Goal: Task Accomplishment & Management: Manage account settings

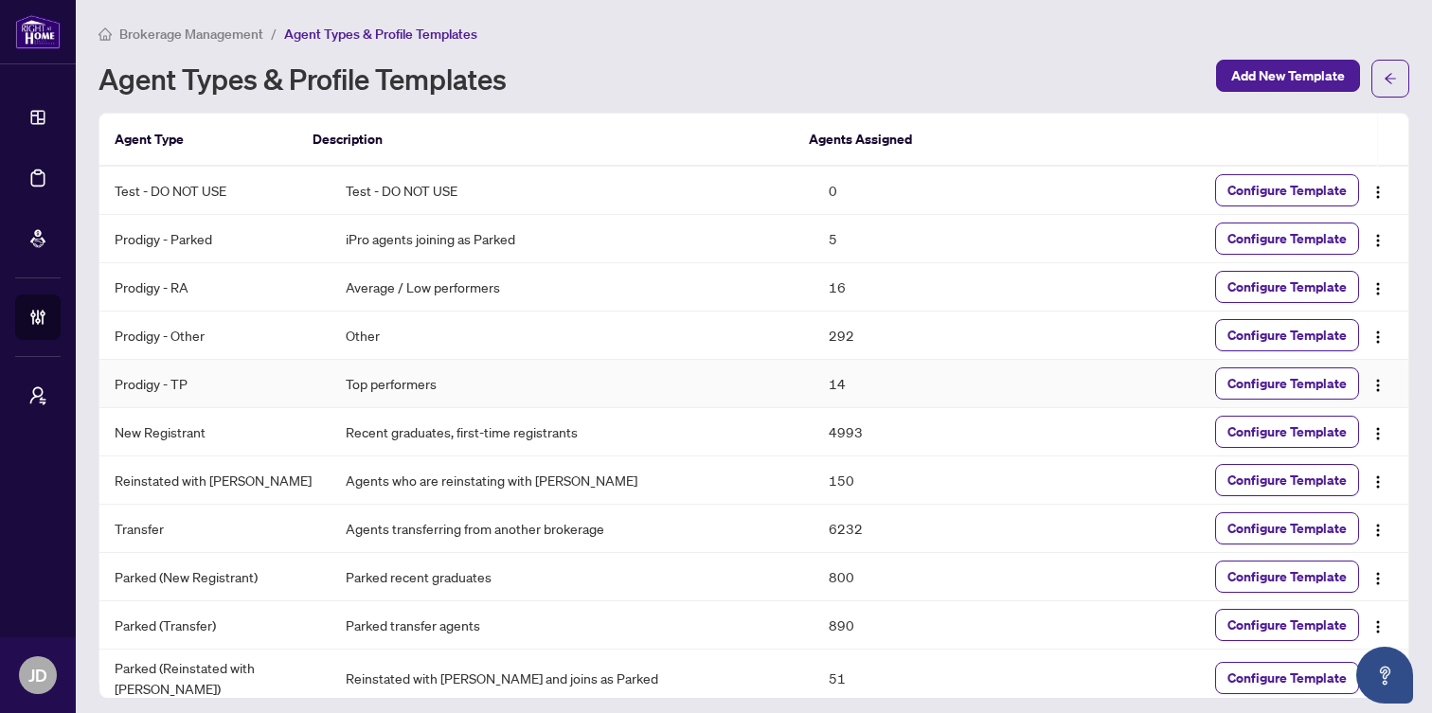
scroll to position [9, 0]
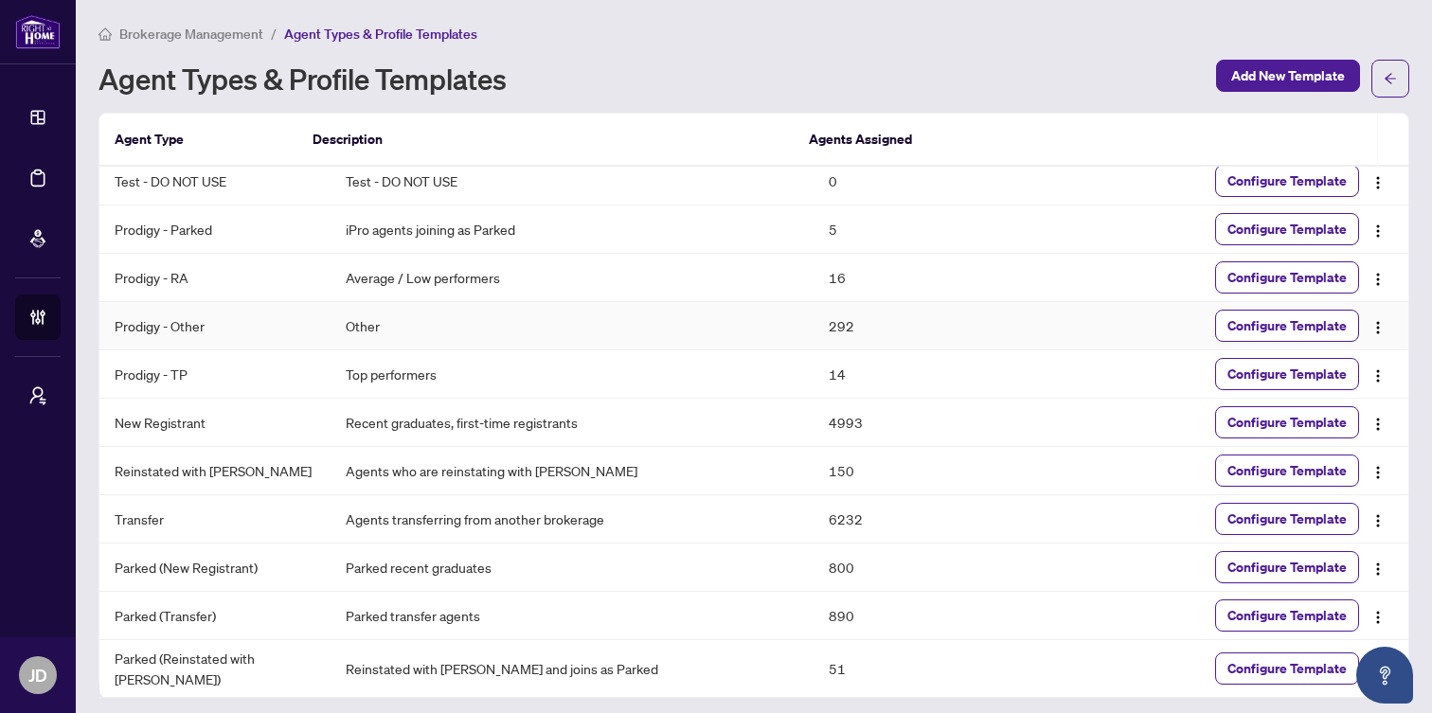
click at [510, 323] on td "Other" at bounding box center [572, 326] width 482 height 48
click at [181, 320] on td "Prodigy - Other" at bounding box center [214, 326] width 231 height 48
click at [1370, 322] on img "button" at bounding box center [1377, 327] width 15 height 15
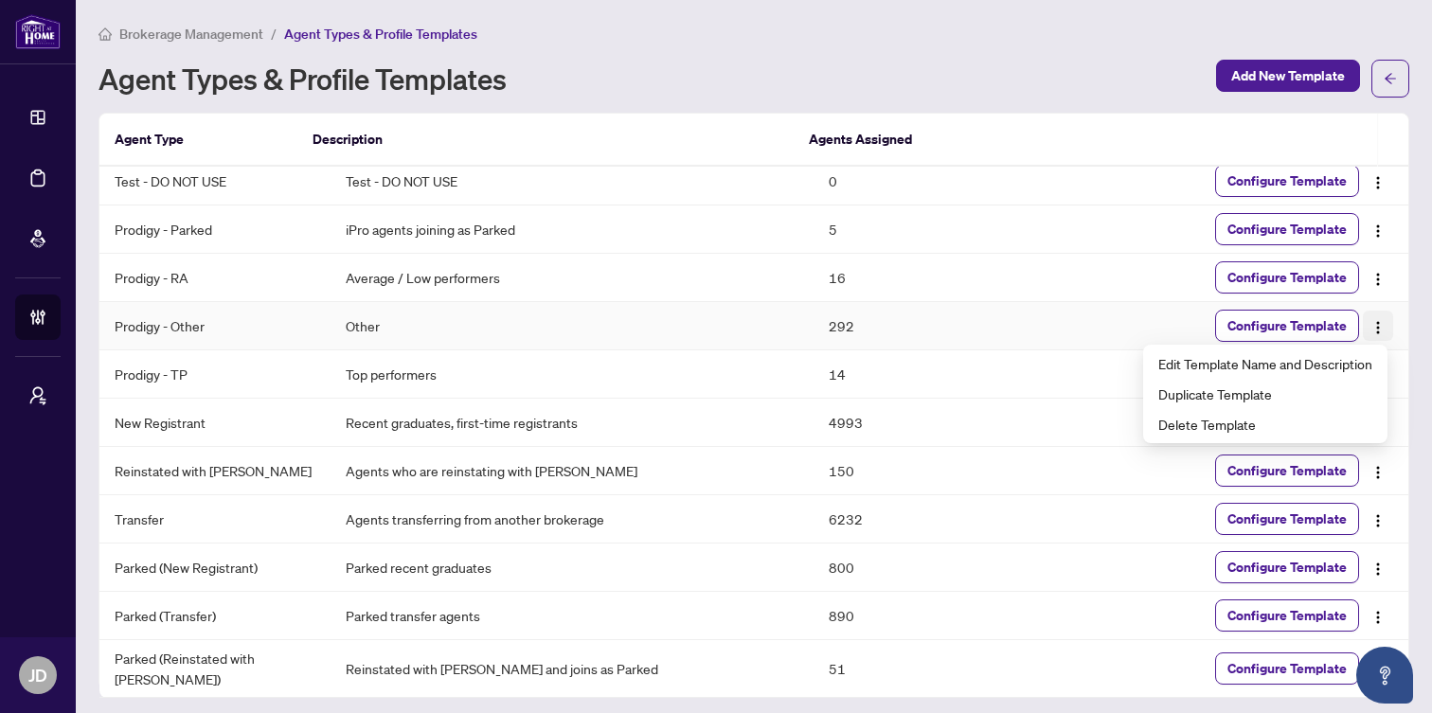
click at [1370, 322] on img "button" at bounding box center [1377, 327] width 15 height 15
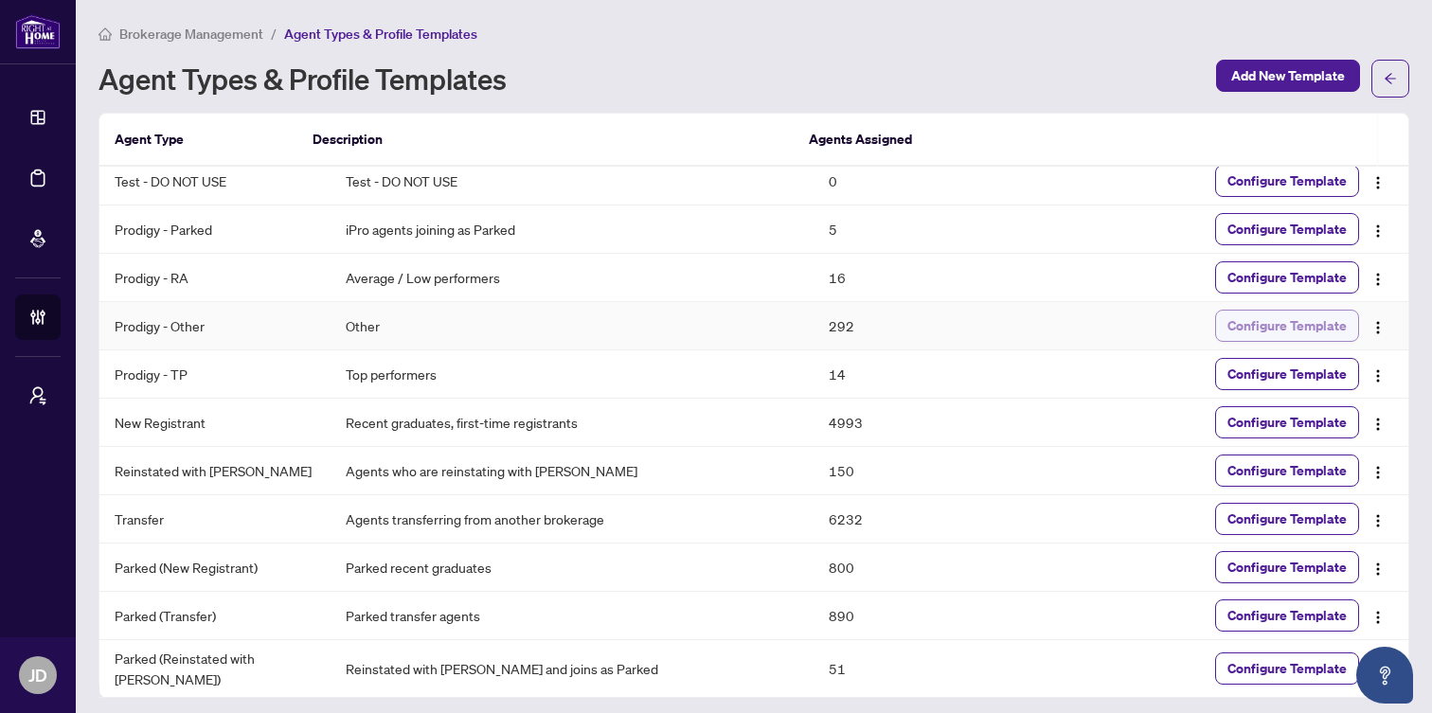
click at [1316, 330] on span "Configure Template" at bounding box center [1286, 326] width 119 height 30
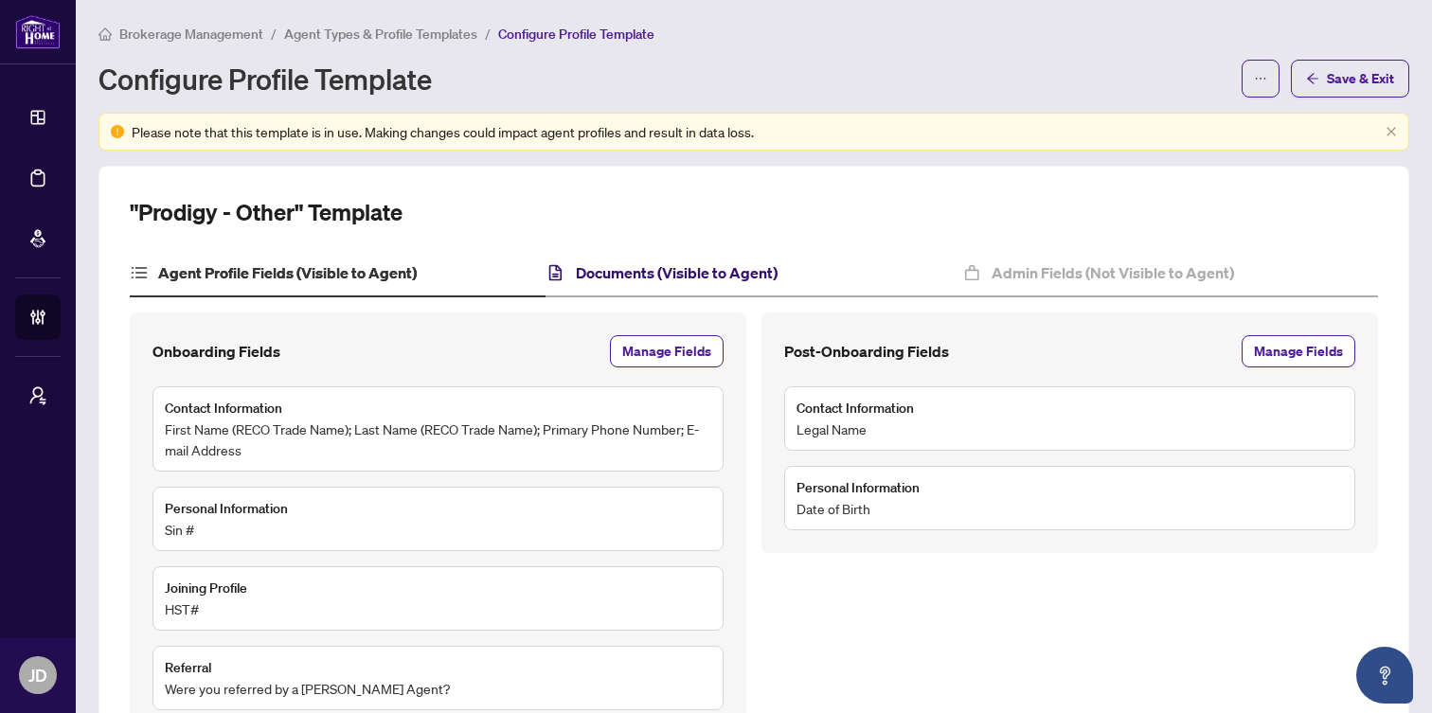
click at [733, 275] on h4 "Documents (Visible to Agent)" at bounding box center [677, 272] width 202 height 23
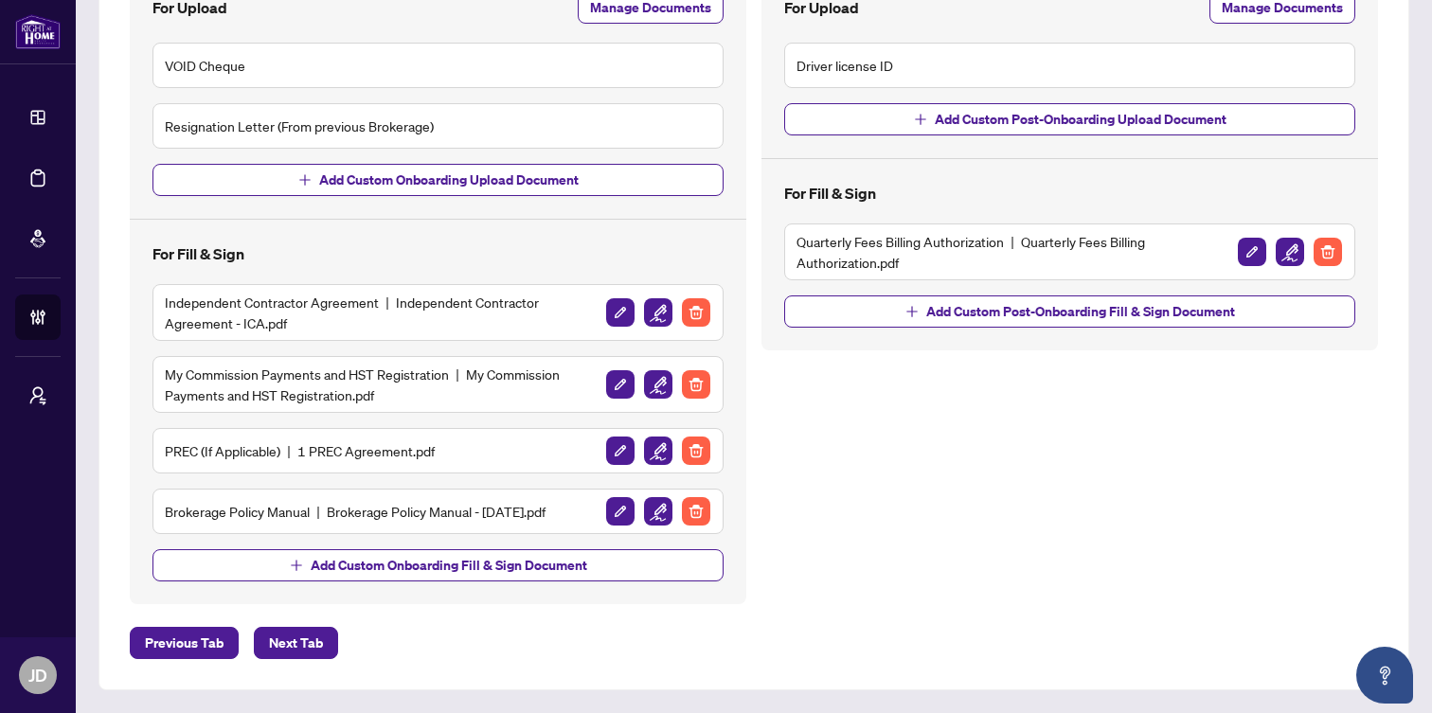
scroll to position [423, 0]
click at [621, 299] on img "button" at bounding box center [620, 312] width 28 height 28
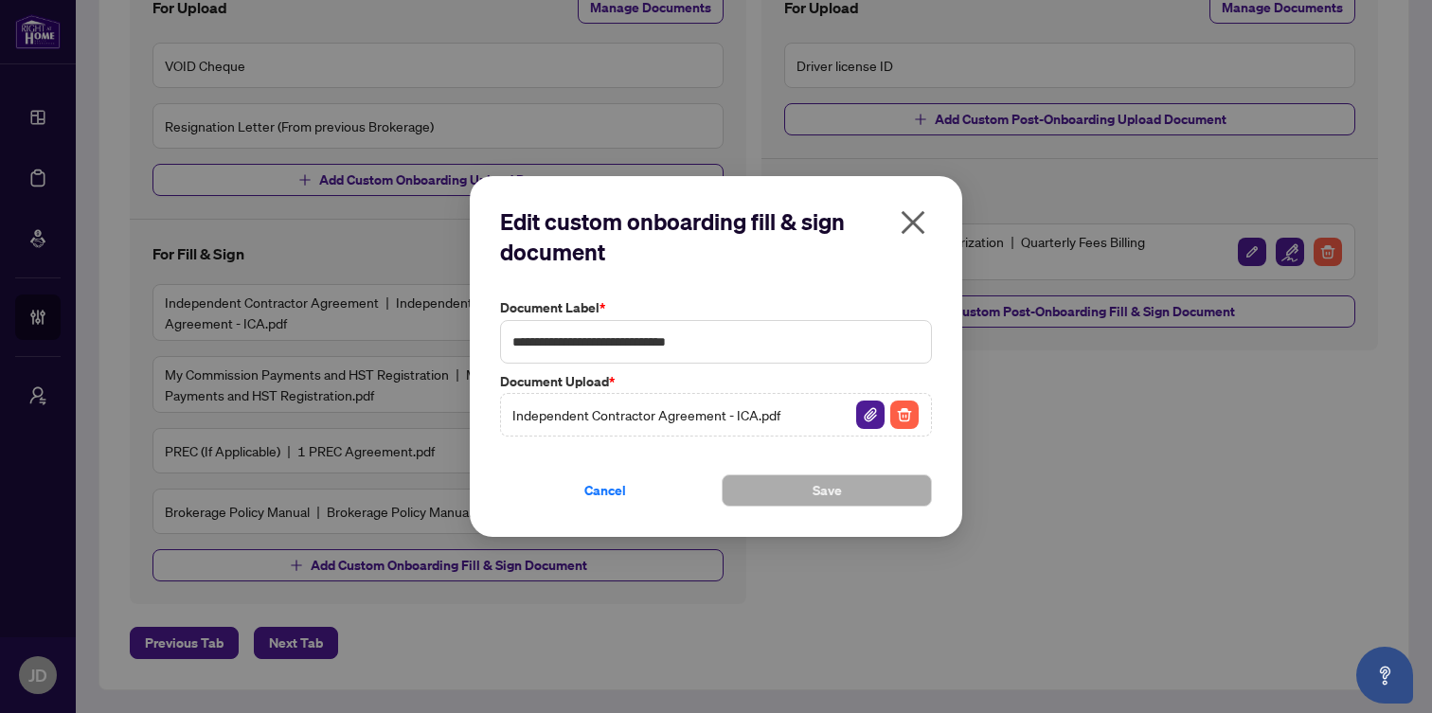
click at [761, 415] on span "Independent Contractor Agreement - ICA.pdf" at bounding box center [646, 414] width 268 height 21
click at [865, 415] on img "button" at bounding box center [870, 415] width 28 height 28
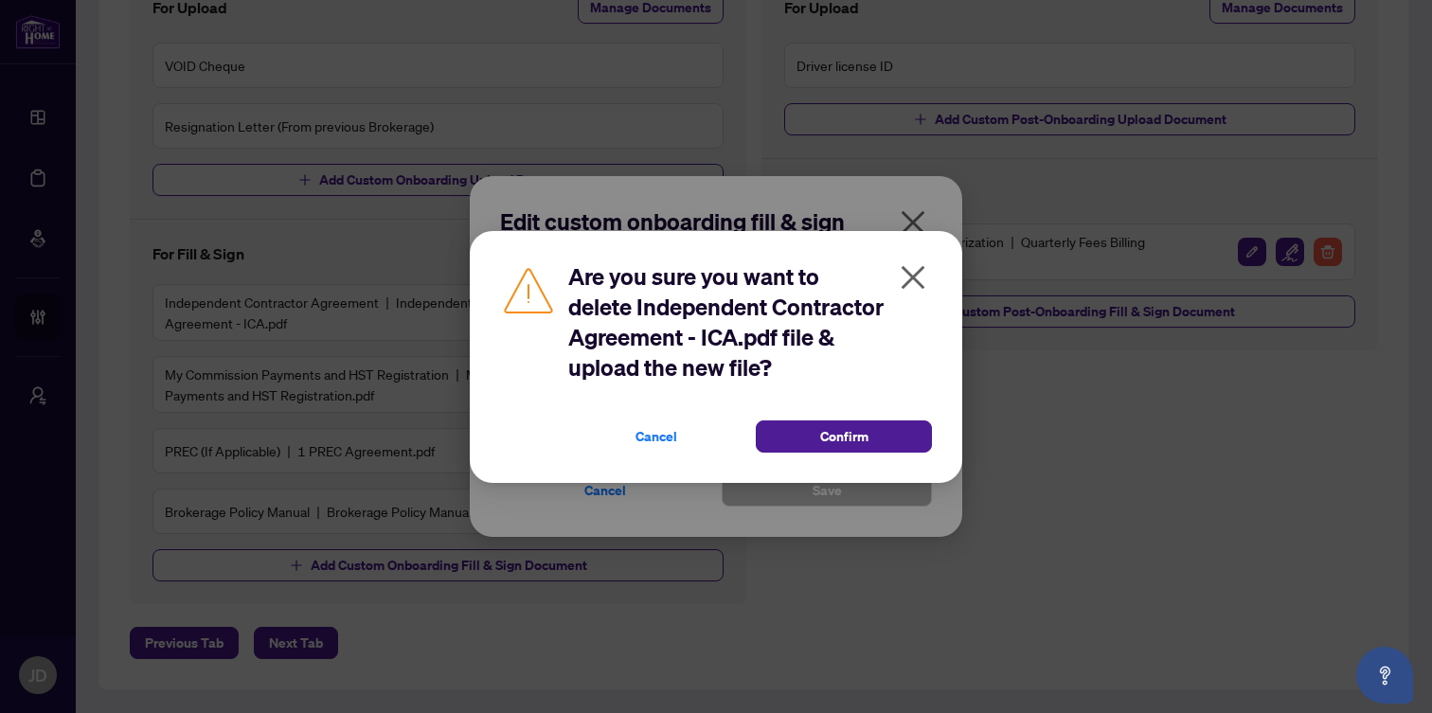
click at [918, 284] on icon "close" at bounding box center [914, 277] width 24 height 24
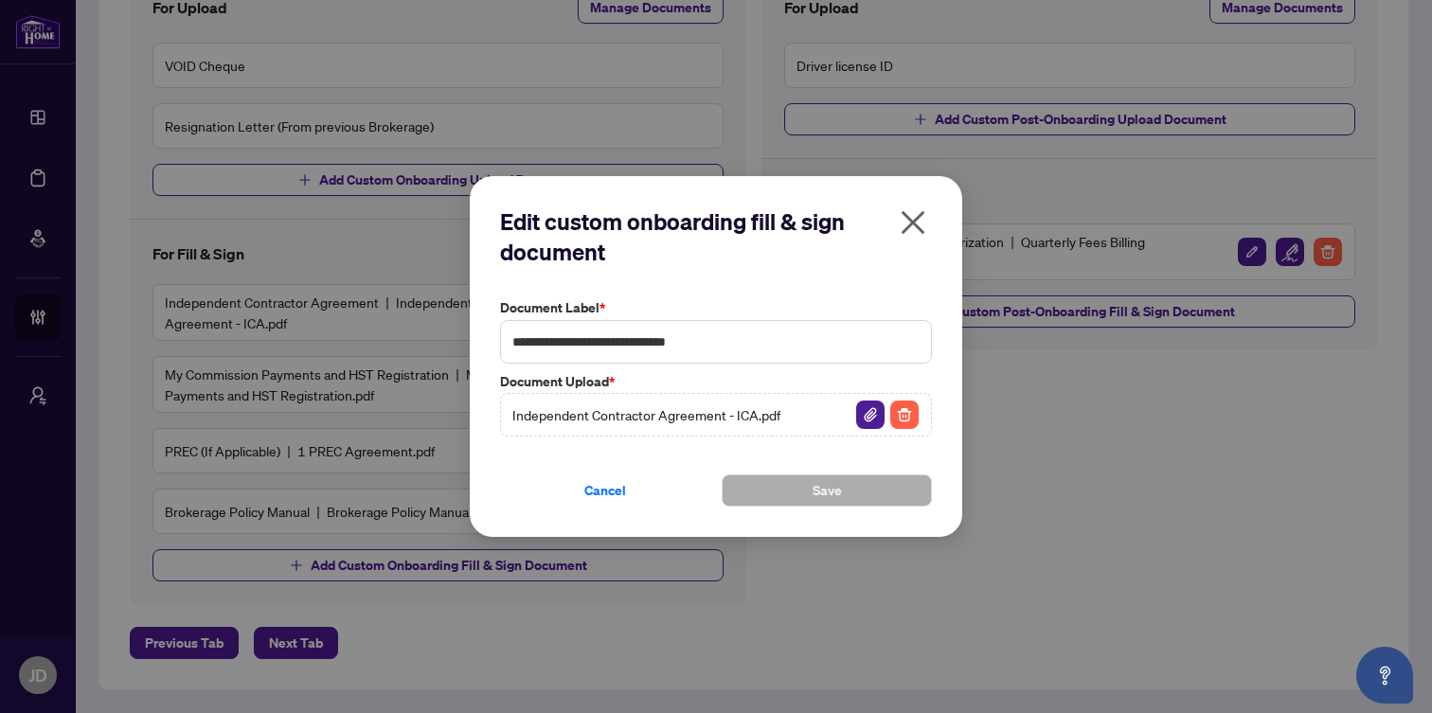
click at [914, 224] on icon "close" at bounding box center [914, 222] width 24 height 24
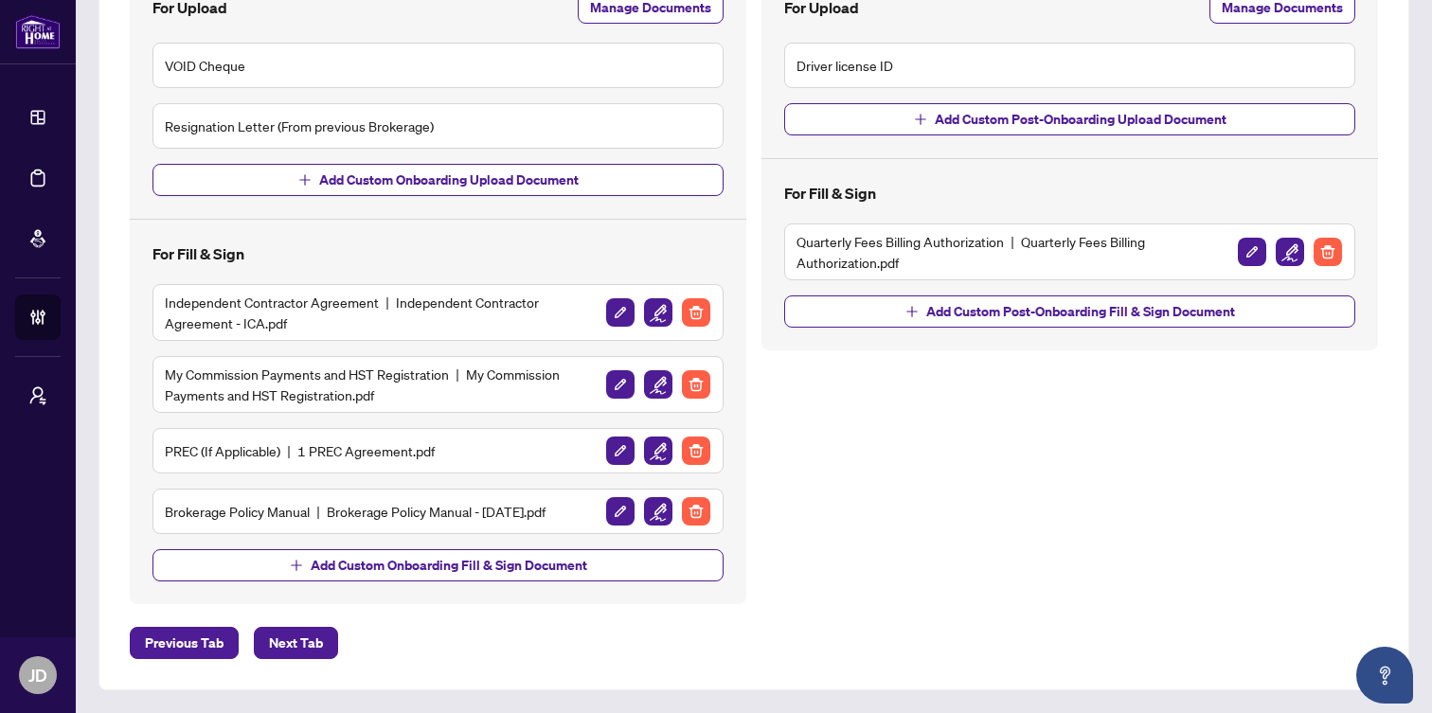
scroll to position [0, 0]
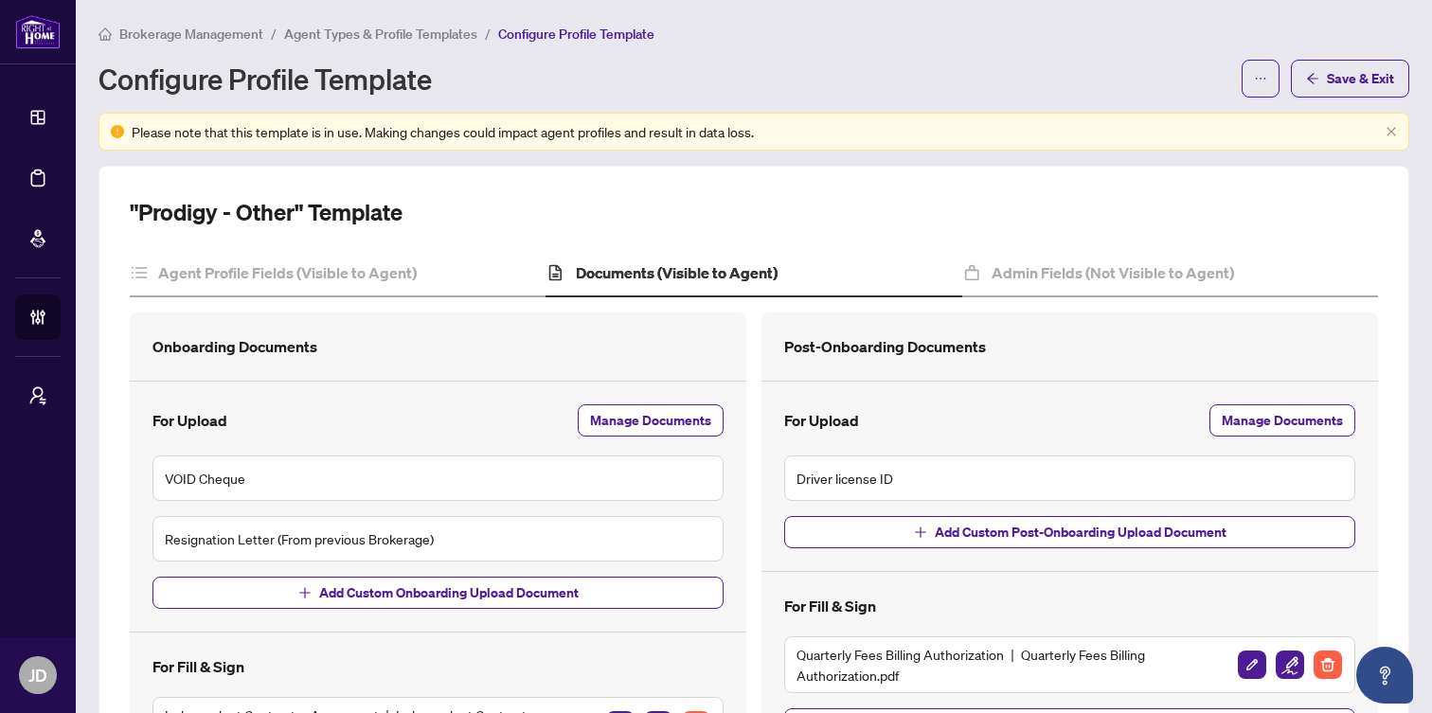
click at [400, 35] on span "Agent Types & Profile Templates" at bounding box center [380, 34] width 193 height 17
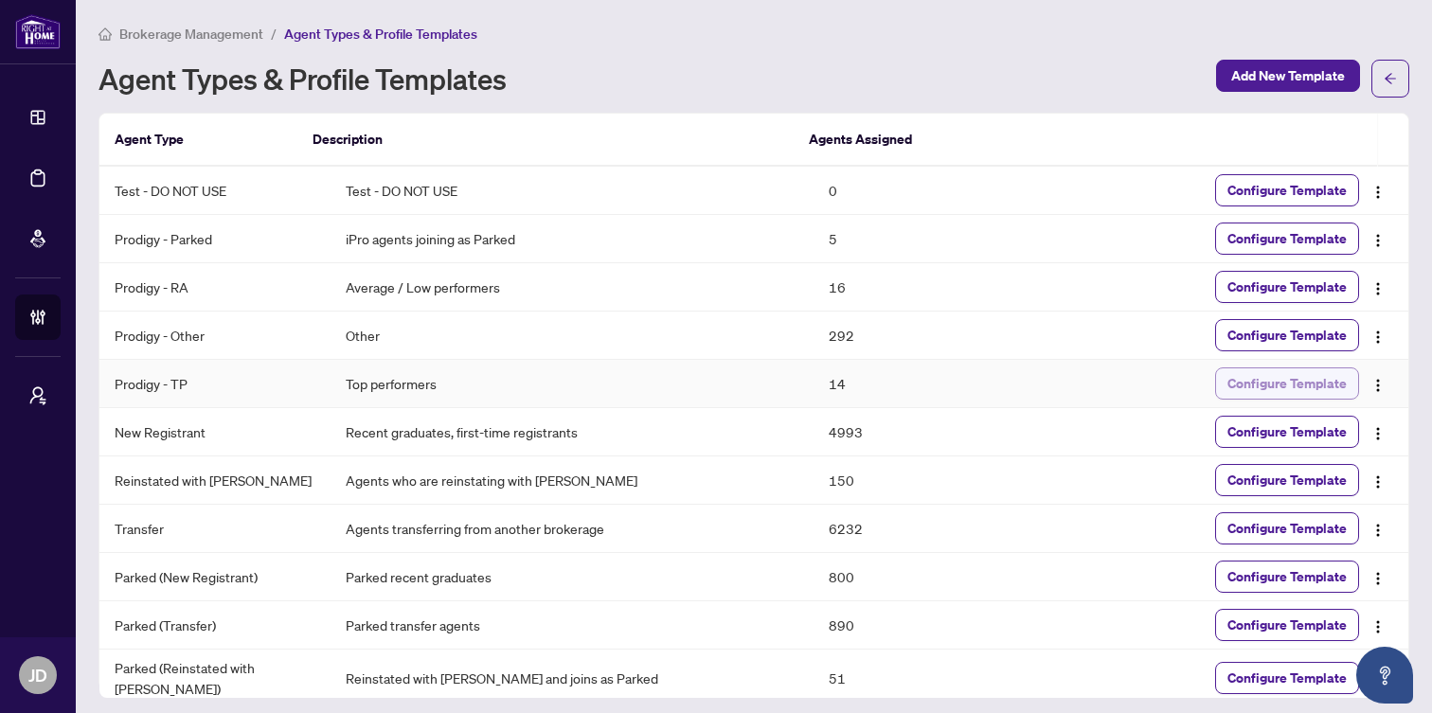
click at [1312, 384] on span "Configure Template" at bounding box center [1286, 383] width 119 height 30
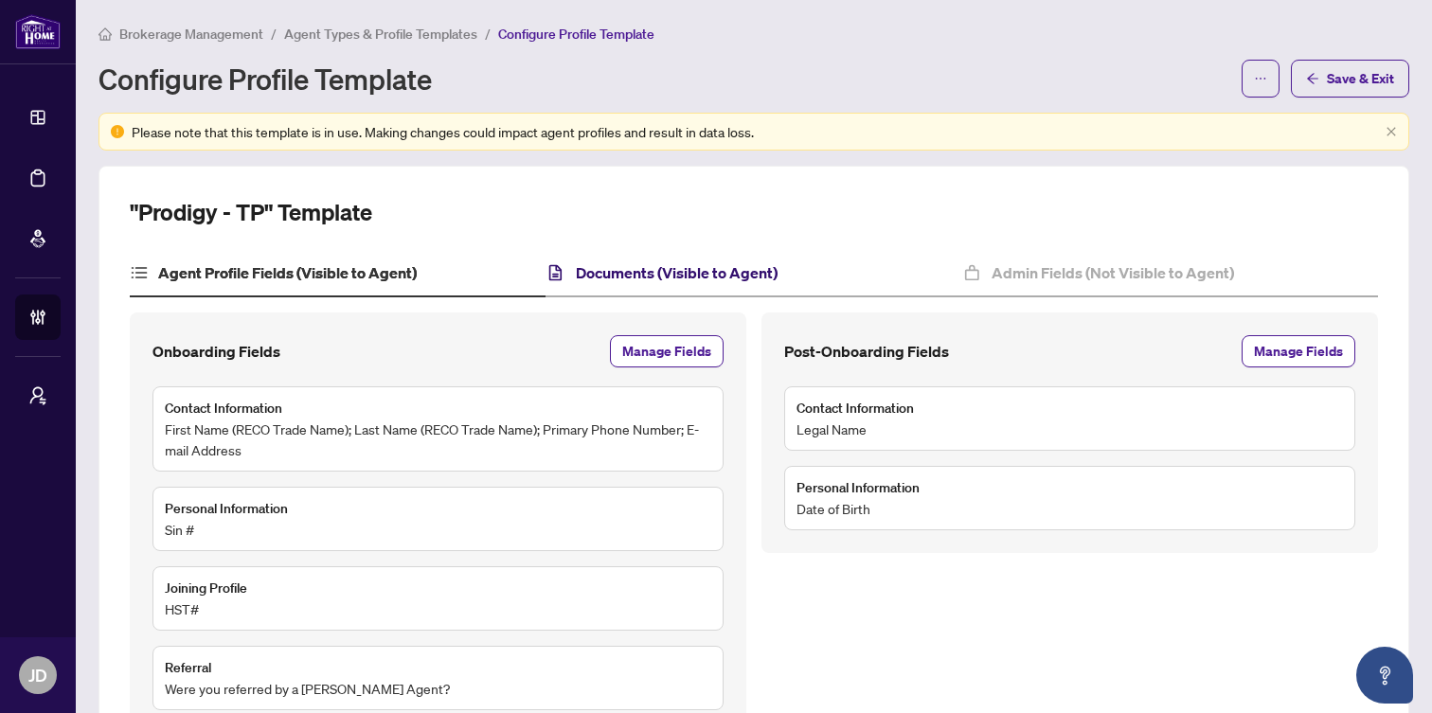
click at [651, 275] on h4 "Documents (Visible to Agent)" at bounding box center [677, 272] width 202 height 23
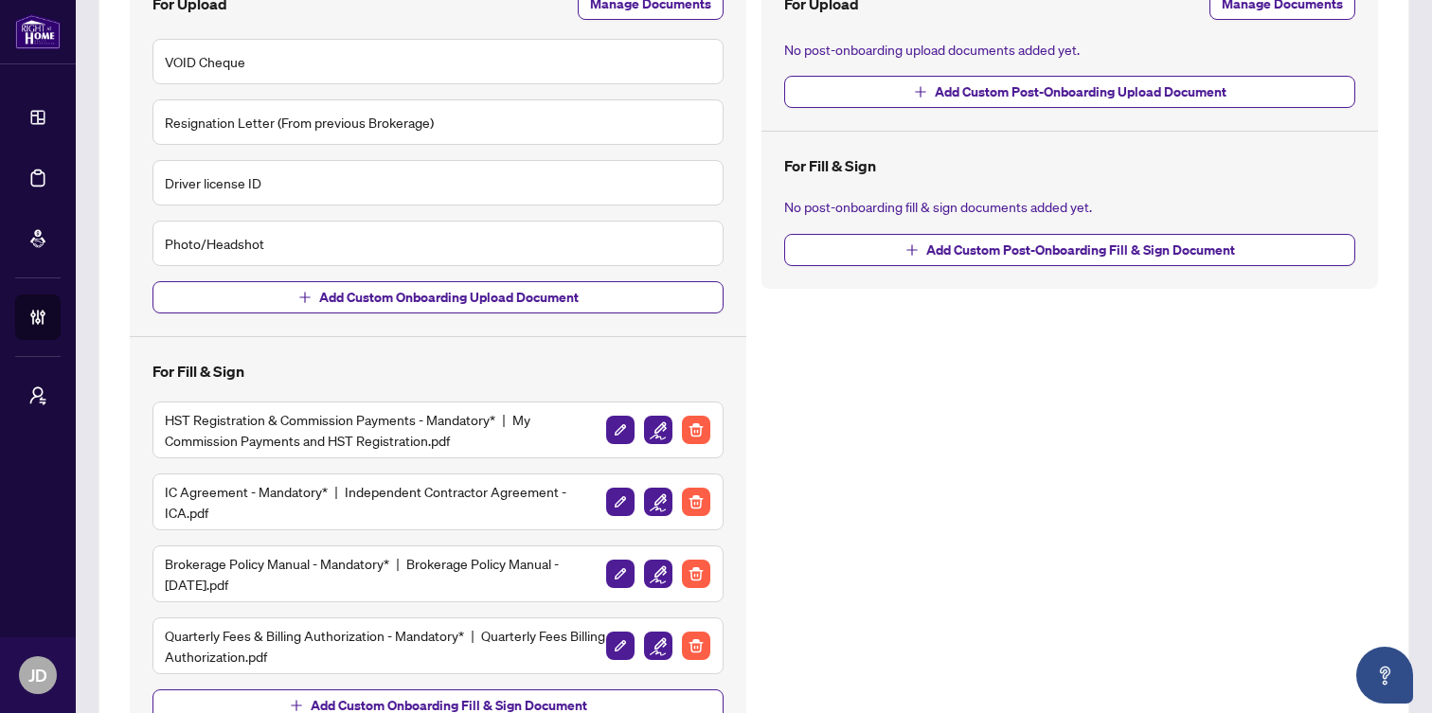
scroll to position [556, 0]
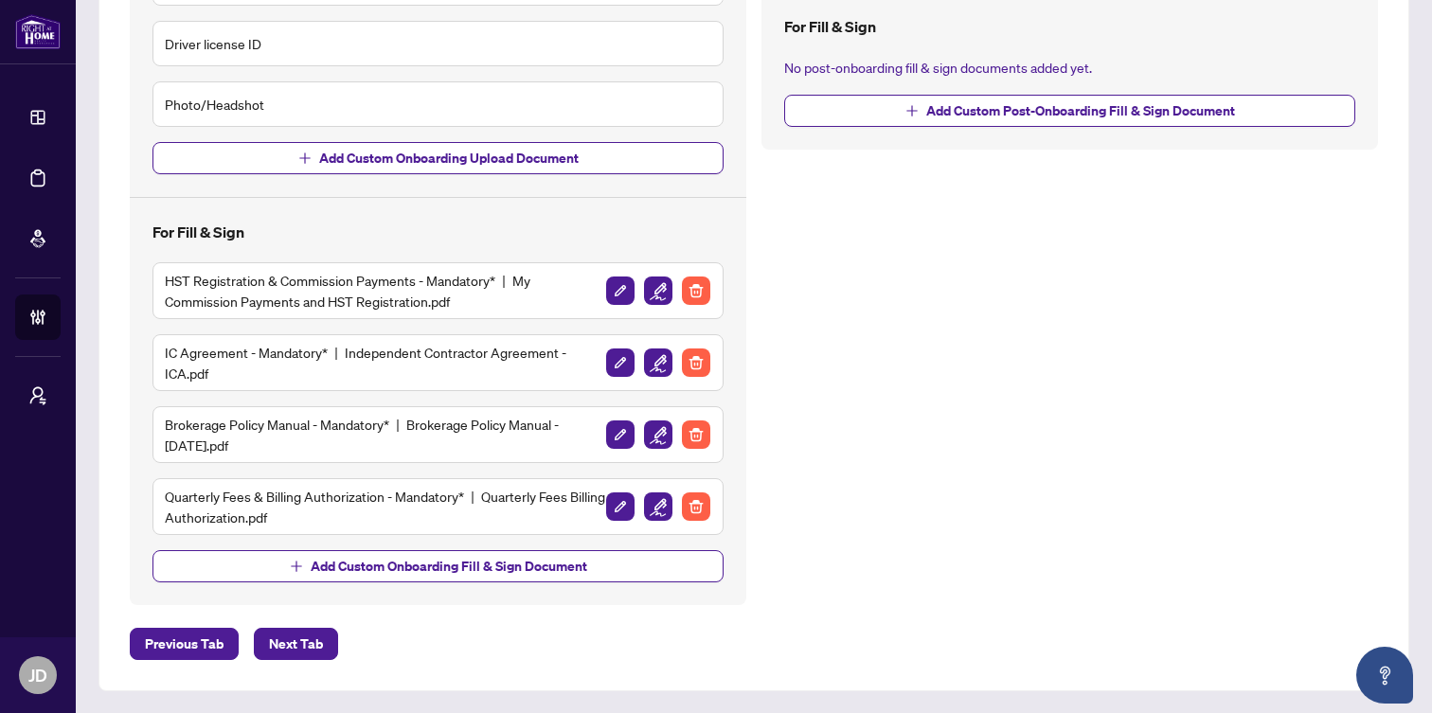
click at [333, 350] on h5 "IC Agreement - Mandatory* Independent Contractor Agreement - ICA.pdf" at bounding box center [385, 363] width 440 height 42
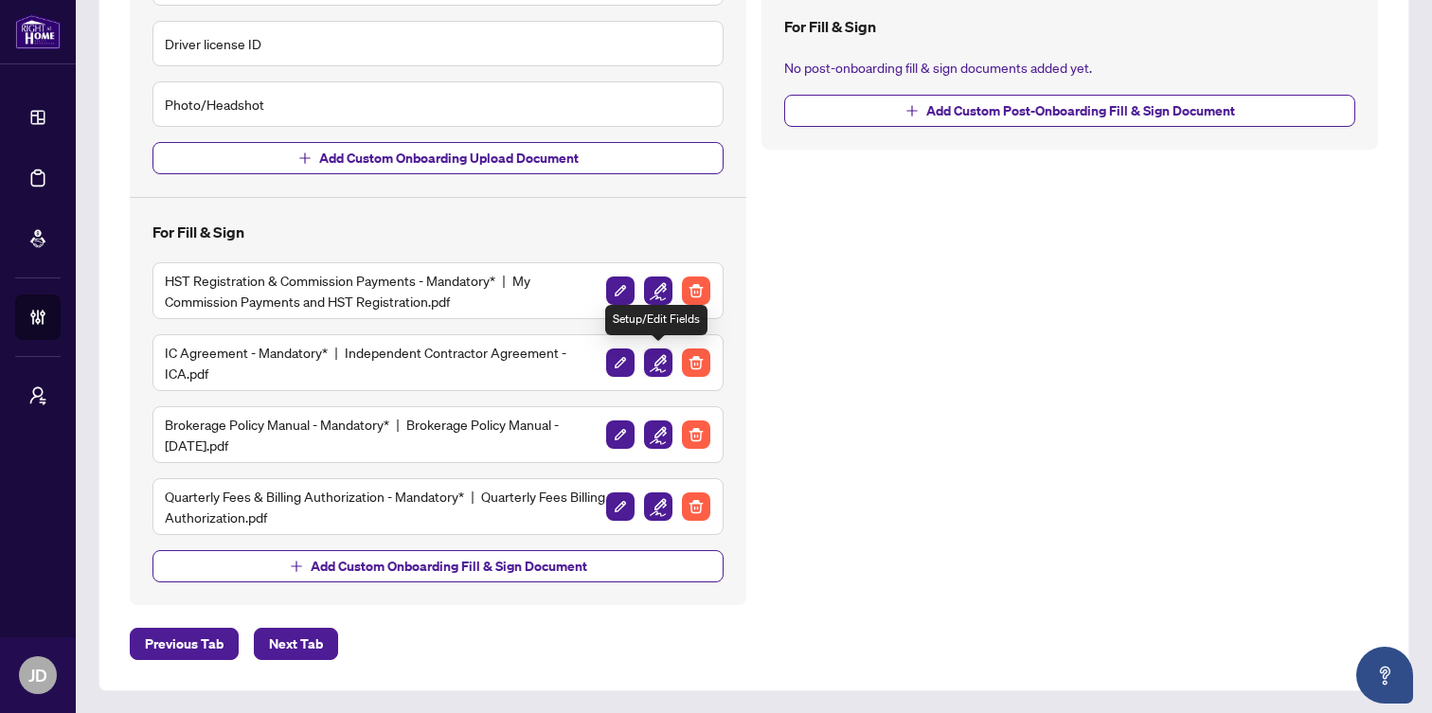
click at [664, 367] on img "button" at bounding box center [658, 363] width 28 height 28
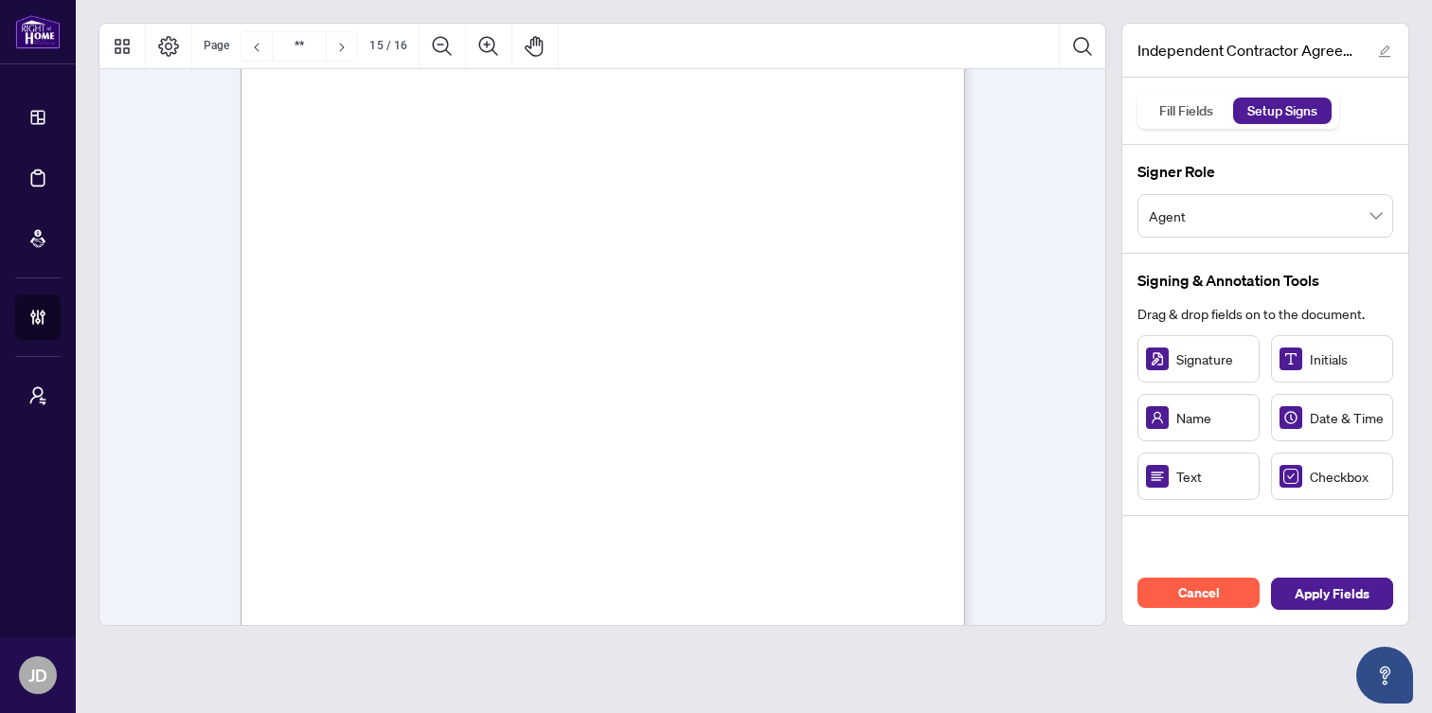
scroll to position [14839, 0]
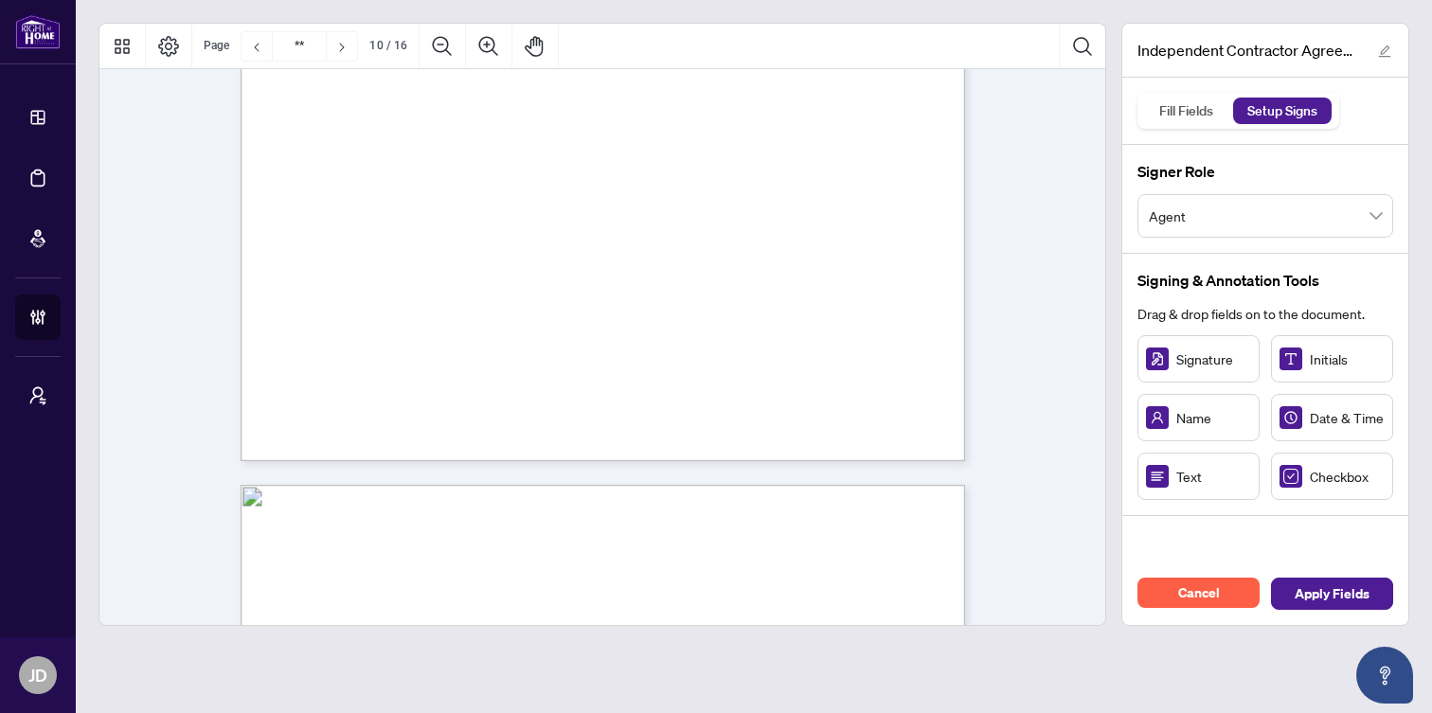
type input "*"
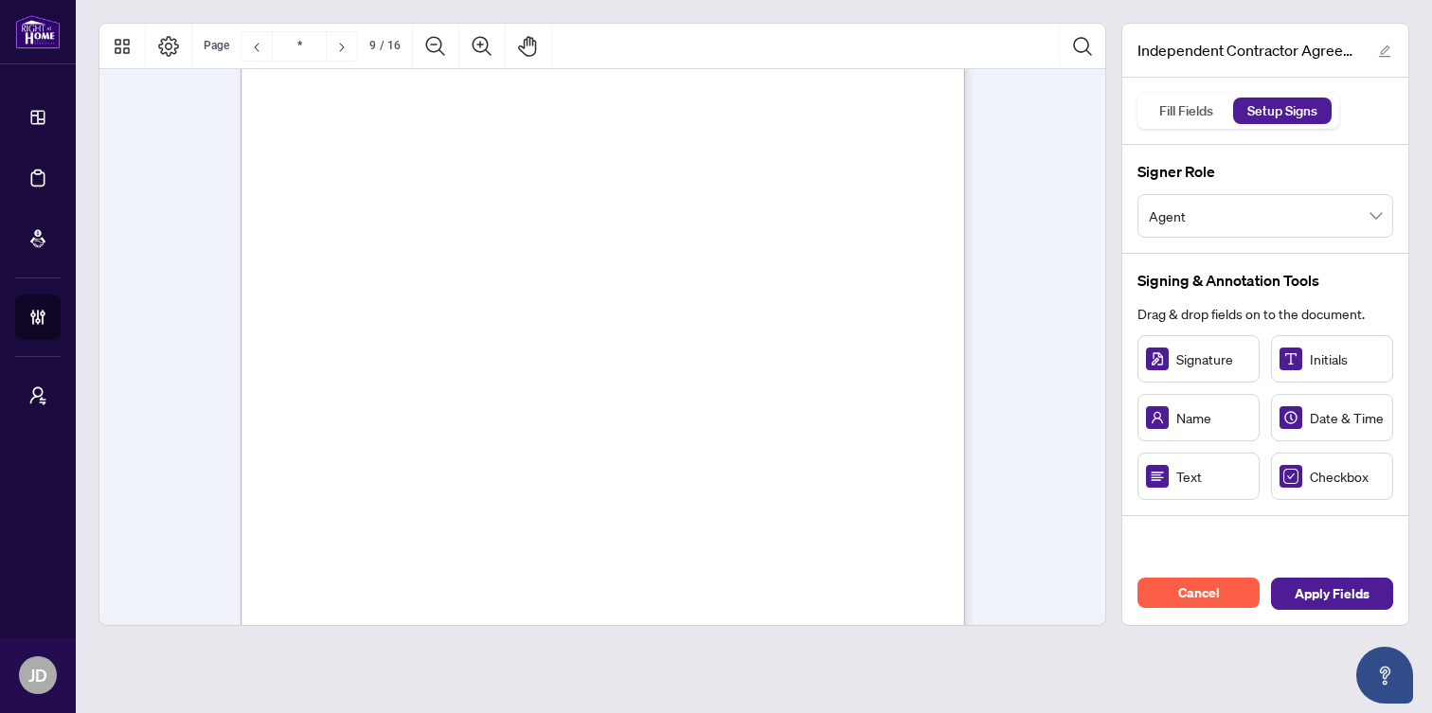
scroll to position [7667, 0]
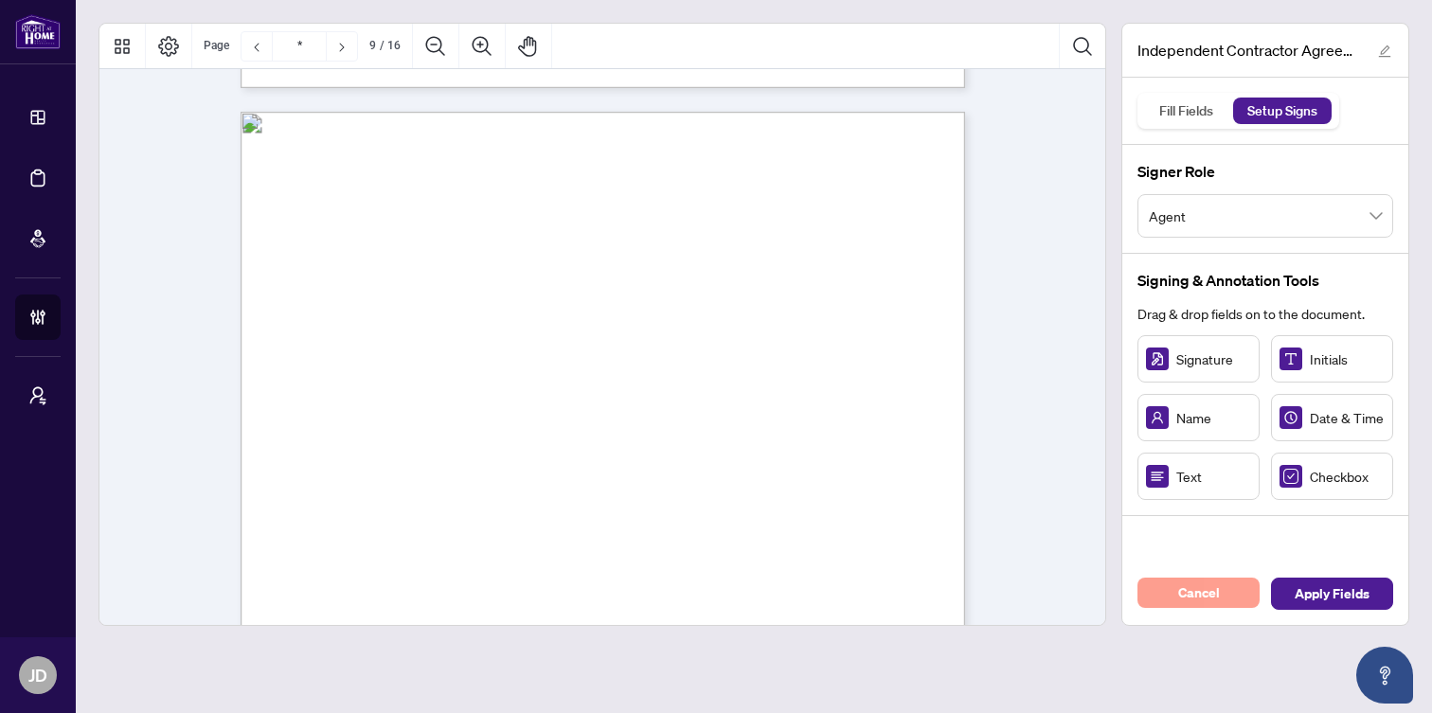
click at [1193, 596] on span "Cancel" at bounding box center [1199, 593] width 42 height 30
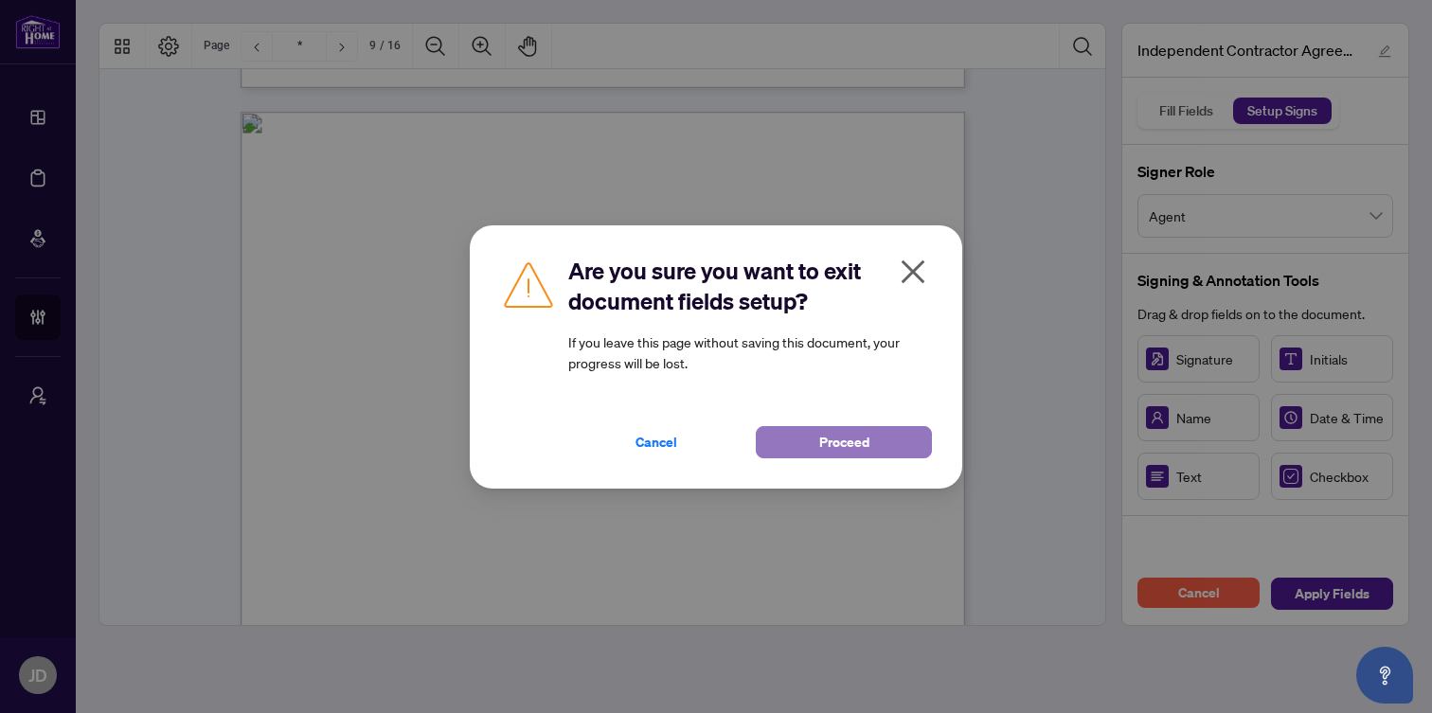
click at [812, 448] on button "Proceed" at bounding box center [844, 442] width 176 height 32
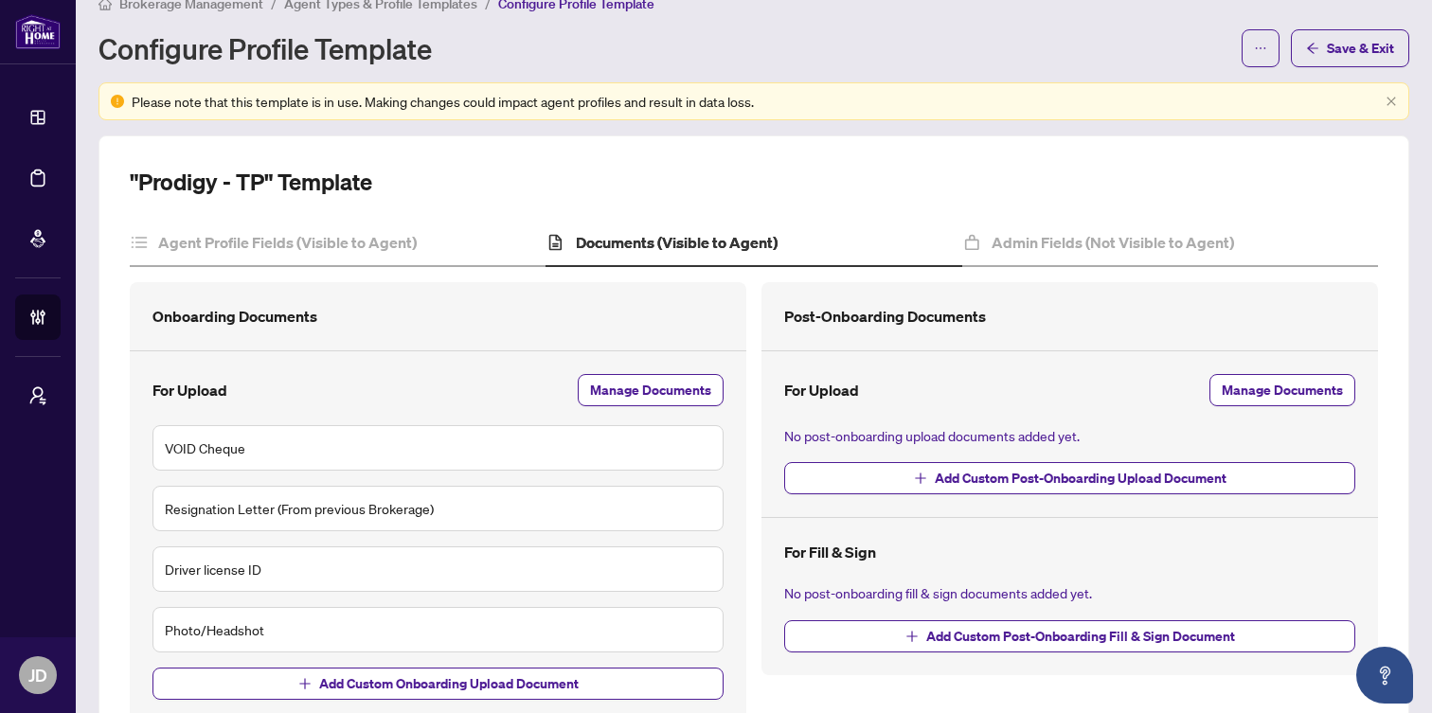
scroll to position [43, 0]
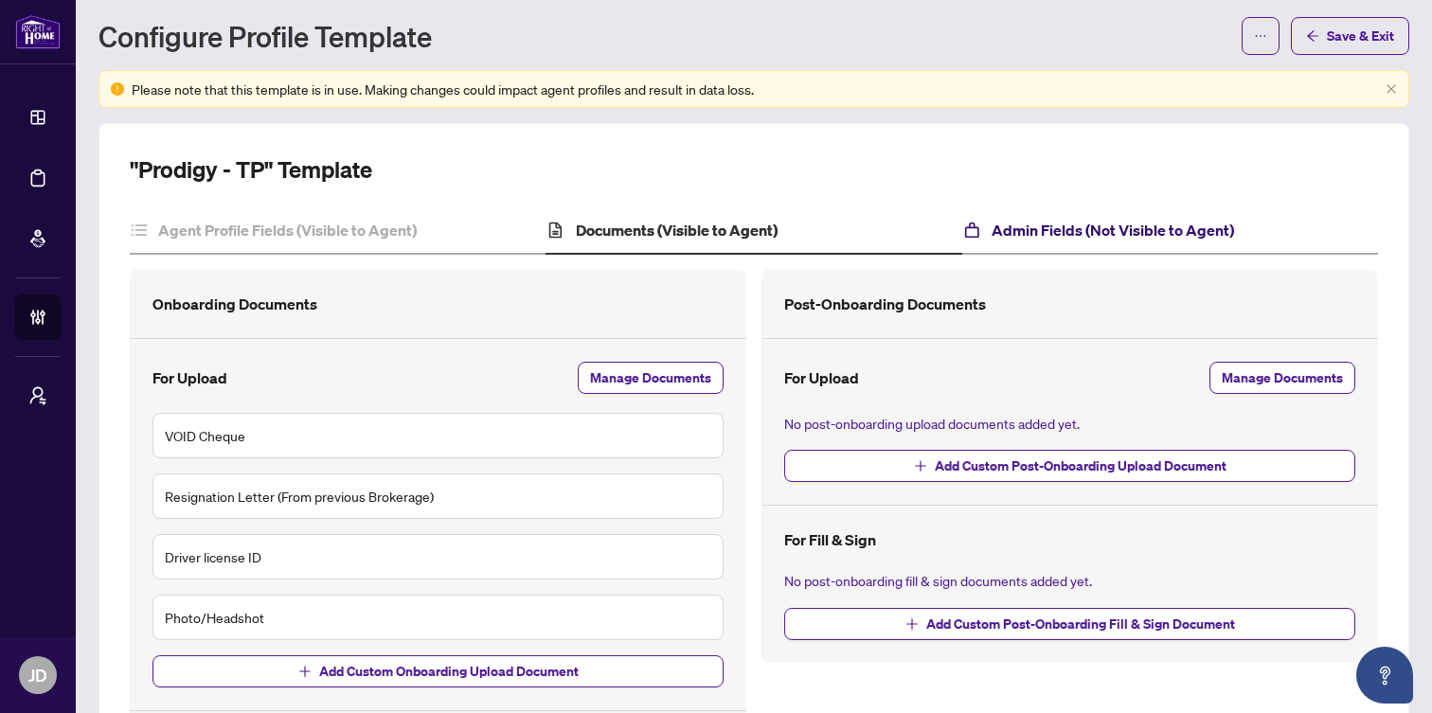
click at [1052, 224] on h4 "Admin Fields (Not Visible to Agent)" at bounding box center [1113, 230] width 242 height 23
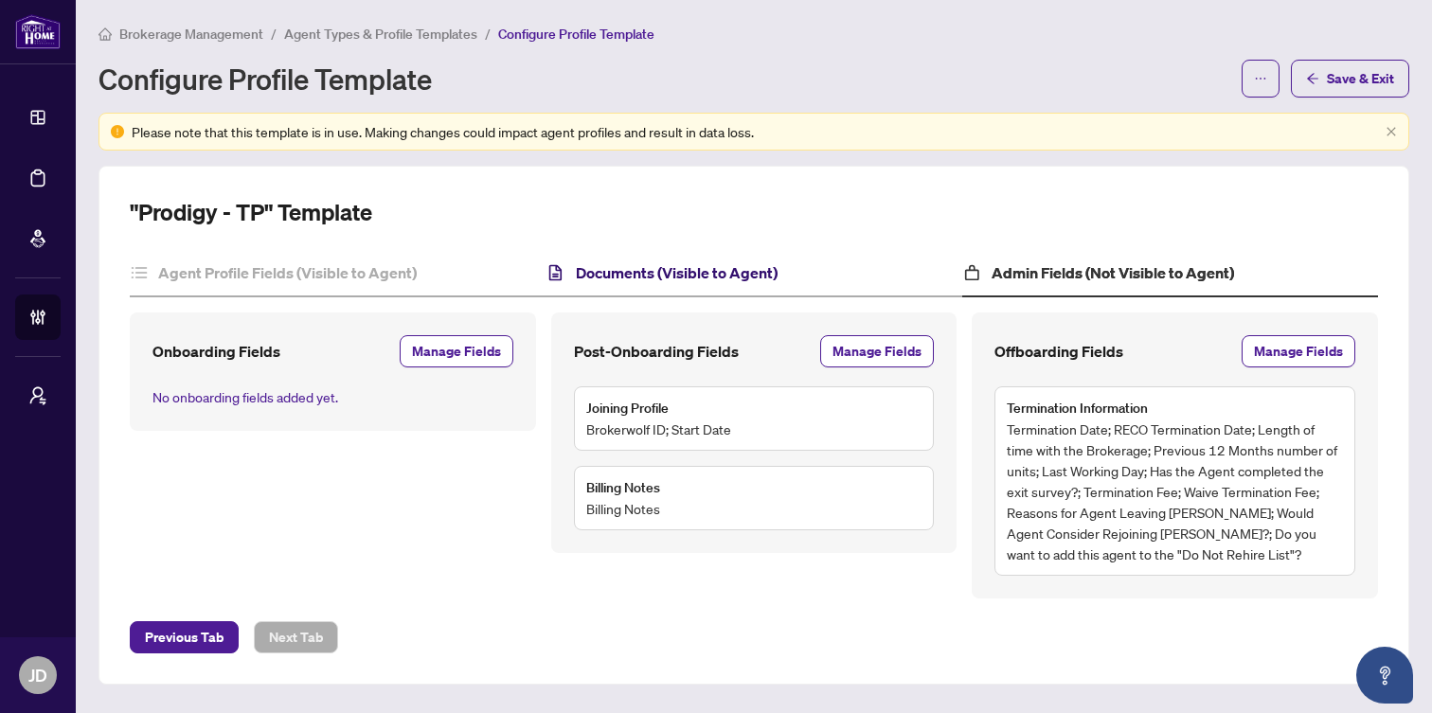
click at [677, 273] on h4 "Documents (Visible to Agent)" at bounding box center [677, 272] width 202 height 23
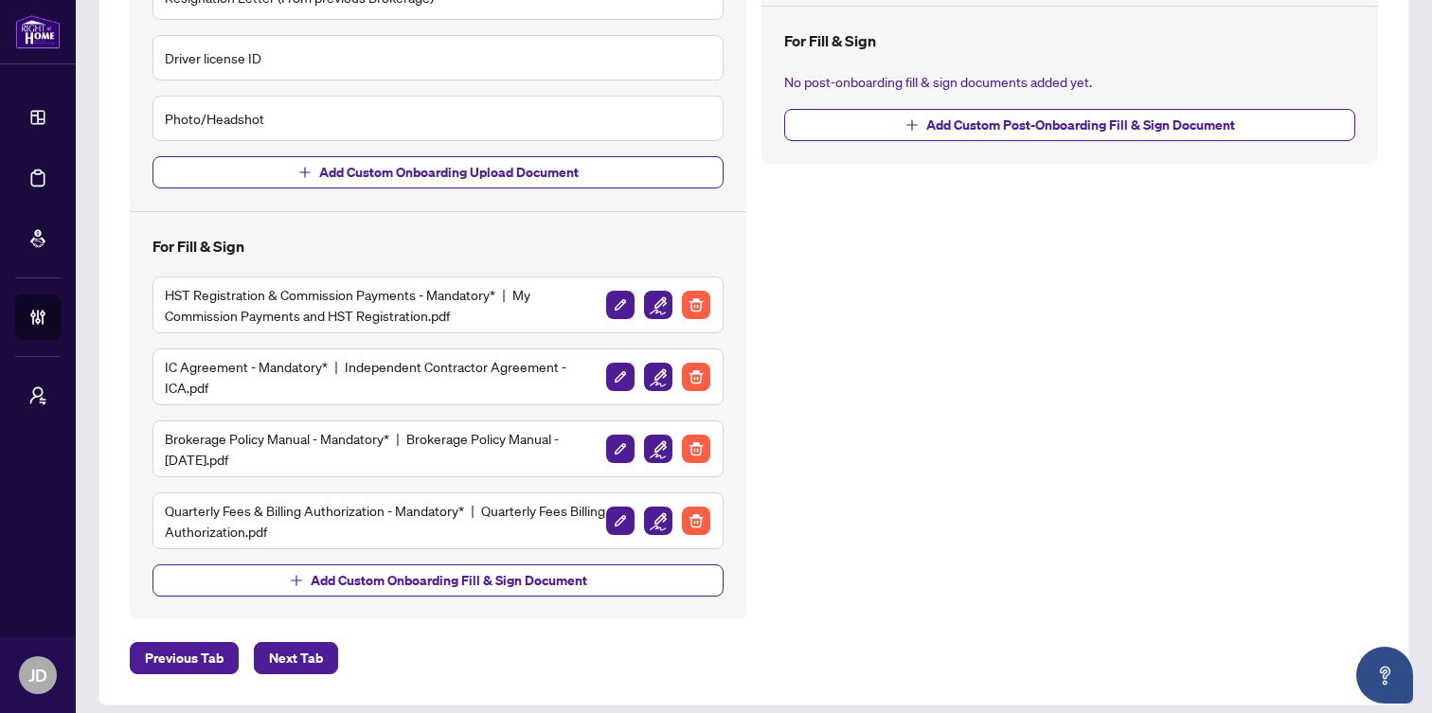
scroll to position [543, 0]
click at [658, 448] on img "button" at bounding box center [658, 448] width 28 height 28
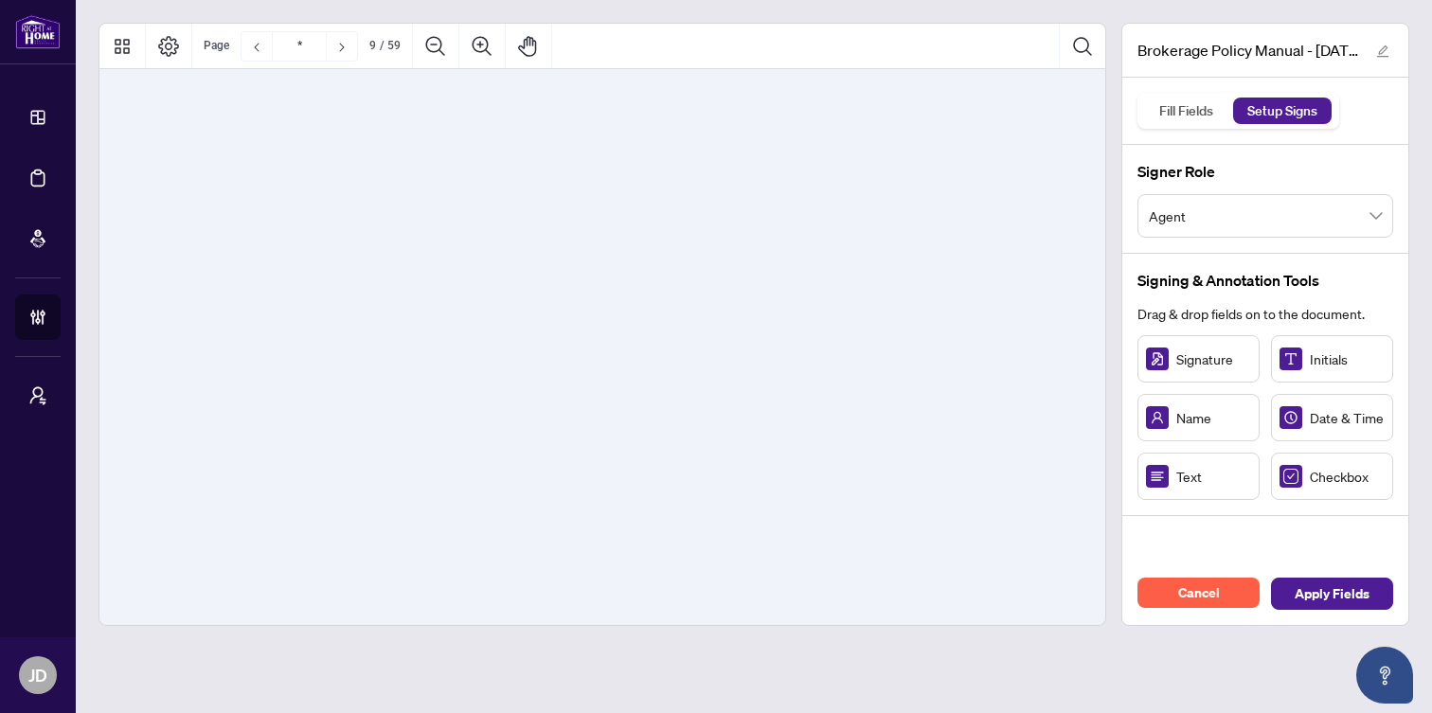
type input "*"
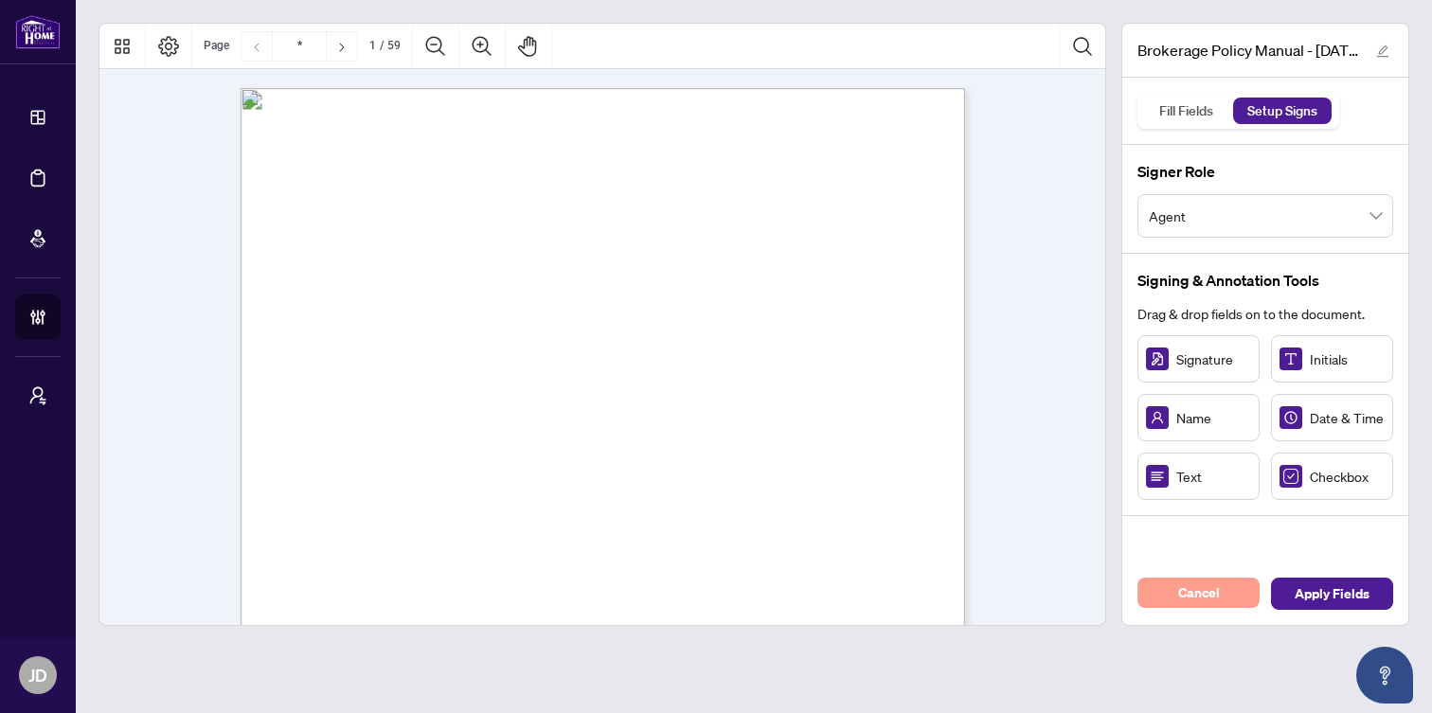
click at [1200, 593] on span "Cancel" at bounding box center [1199, 593] width 42 height 30
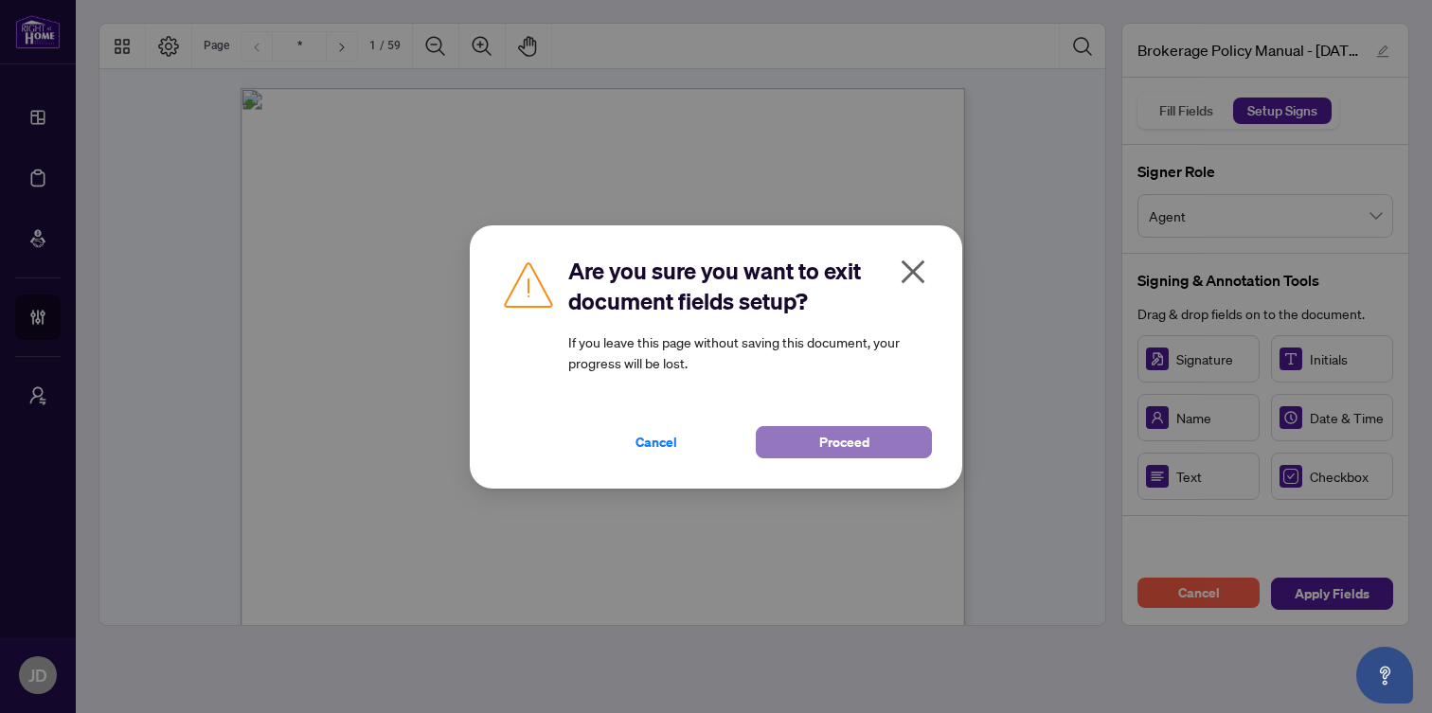
click at [815, 439] on button "Proceed" at bounding box center [844, 442] width 176 height 32
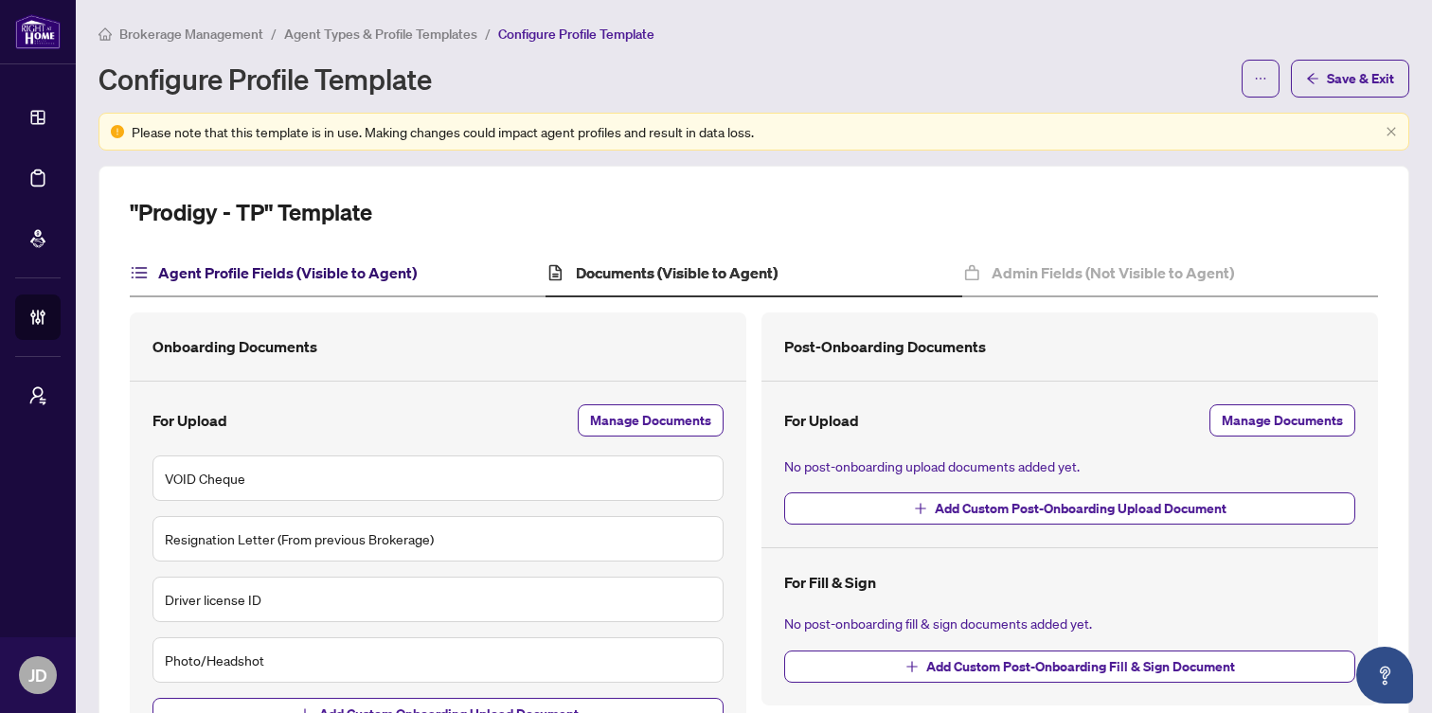
click at [298, 273] on h4 "Agent Profile Fields (Visible to Agent)" at bounding box center [287, 272] width 259 height 23
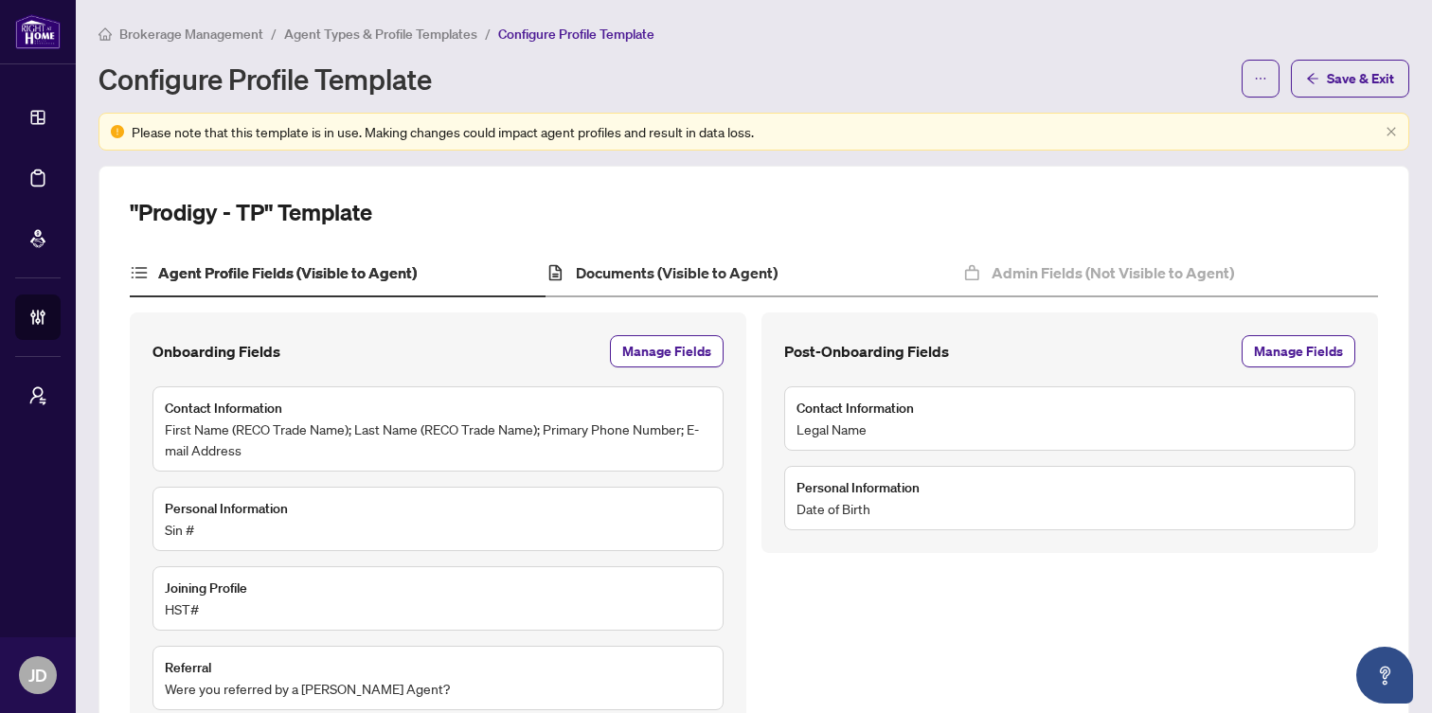
click at [778, 275] on div "Documents (Visible to Agent)" at bounding box center [754, 273] width 416 height 47
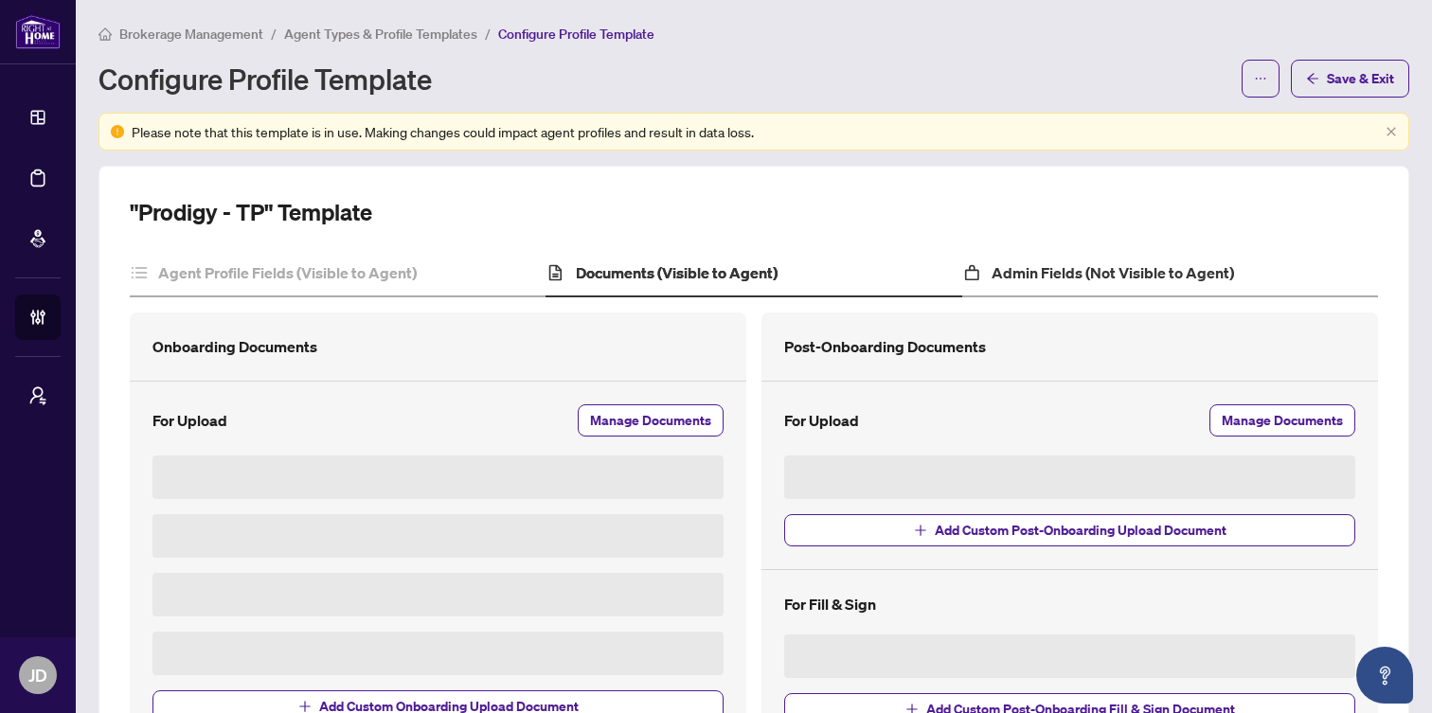
click at [1081, 259] on div "Admin Fields (Not Visible to Agent)" at bounding box center [1170, 273] width 416 height 47
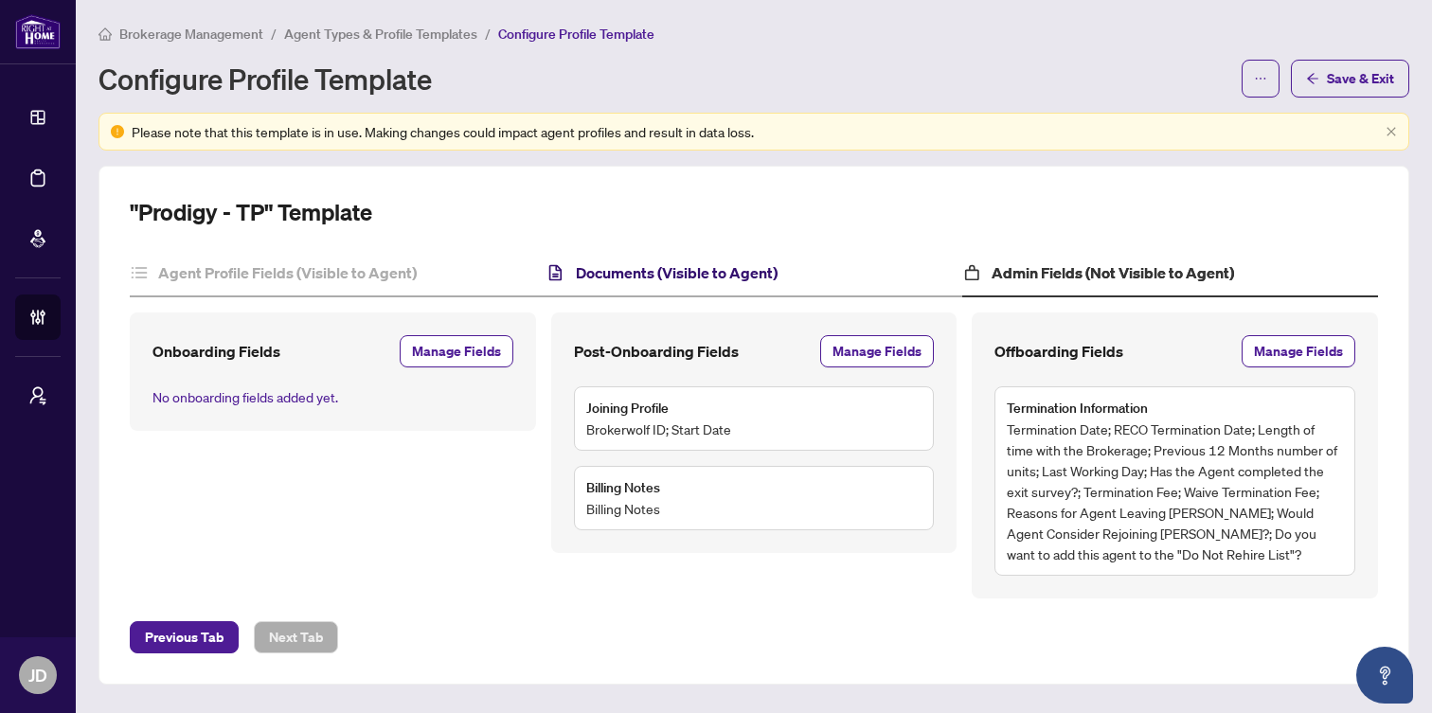
click at [604, 266] on h4 "Documents (Visible to Agent)" at bounding box center [677, 272] width 202 height 23
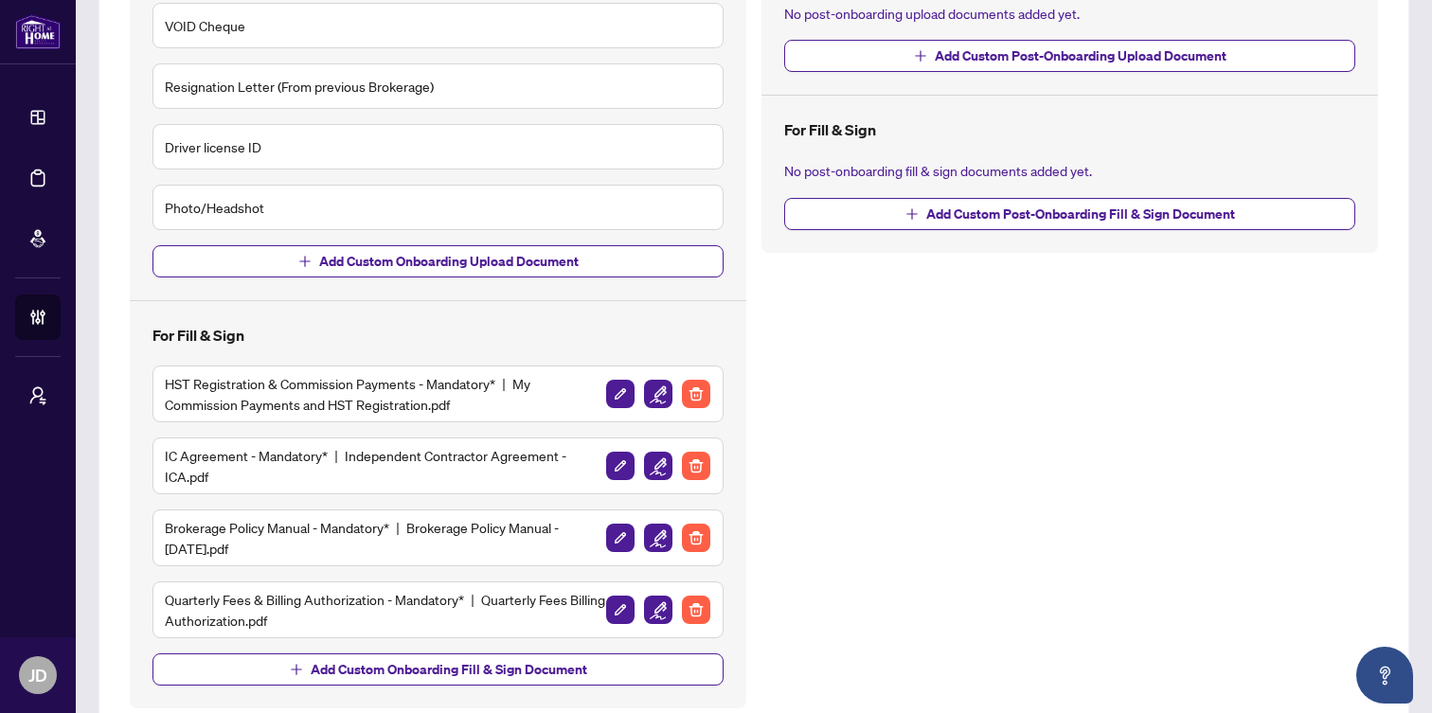
scroll to position [438, 0]
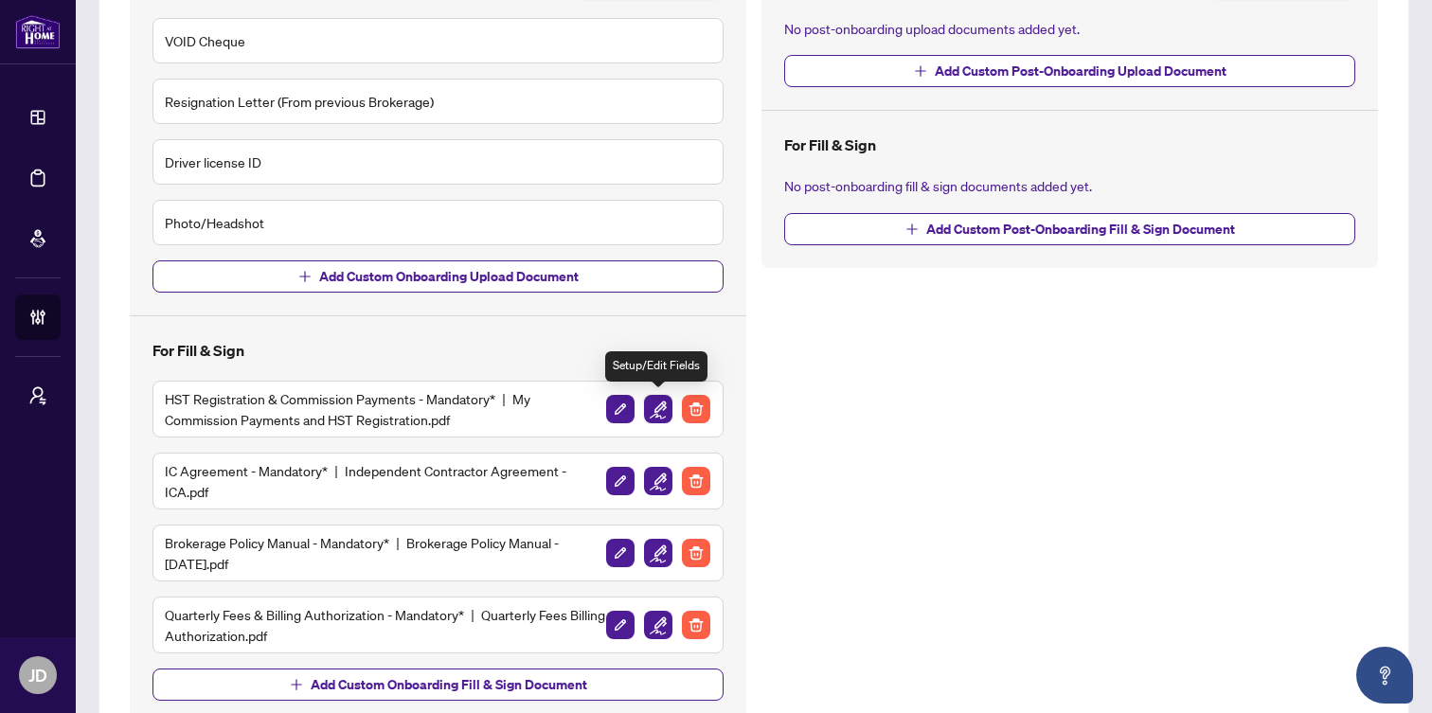
click at [664, 405] on img "button" at bounding box center [658, 409] width 28 height 28
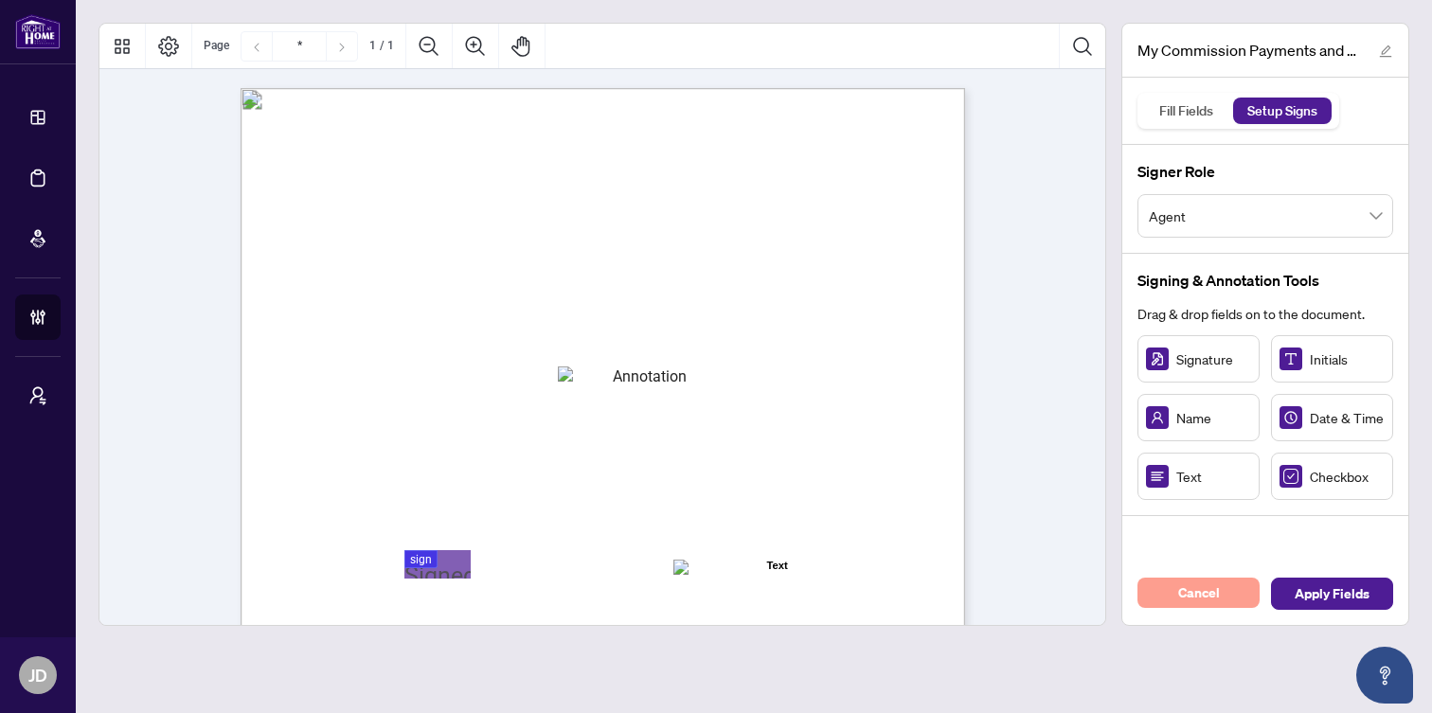
click at [1165, 594] on button "Cancel" at bounding box center [1198, 593] width 122 height 30
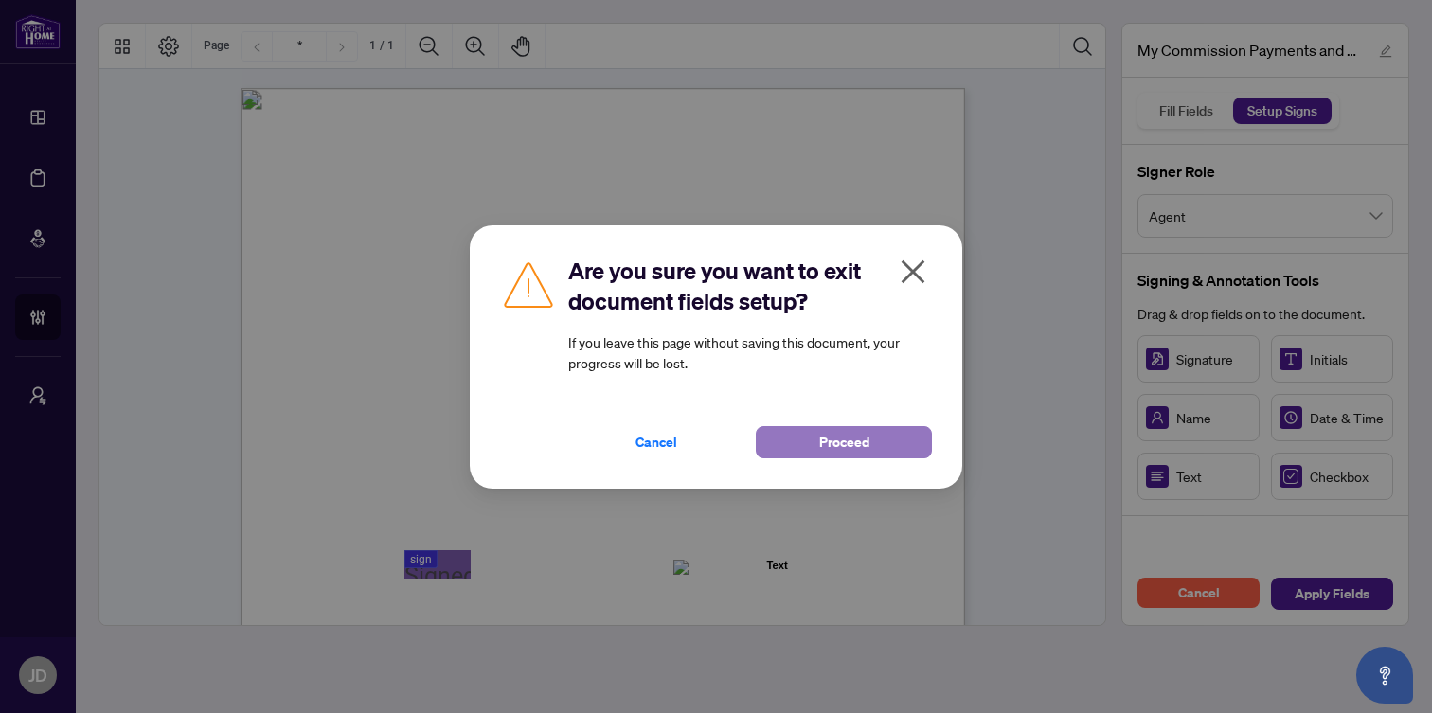
click at [817, 435] on button "Proceed" at bounding box center [844, 442] width 176 height 32
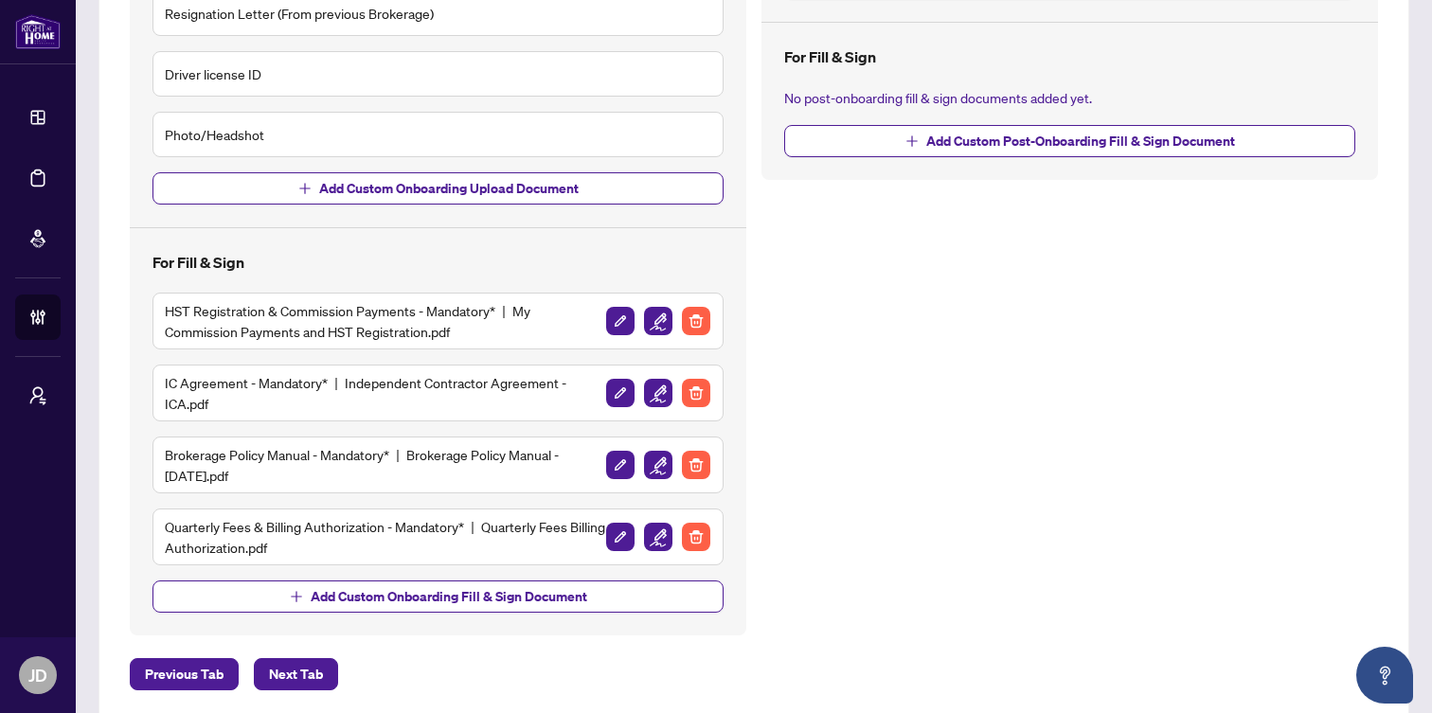
scroll to position [556, 0]
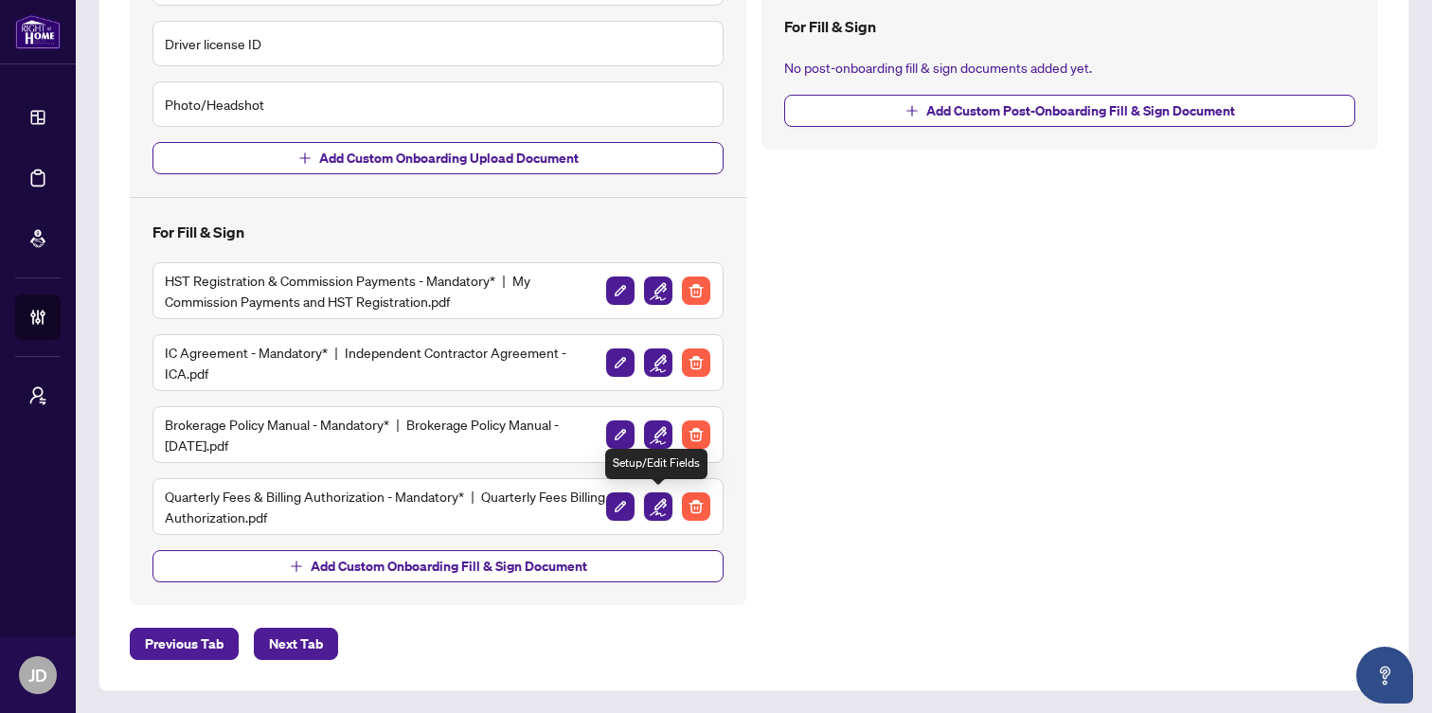
click at [662, 508] on img "button" at bounding box center [658, 506] width 28 height 28
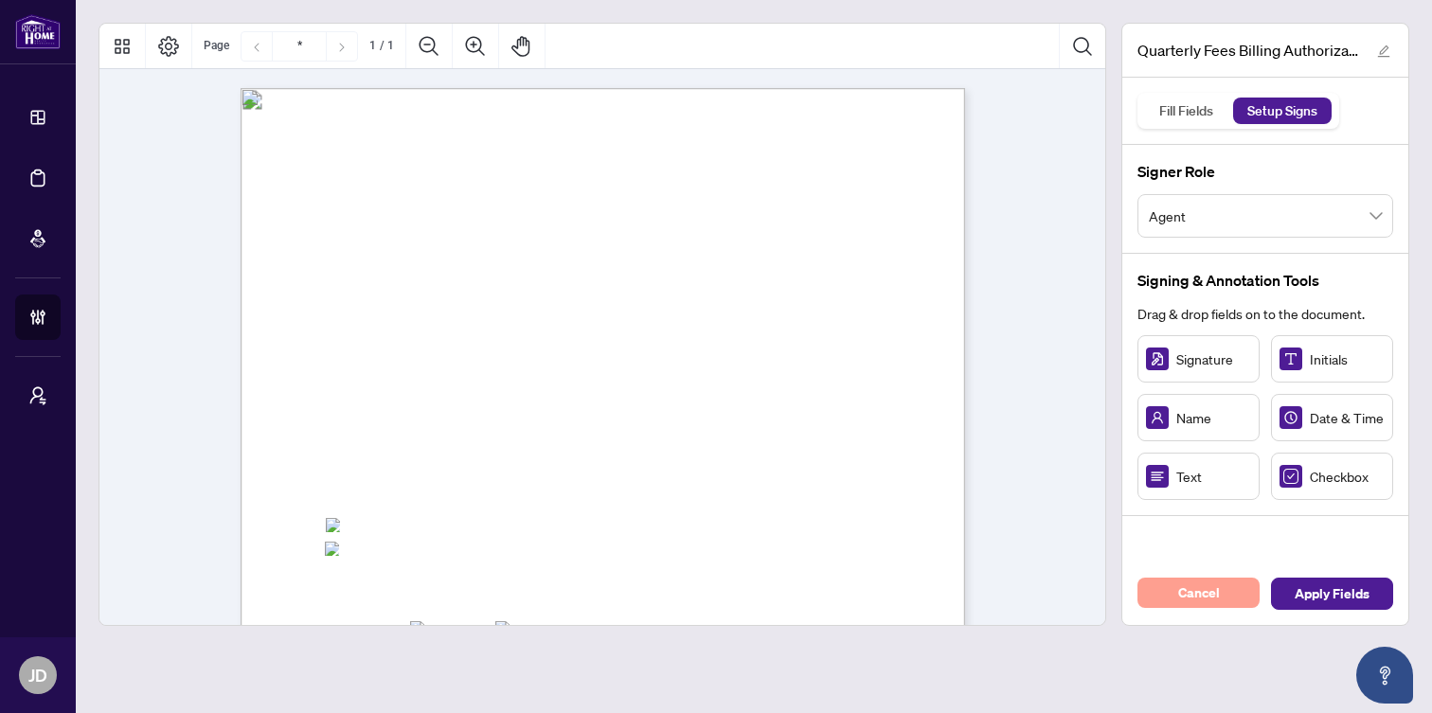
click at [1230, 601] on button "Cancel" at bounding box center [1198, 593] width 122 height 30
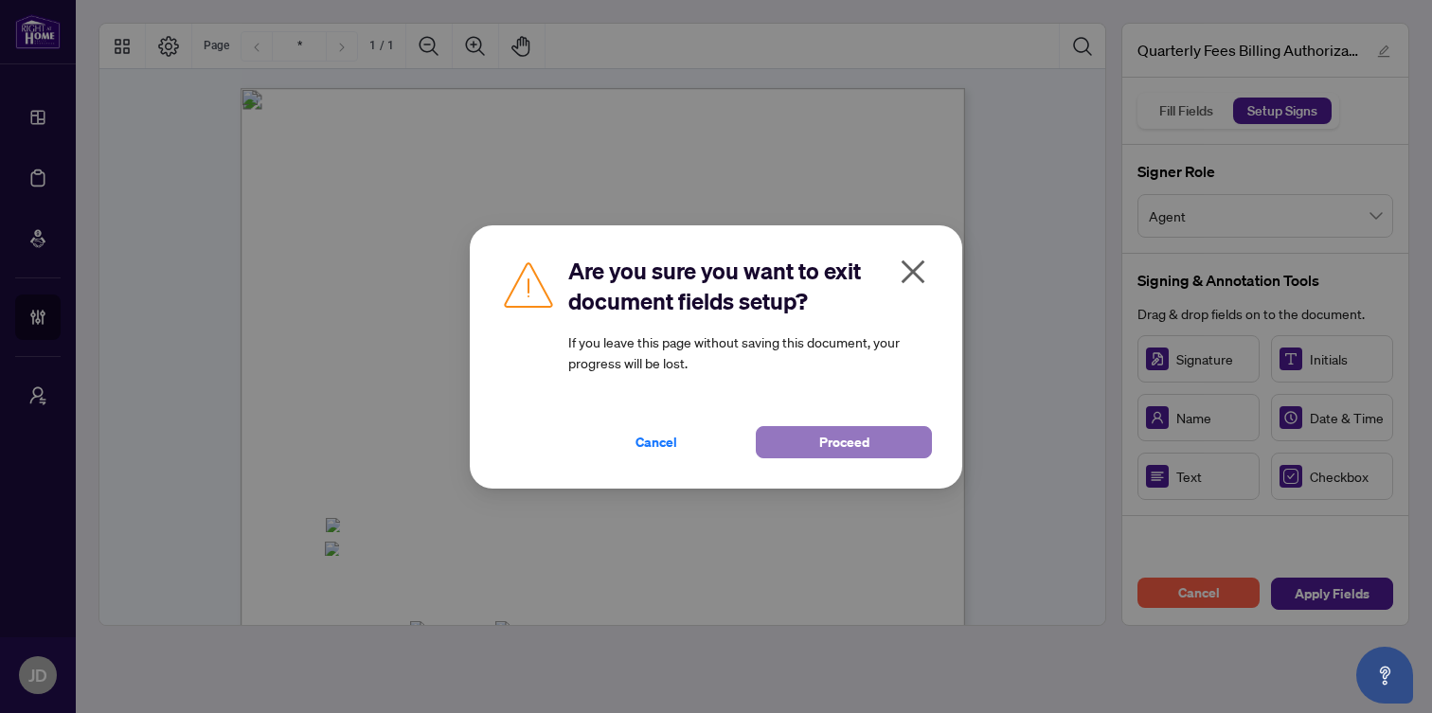
click at [867, 435] on span "Proceed" at bounding box center [844, 442] width 50 height 30
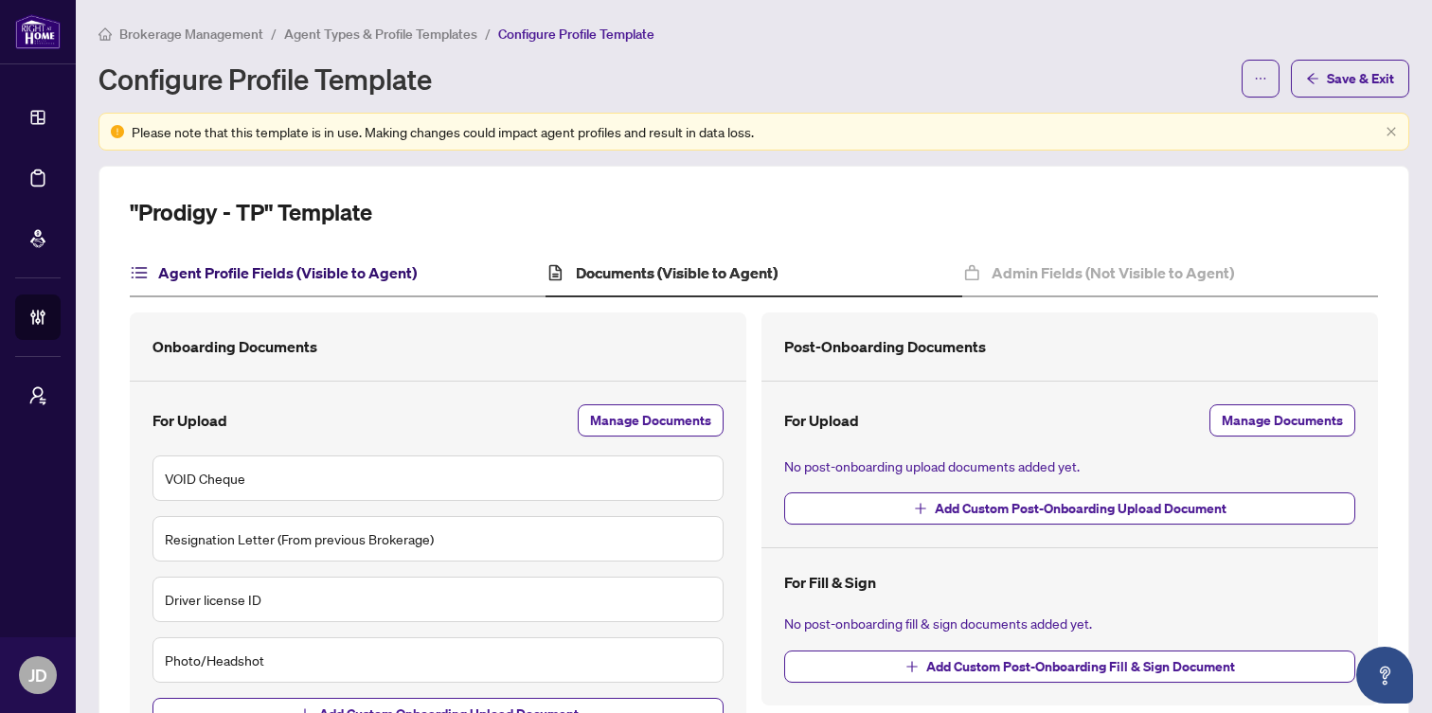
click at [385, 266] on h4 "Agent Profile Fields (Visible to Agent)" at bounding box center [287, 272] width 259 height 23
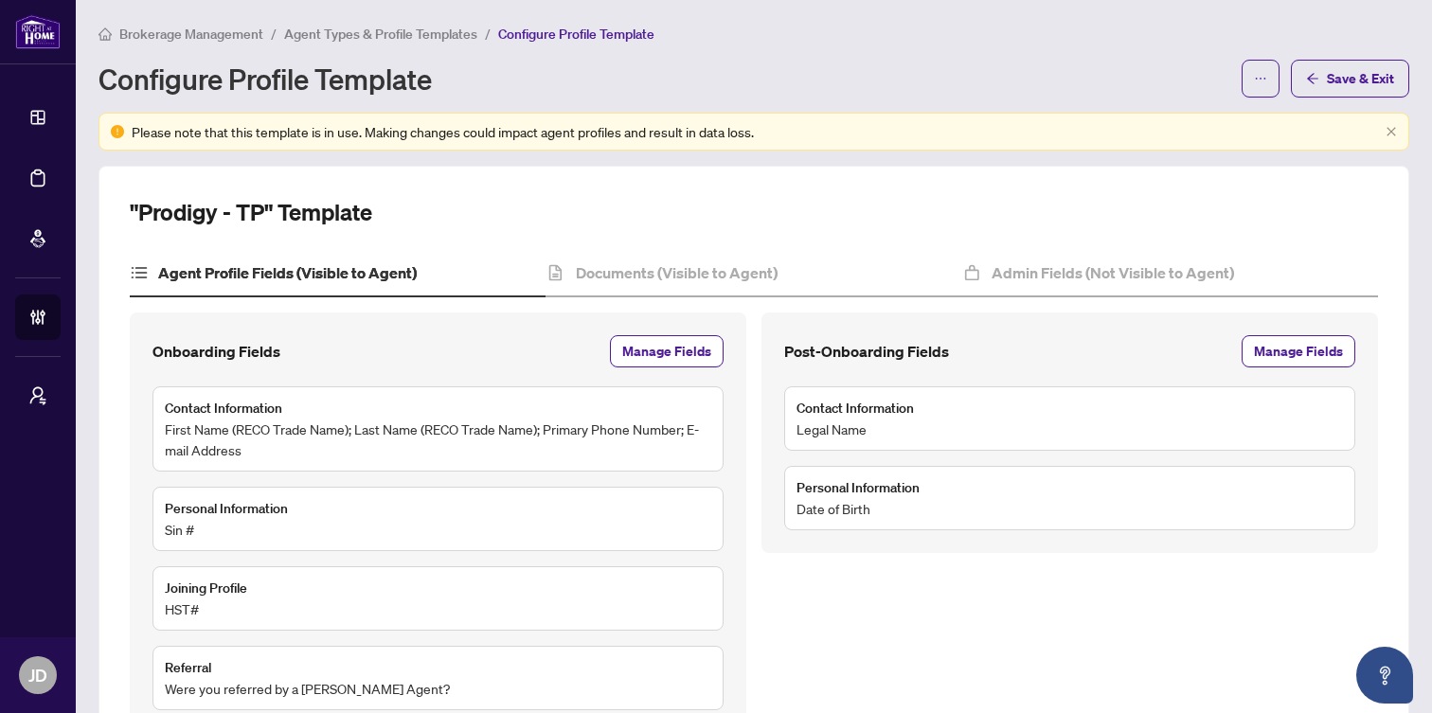
click at [359, 27] on span "Agent Types & Profile Templates" at bounding box center [380, 34] width 193 height 17
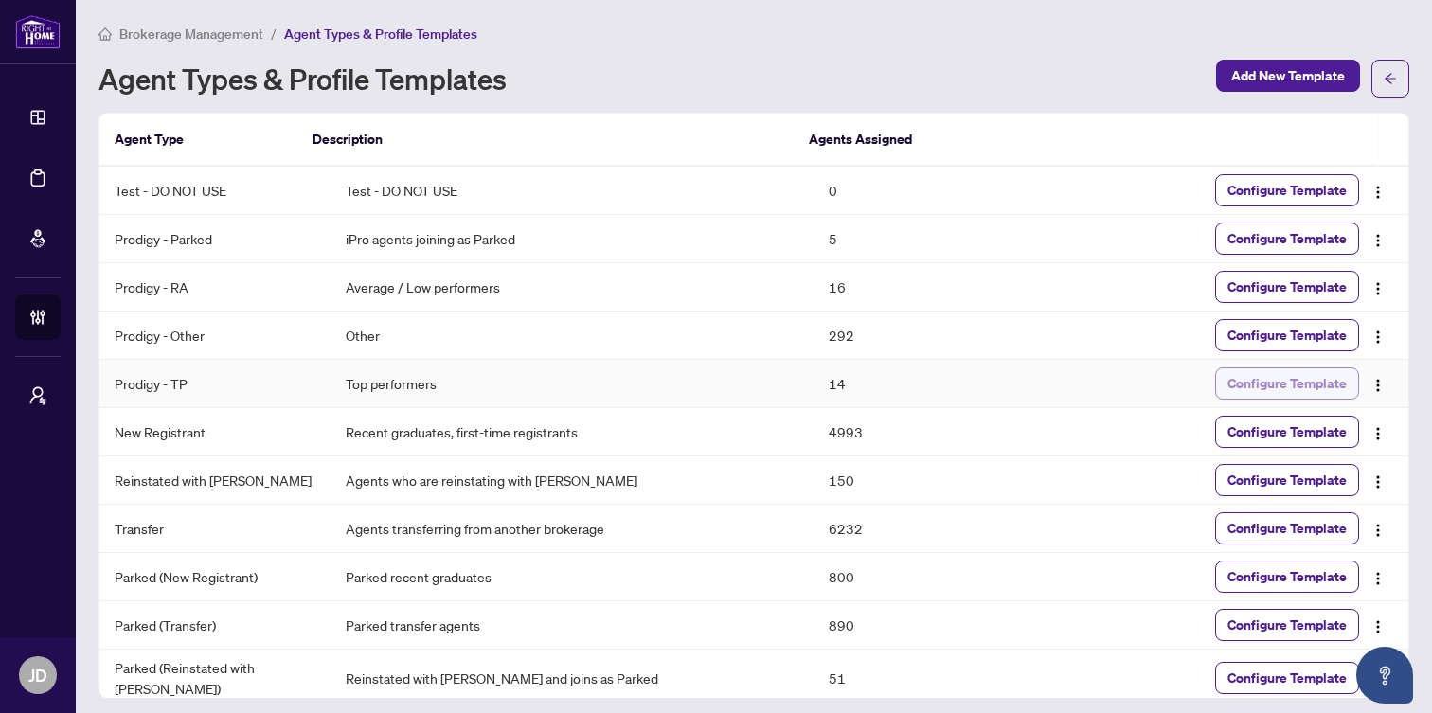
click at [1278, 385] on span "Configure Template" at bounding box center [1286, 383] width 119 height 30
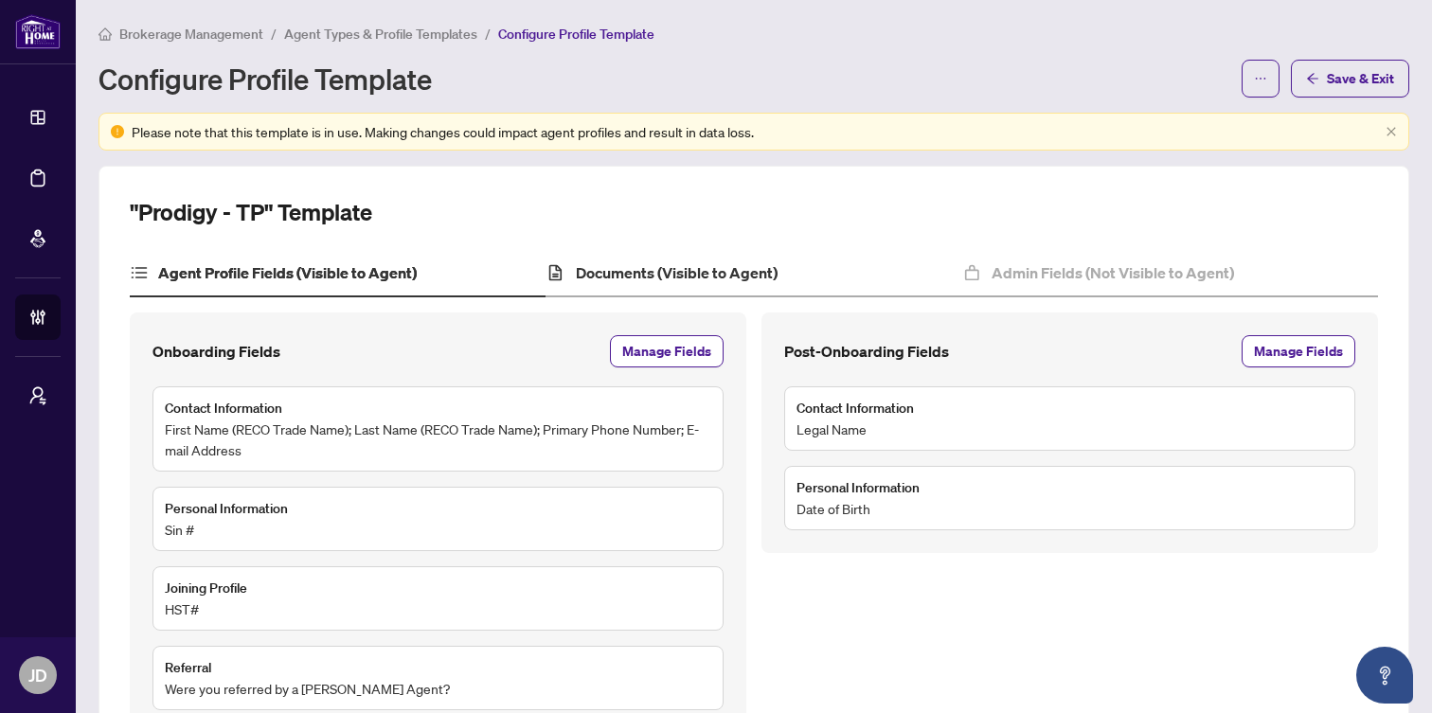
click at [667, 259] on div "Documents (Visible to Agent)" at bounding box center [754, 273] width 416 height 47
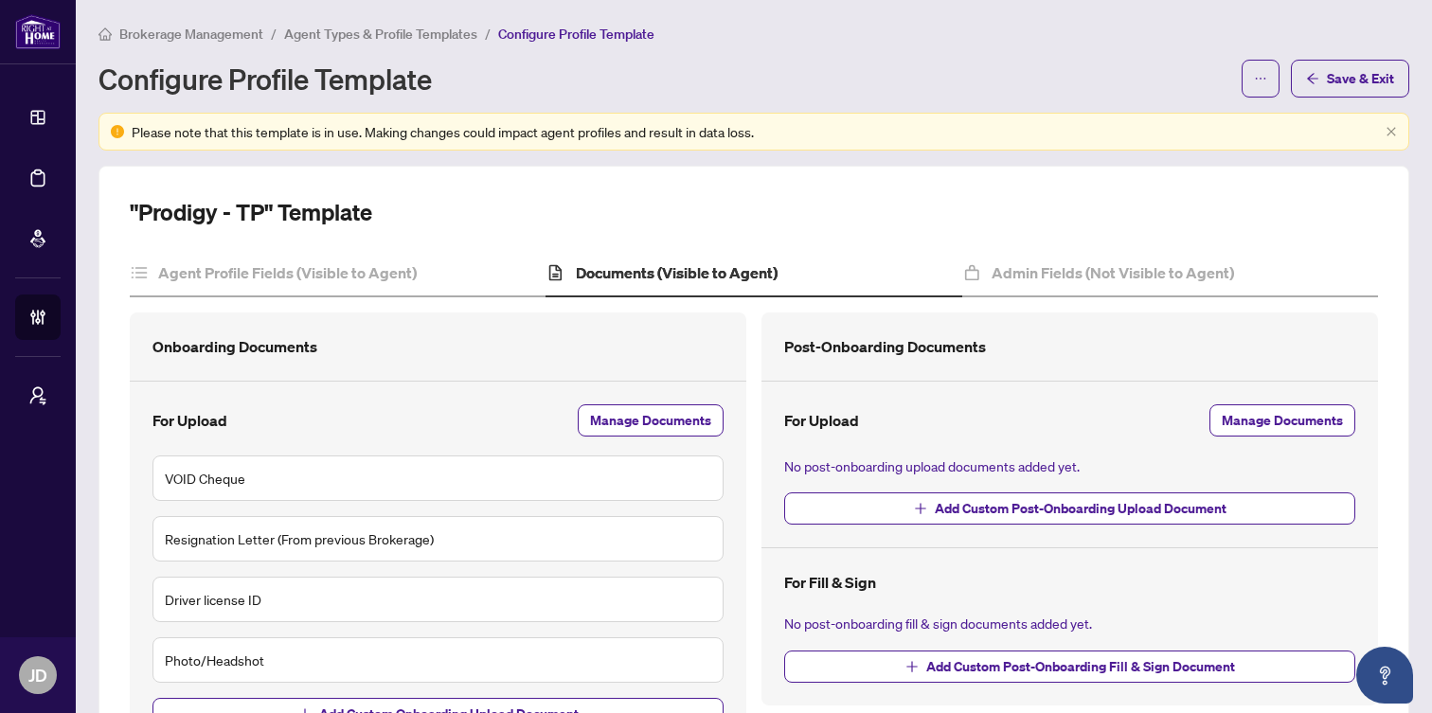
click at [392, 37] on span "Agent Types & Profile Templates" at bounding box center [380, 34] width 193 height 17
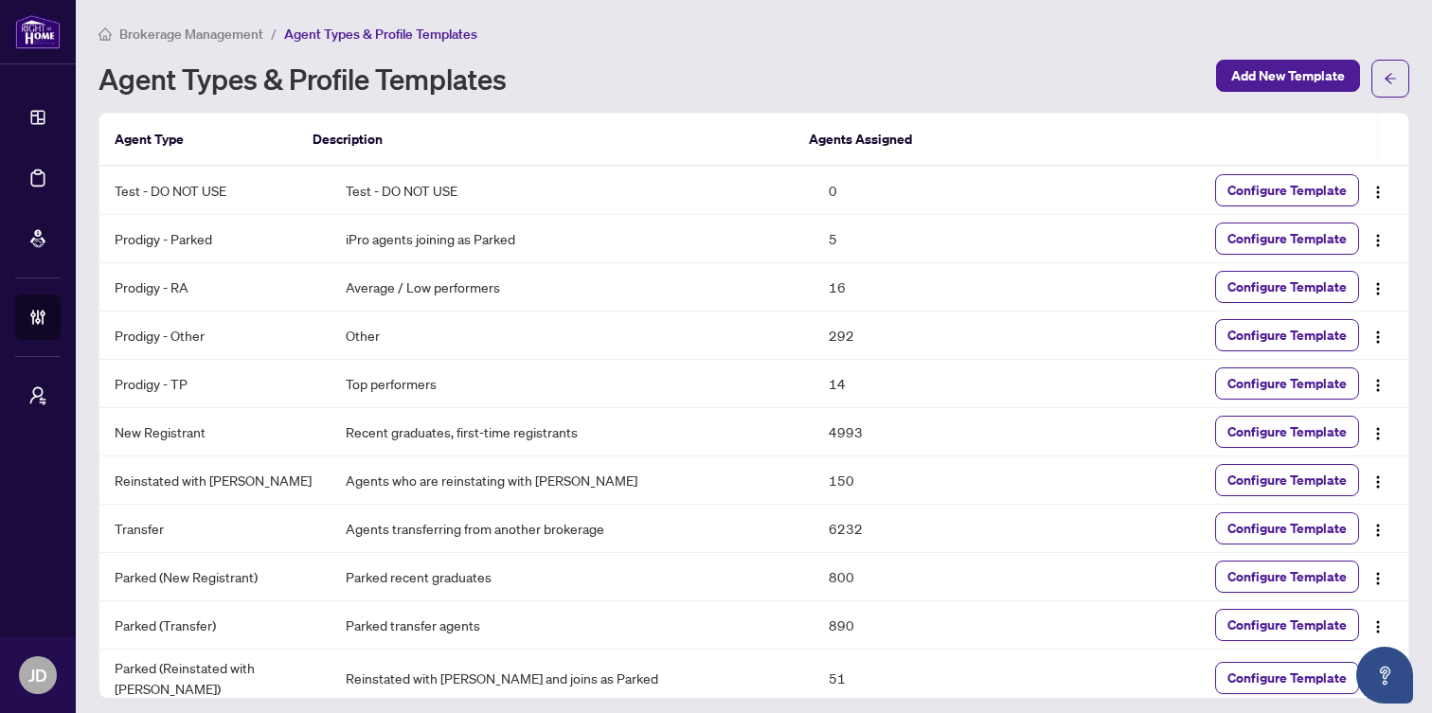
click at [206, 39] on span "Brokerage Management" at bounding box center [191, 34] width 144 height 17
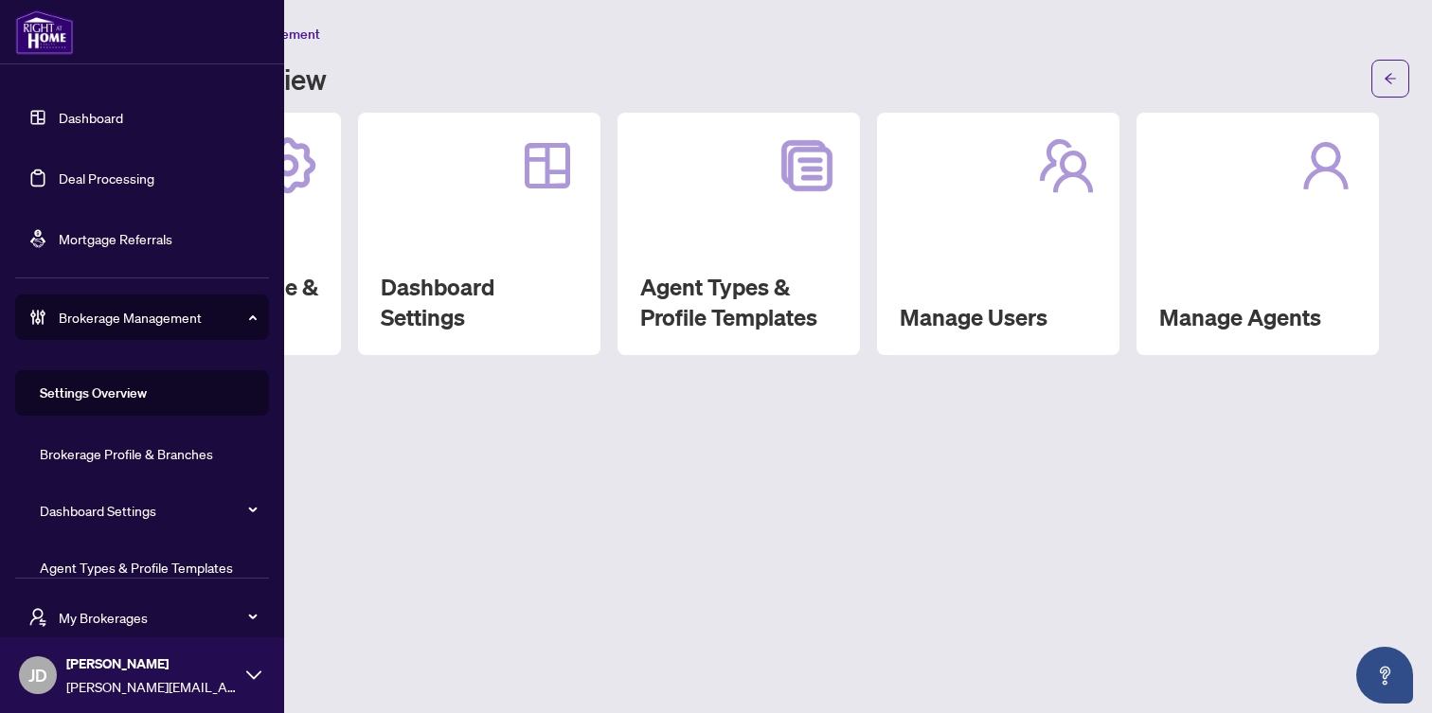
click at [128, 316] on span "Brokerage Management" at bounding box center [157, 317] width 197 height 21
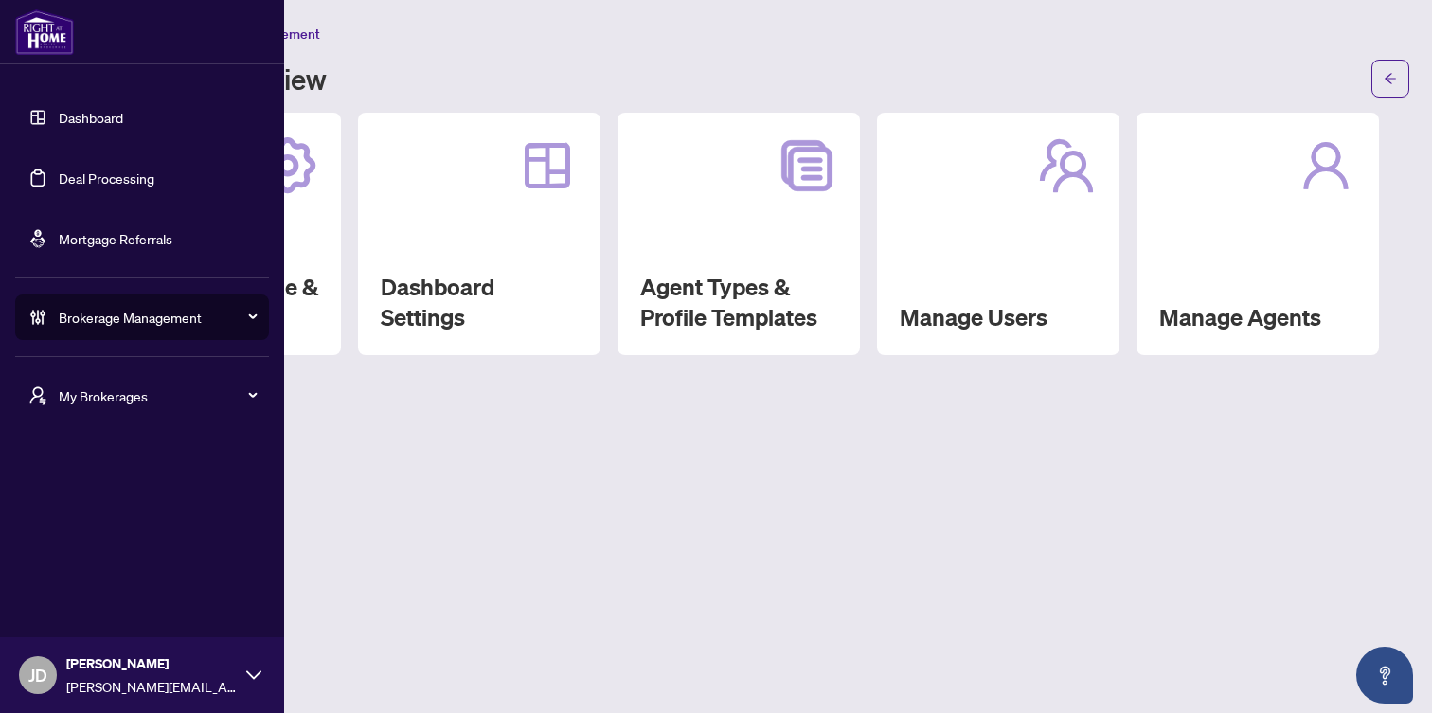
click at [118, 394] on span "My Brokerages" at bounding box center [157, 395] width 197 height 21
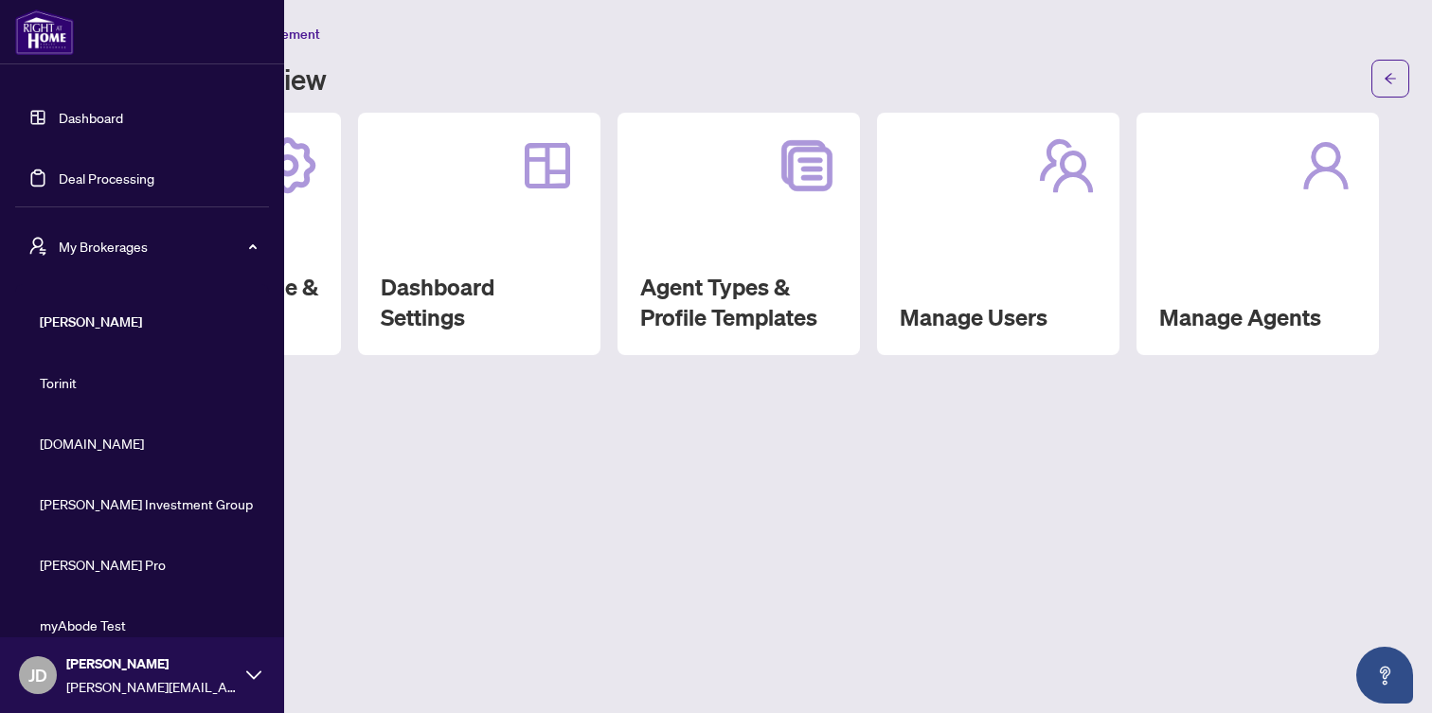
click at [145, 242] on span "My Brokerages" at bounding box center [157, 246] width 197 height 21
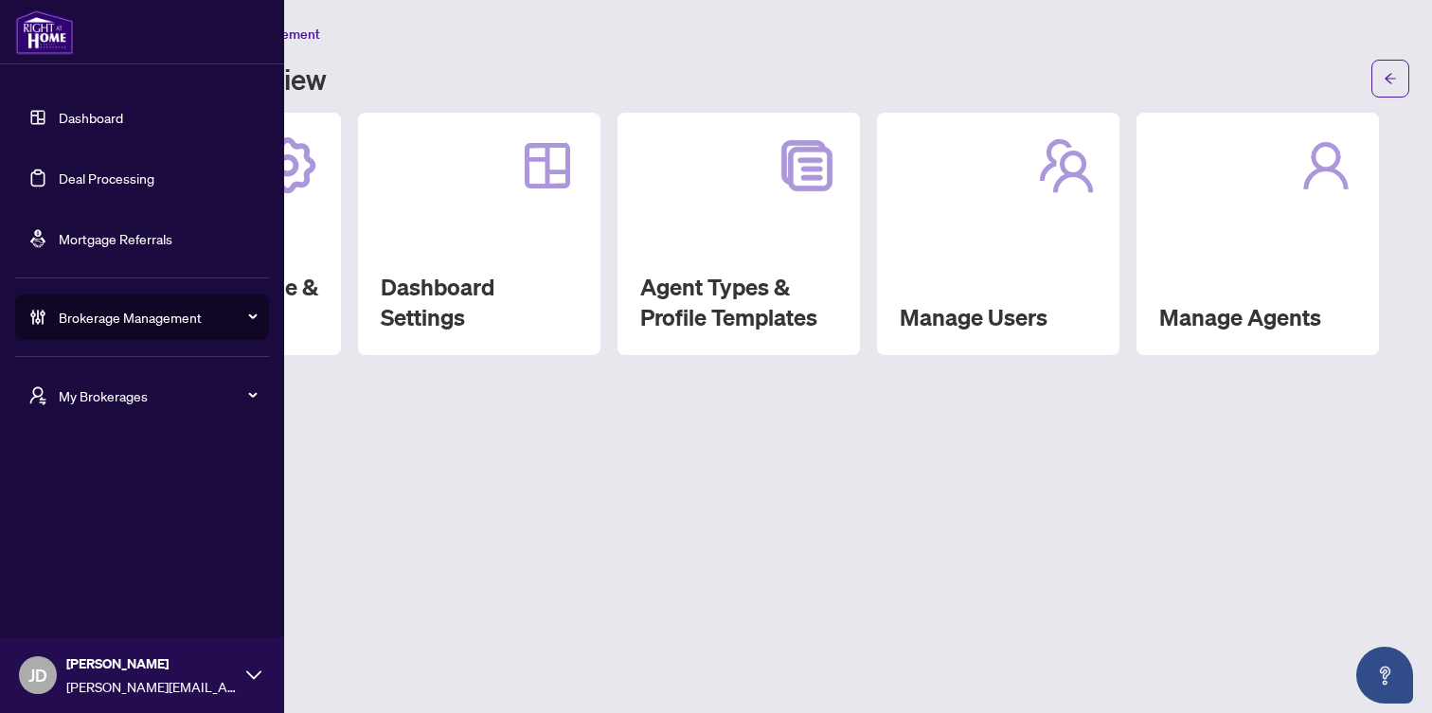
click at [112, 321] on span "Brokerage Management" at bounding box center [157, 317] width 197 height 21
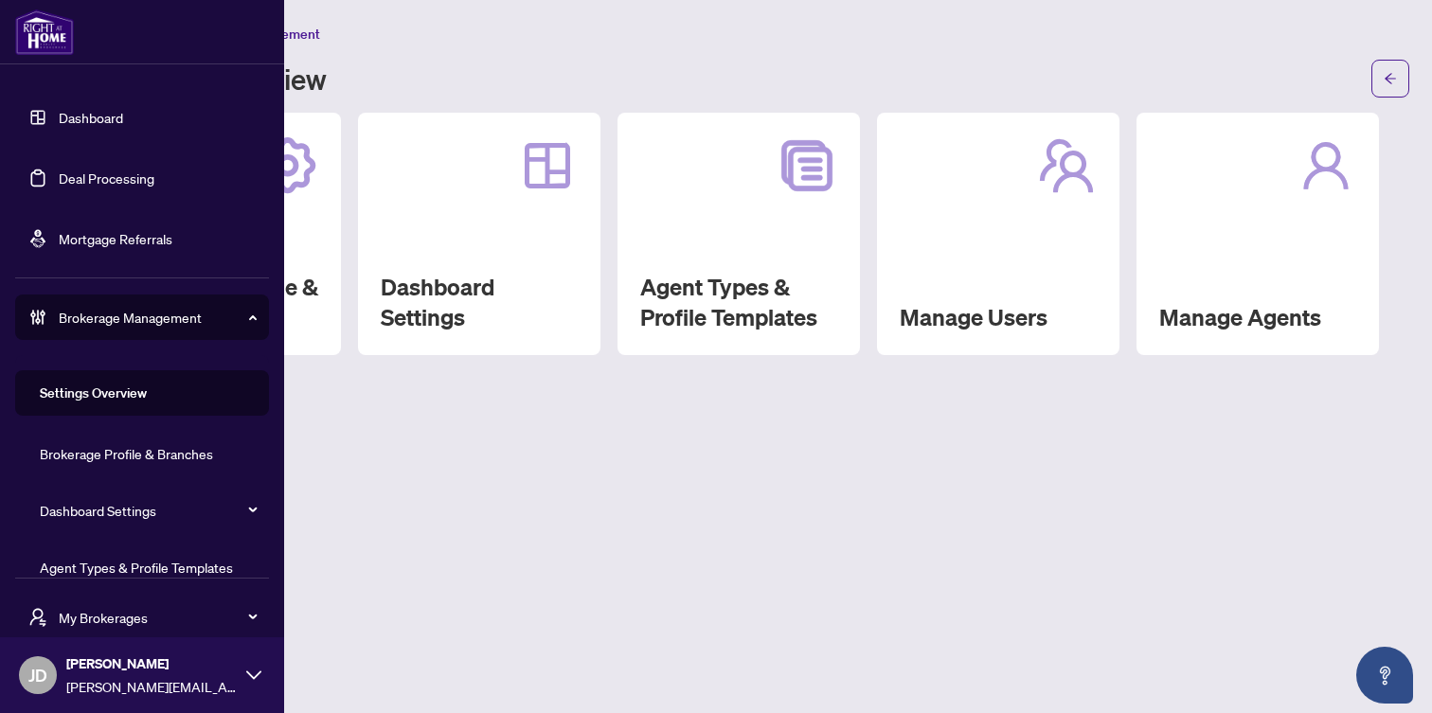
scroll to position [150, 0]
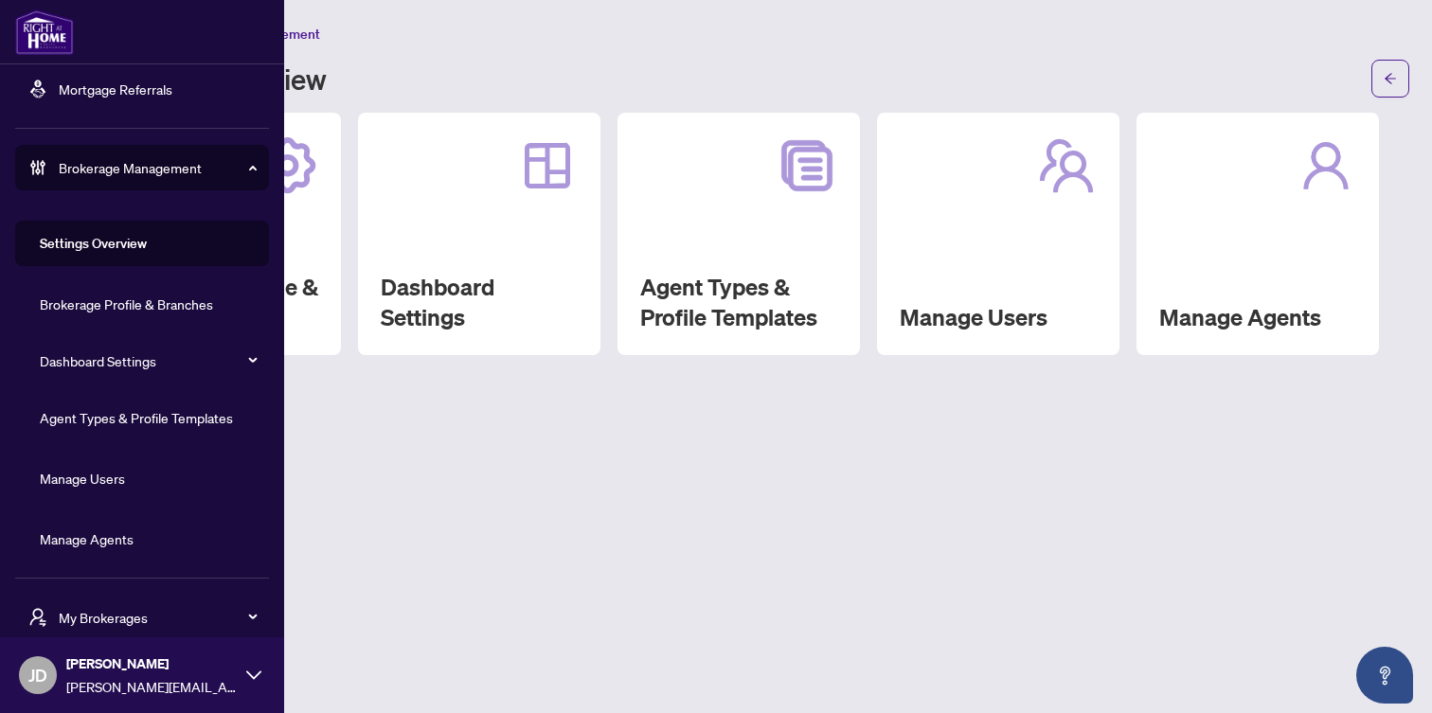
click at [99, 530] on link "Manage Agents" at bounding box center [87, 538] width 94 height 17
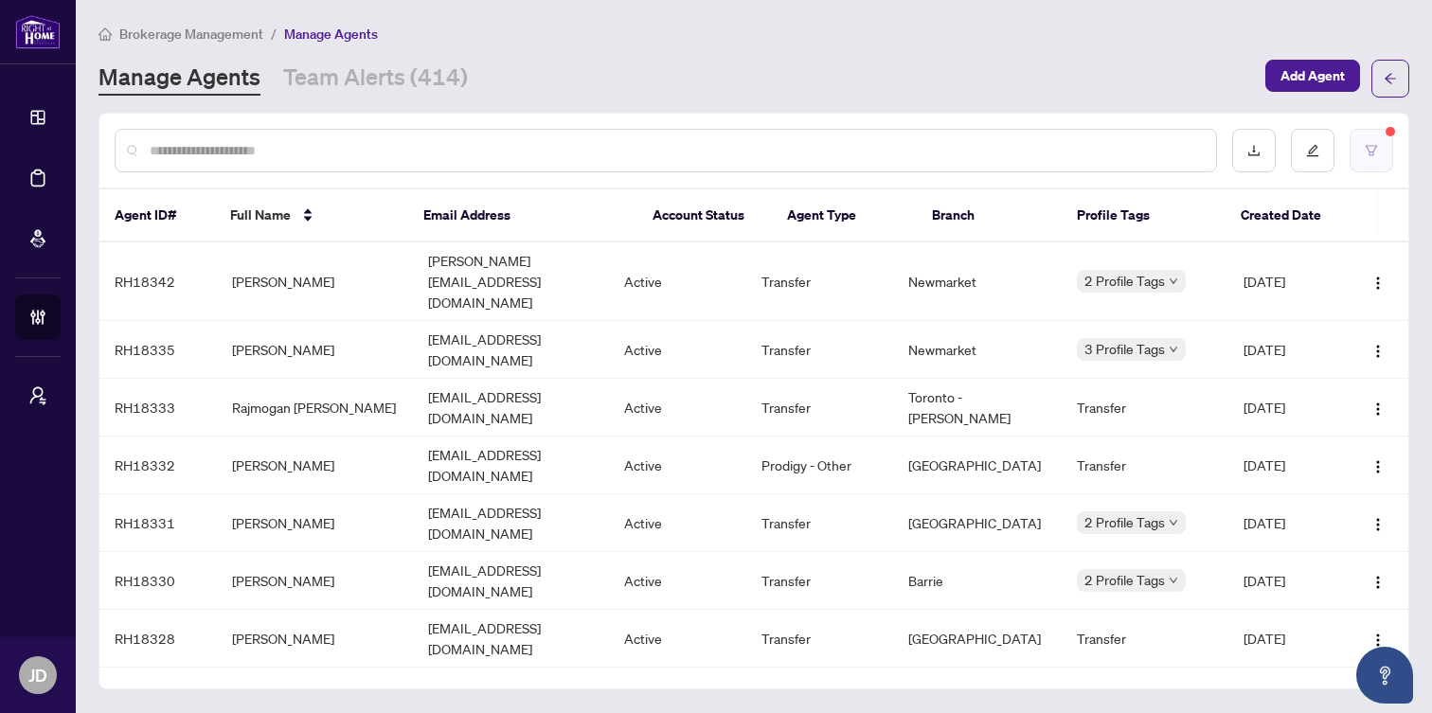
click at [1375, 156] on icon "filter" at bounding box center [1371, 150] width 13 height 13
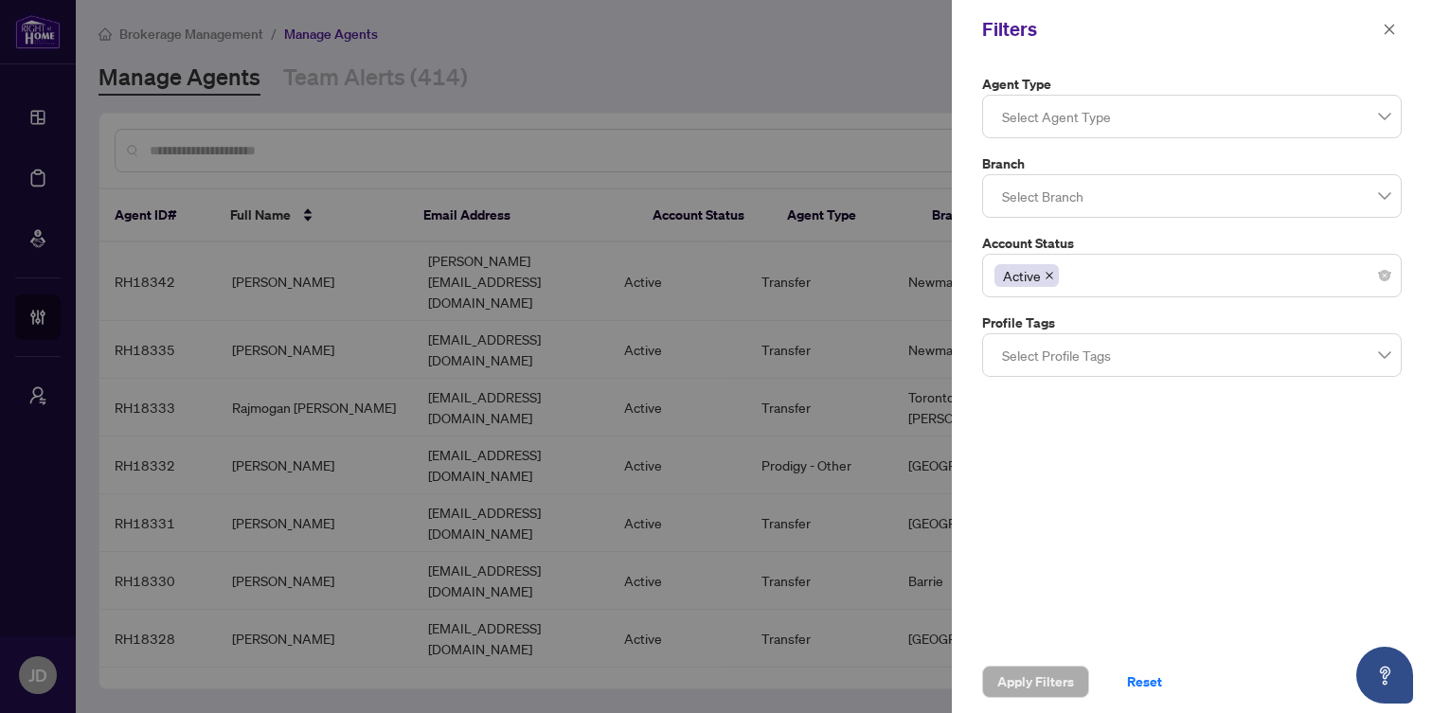
click at [1189, 112] on div at bounding box center [1191, 116] width 395 height 34
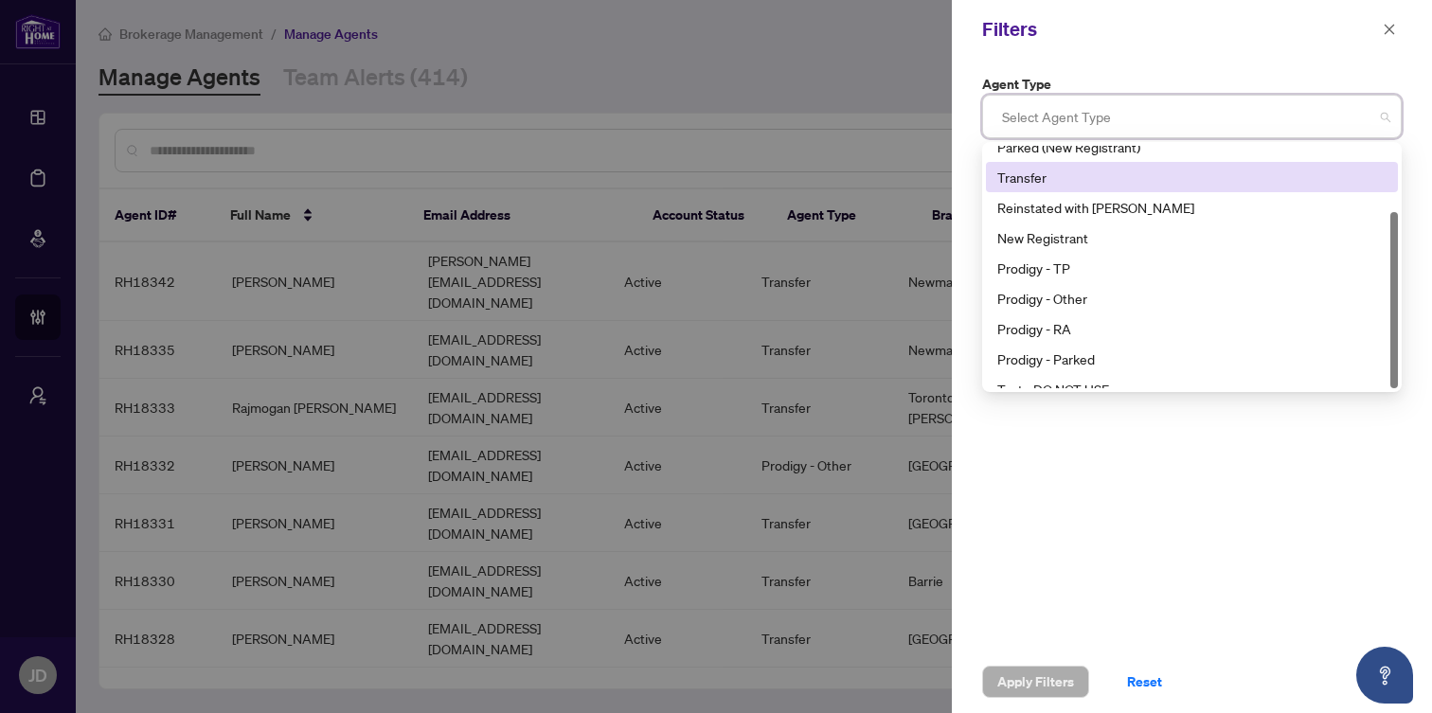
scroll to position [91, 0]
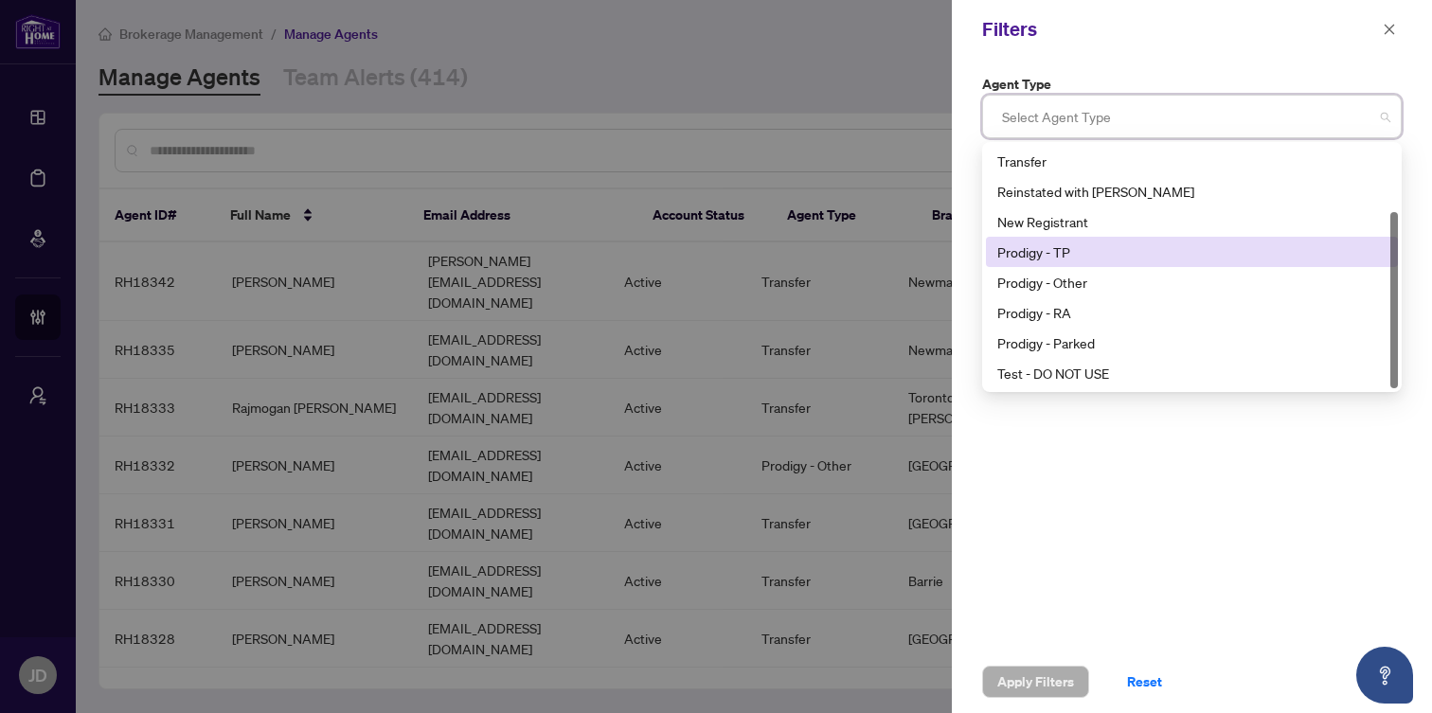
click at [1111, 254] on div "Prodigy - TP" at bounding box center [1191, 252] width 389 height 21
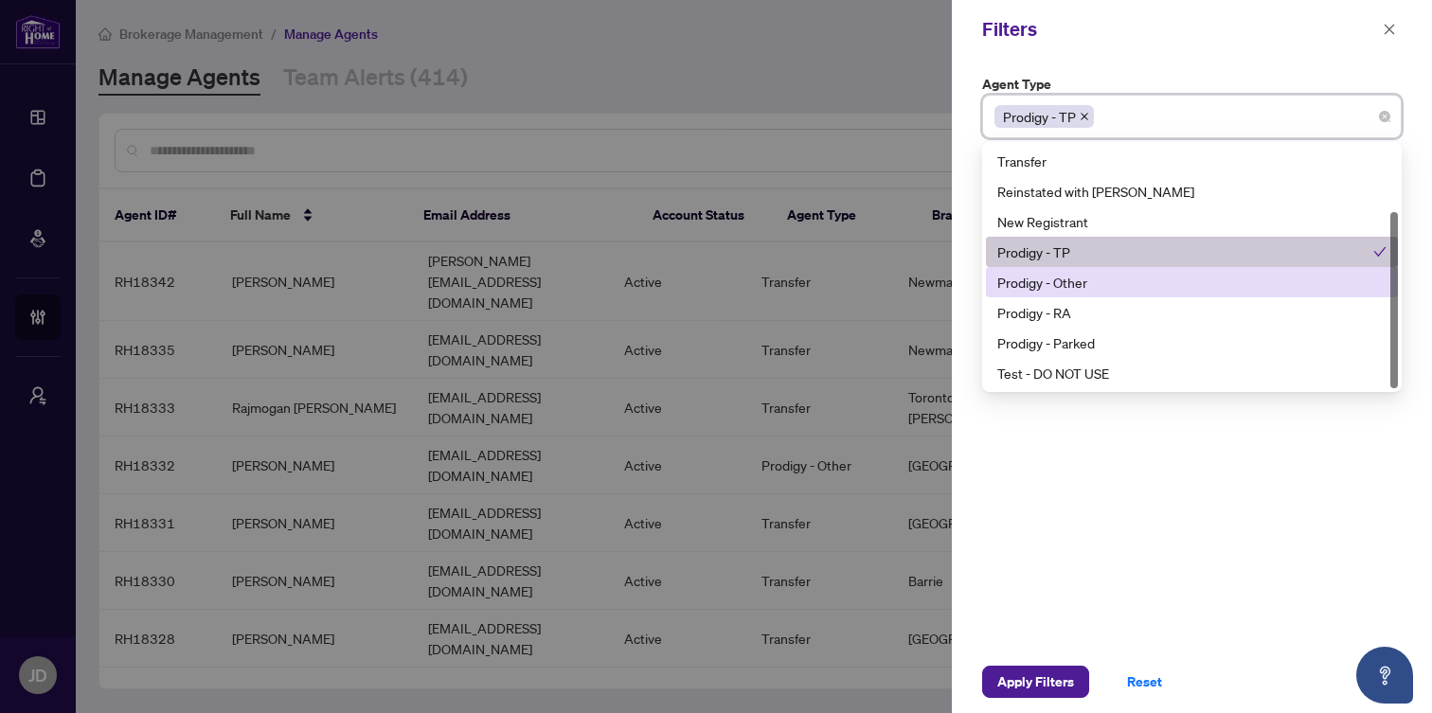
click at [1107, 285] on div "Prodigy - Other" at bounding box center [1191, 282] width 389 height 21
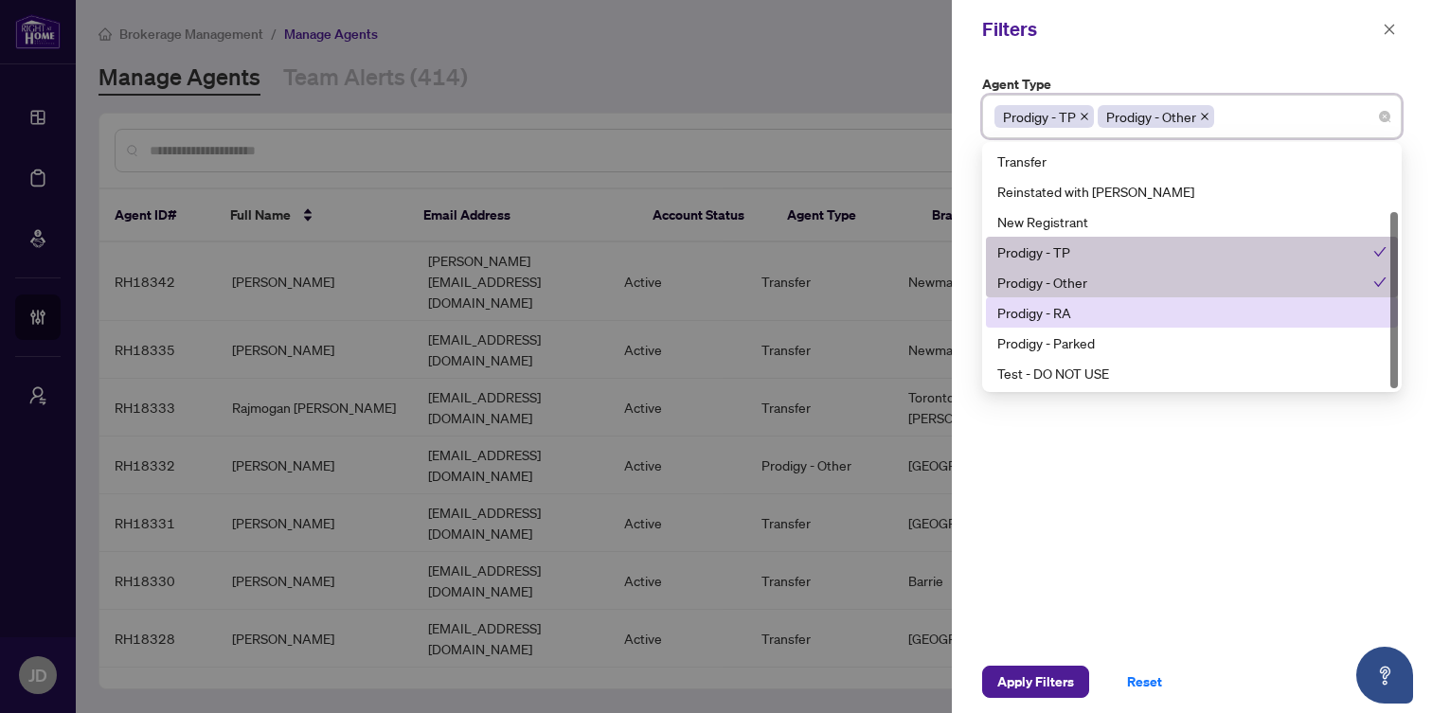
click at [1104, 311] on div "Prodigy - RA" at bounding box center [1191, 312] width 389 height 21
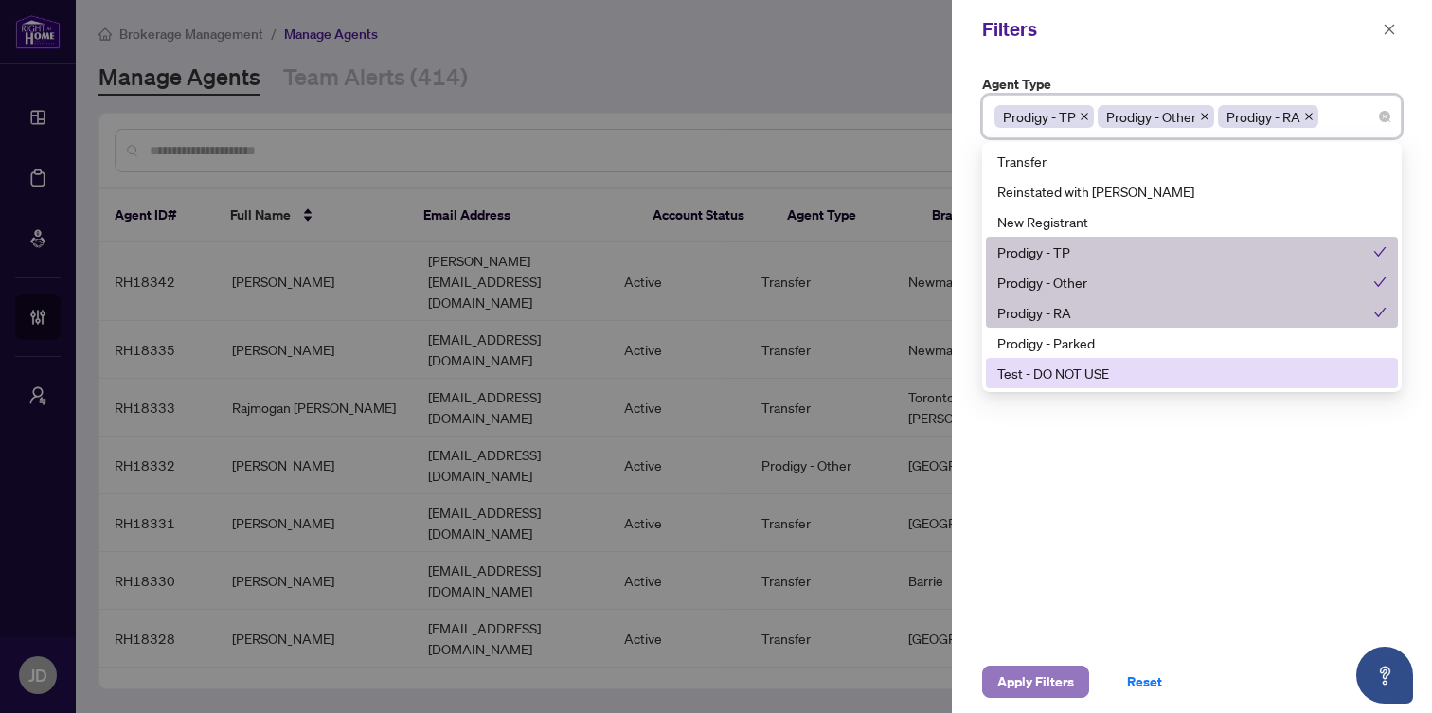
click at [1041, 672] on span "Apply Filters" at bounding box center [1035, 682] width 77 height 30
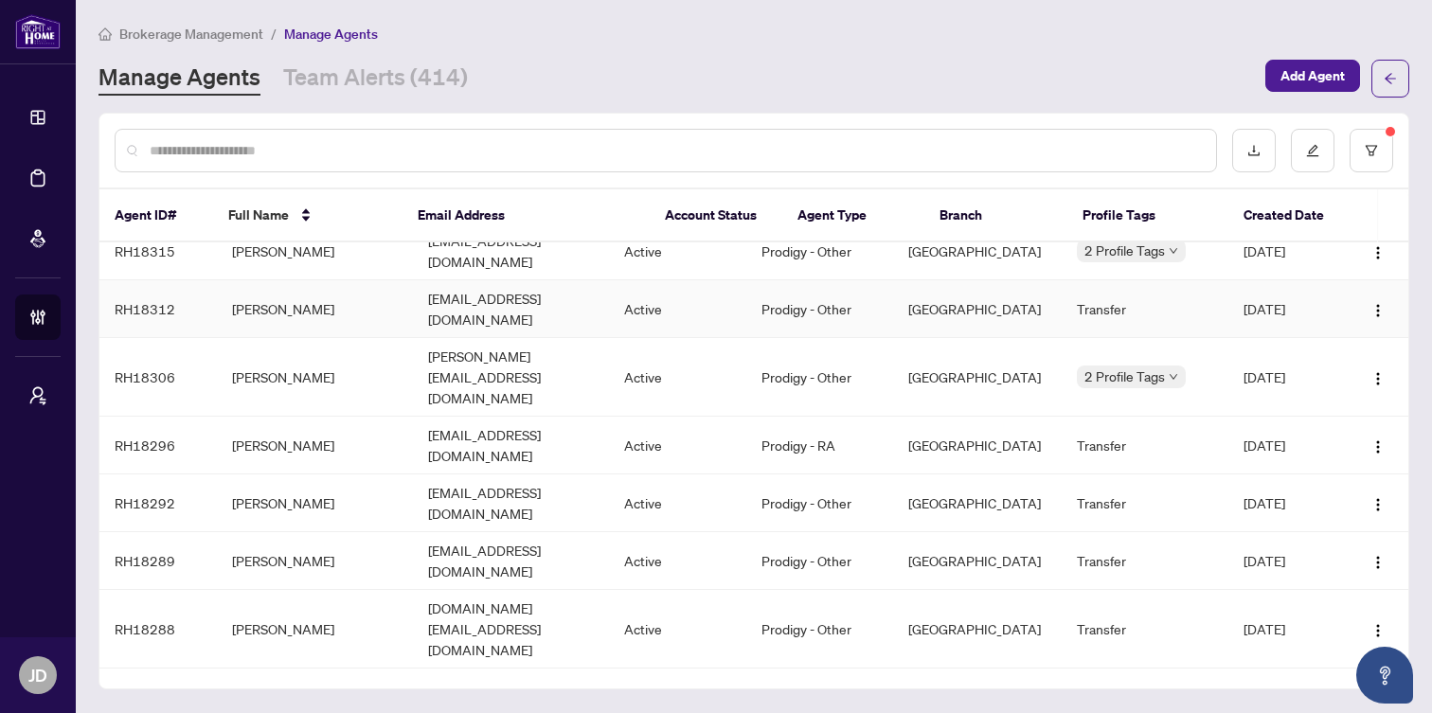
scroll to position [168, 0]
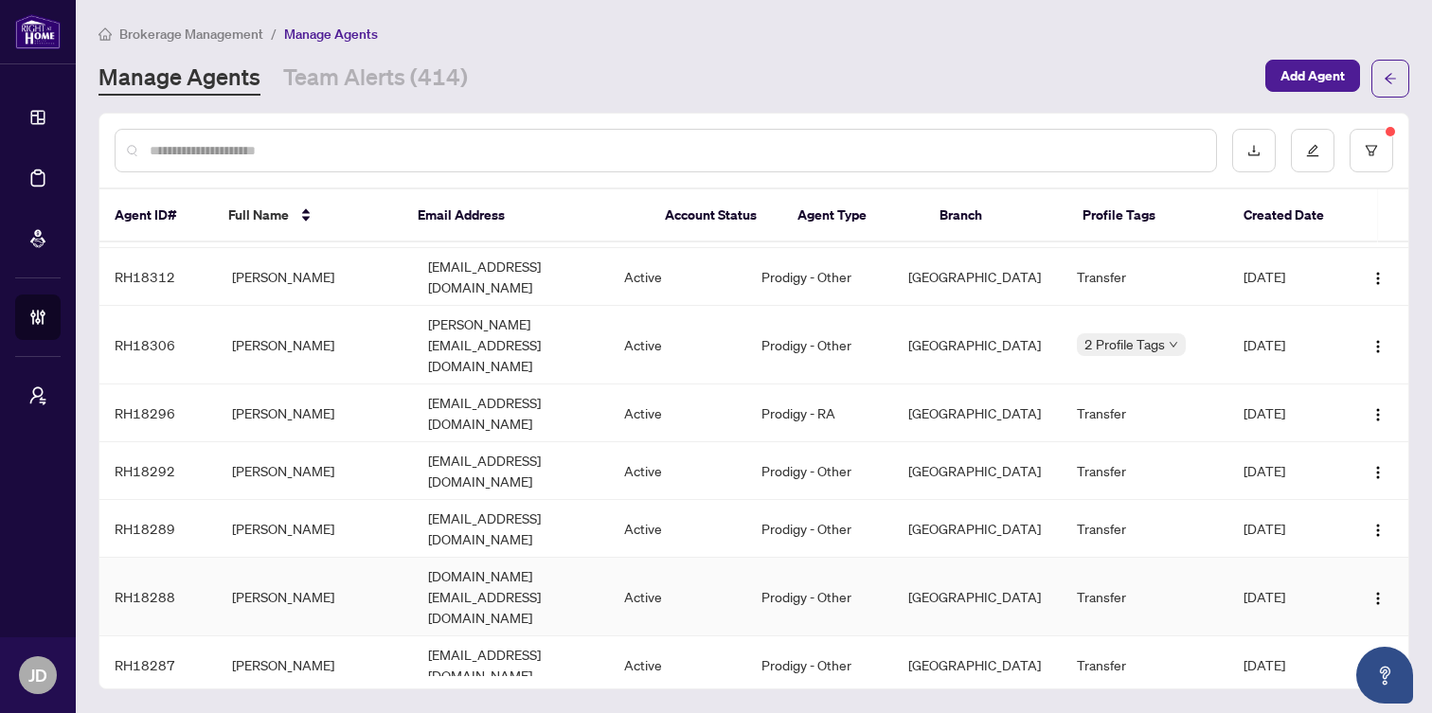
click at [328, 558] on td "[PERSON_NAME]" at bounding box center [315, 597] width 196 height 79
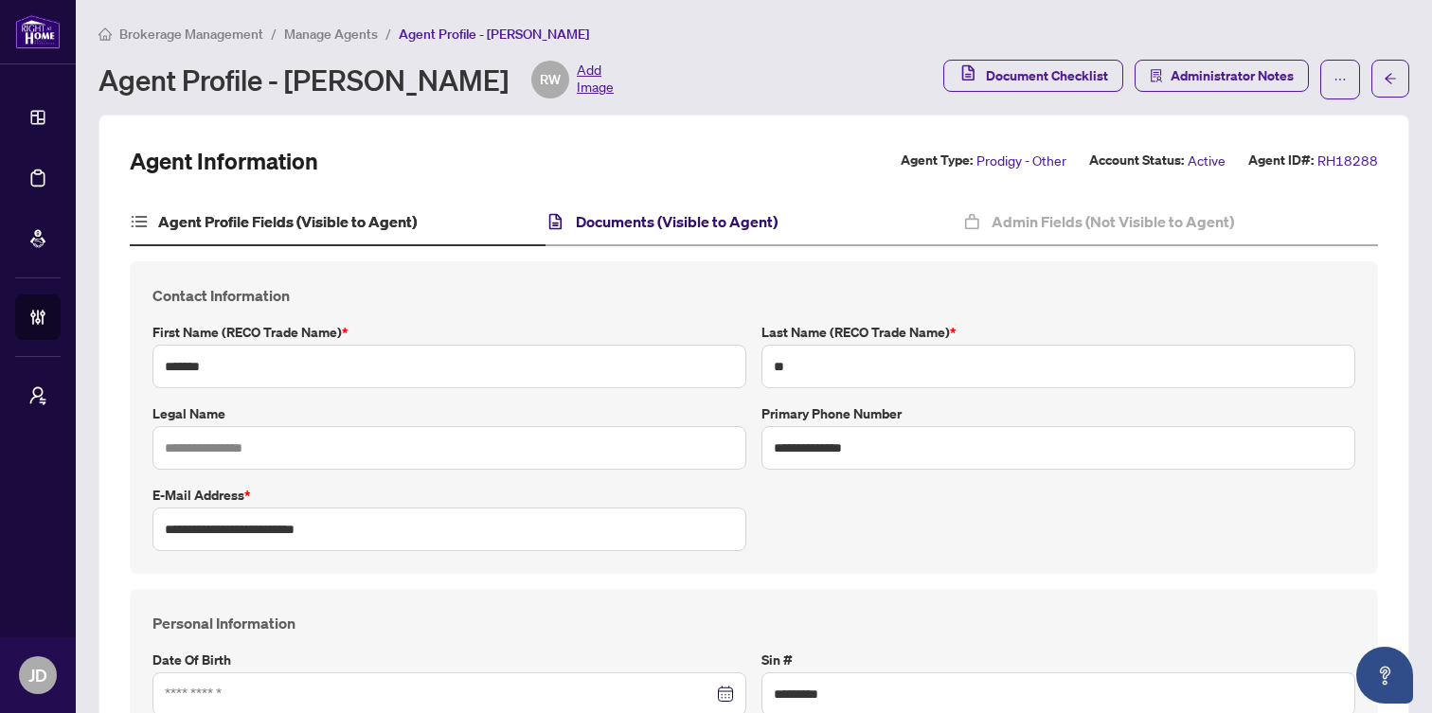
click at [652, 221] on h4 "Documents (Visible to Agent)" at bounding box center [677, 221] width 202 height 23
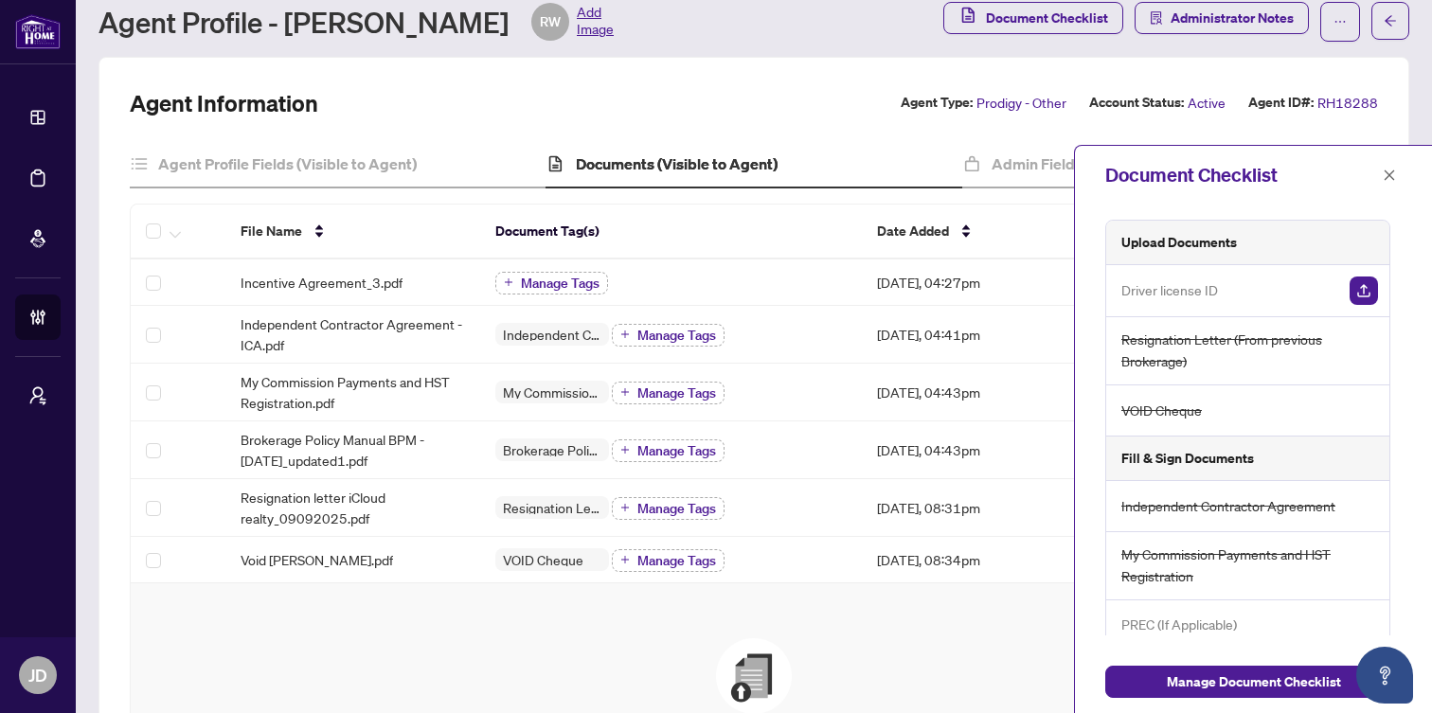
scroll to position [57, 0]
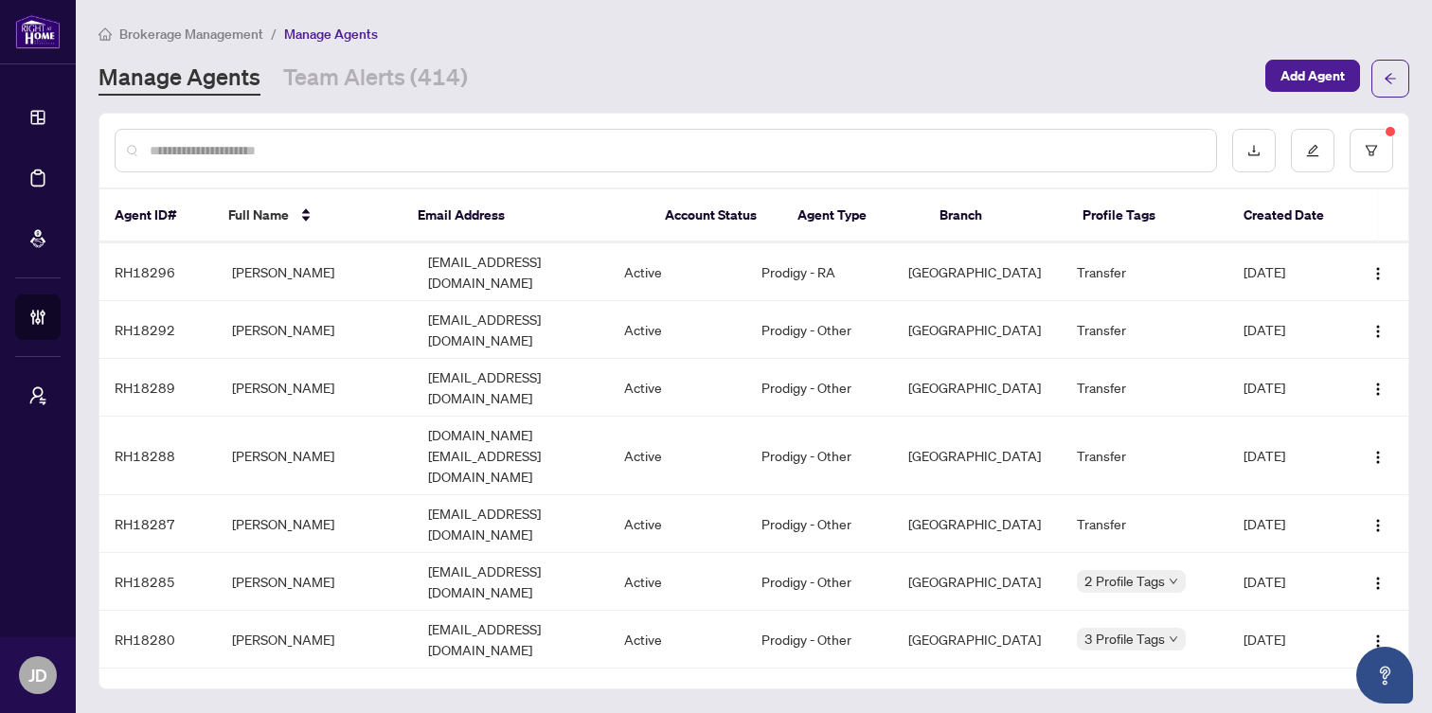
scroll to position [405, 0]
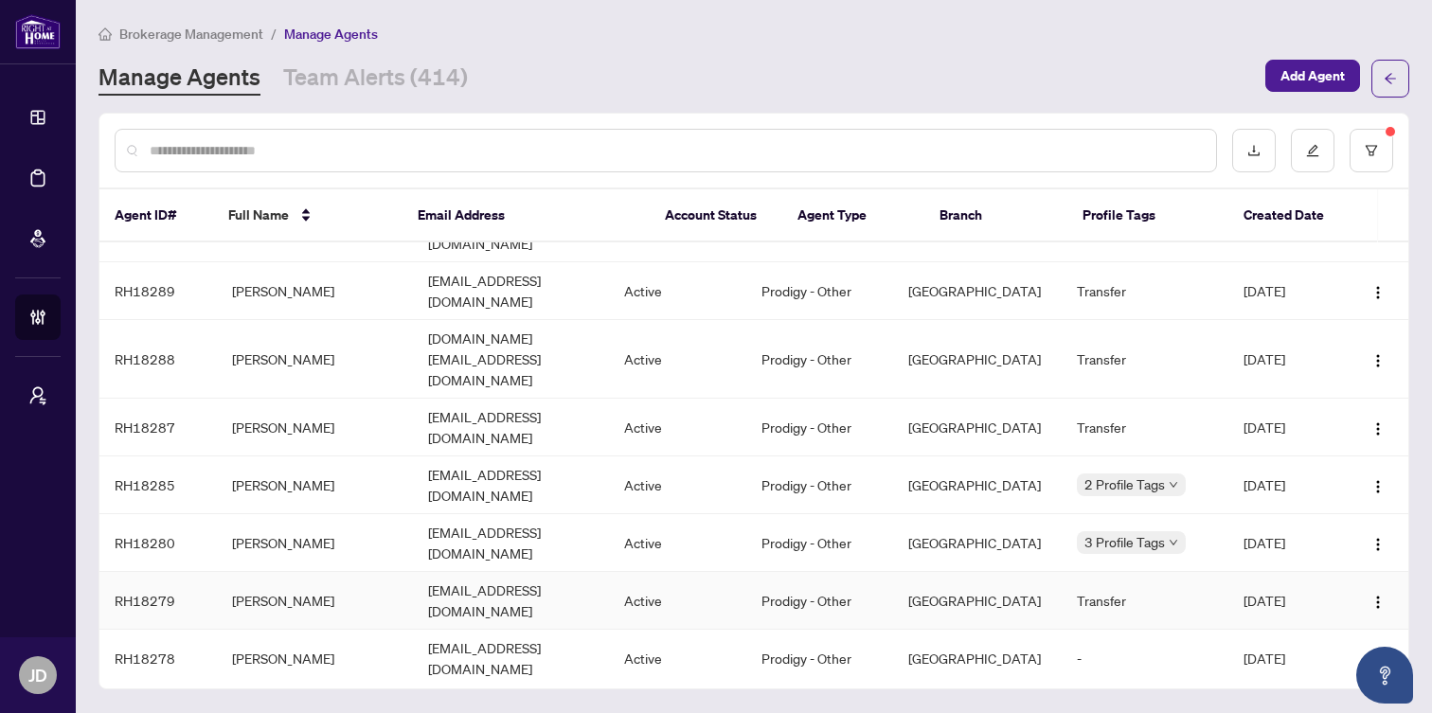
click at [473, 572] on td "[EMAIL_ADDRESS][DOMAIN_NAME]" at bounding box center [511, 601] width 196 height 58
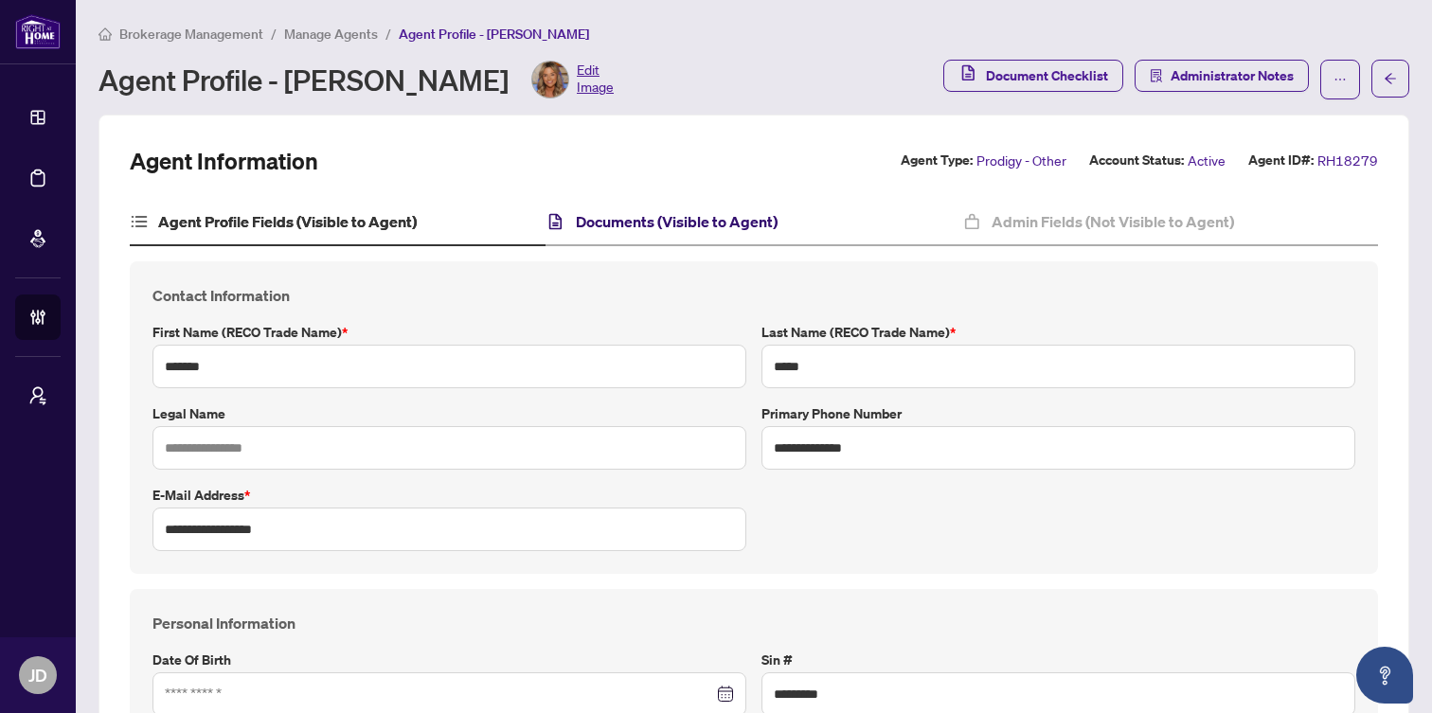
click at [641, 220] on h4 "Documents (Visible to Agent)" at bounding box center [677, 221] width 202 height 23
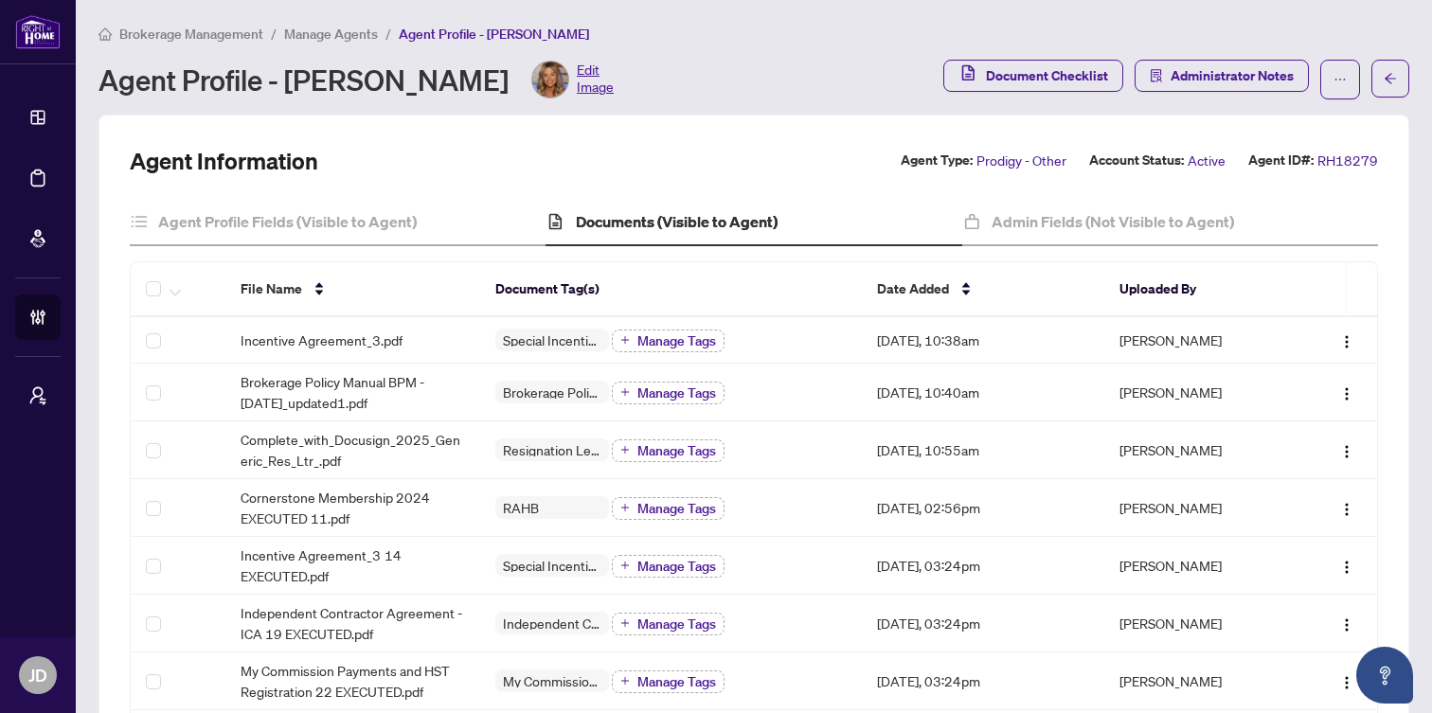
scroll to position [16, 0]
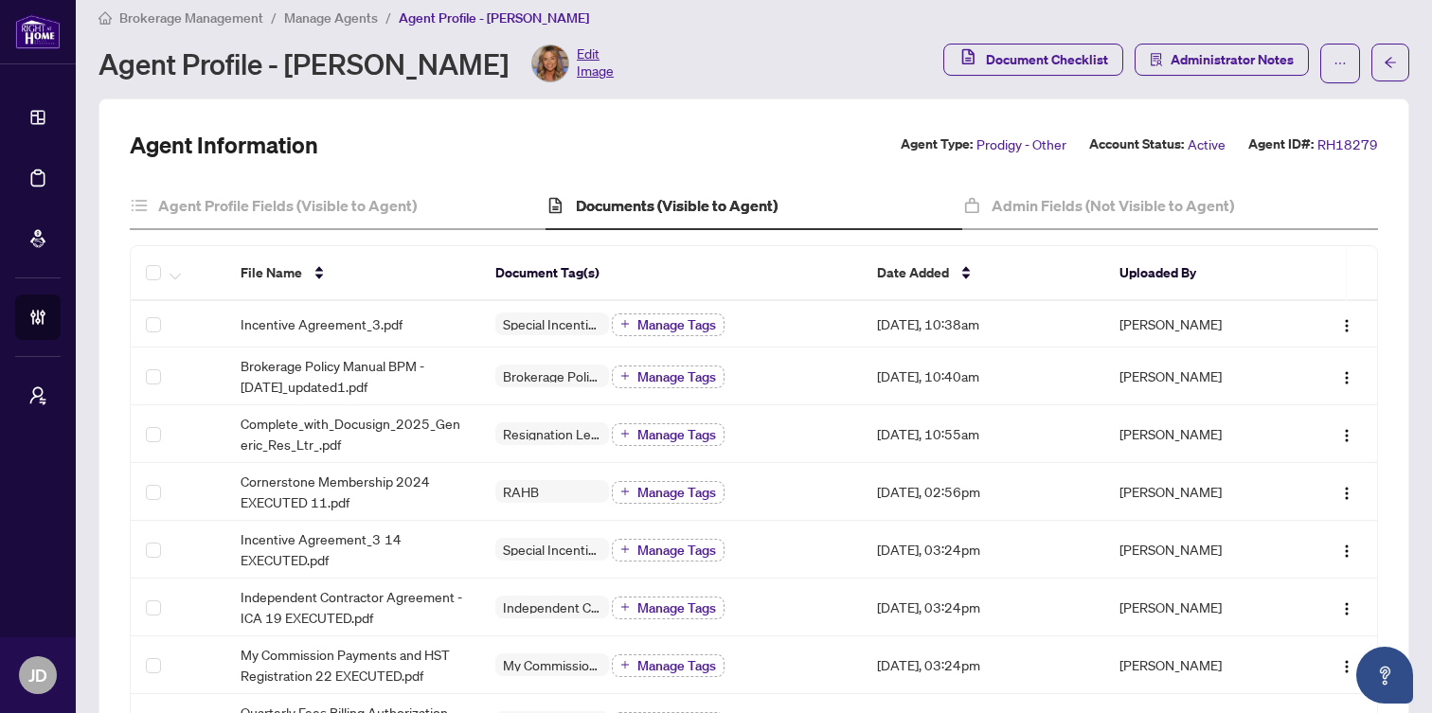
click at [308, 17] on span "Manage Agents" at bounding box center [331, 17] width 94 height 17
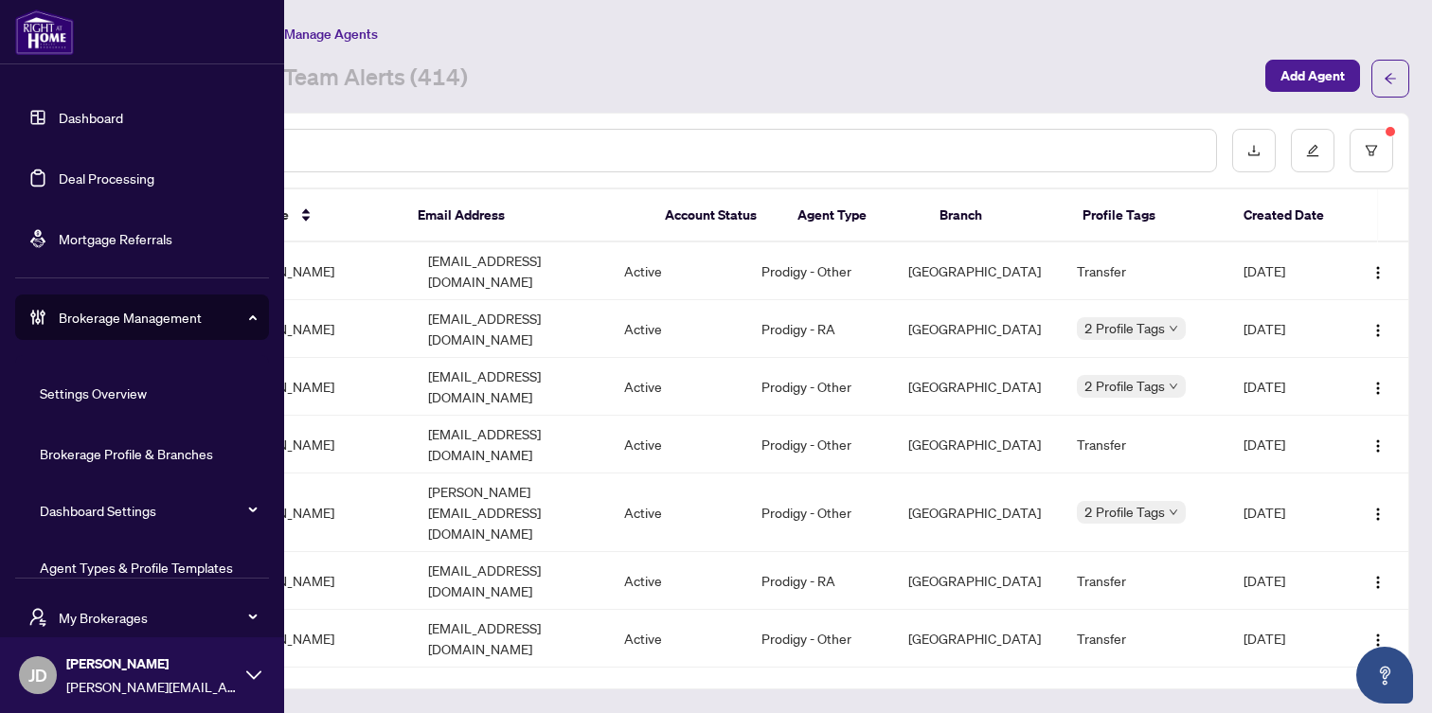
click at [88, 320] on span "Brokerage Management" at bounding box center [157, 317] width 197 height 21
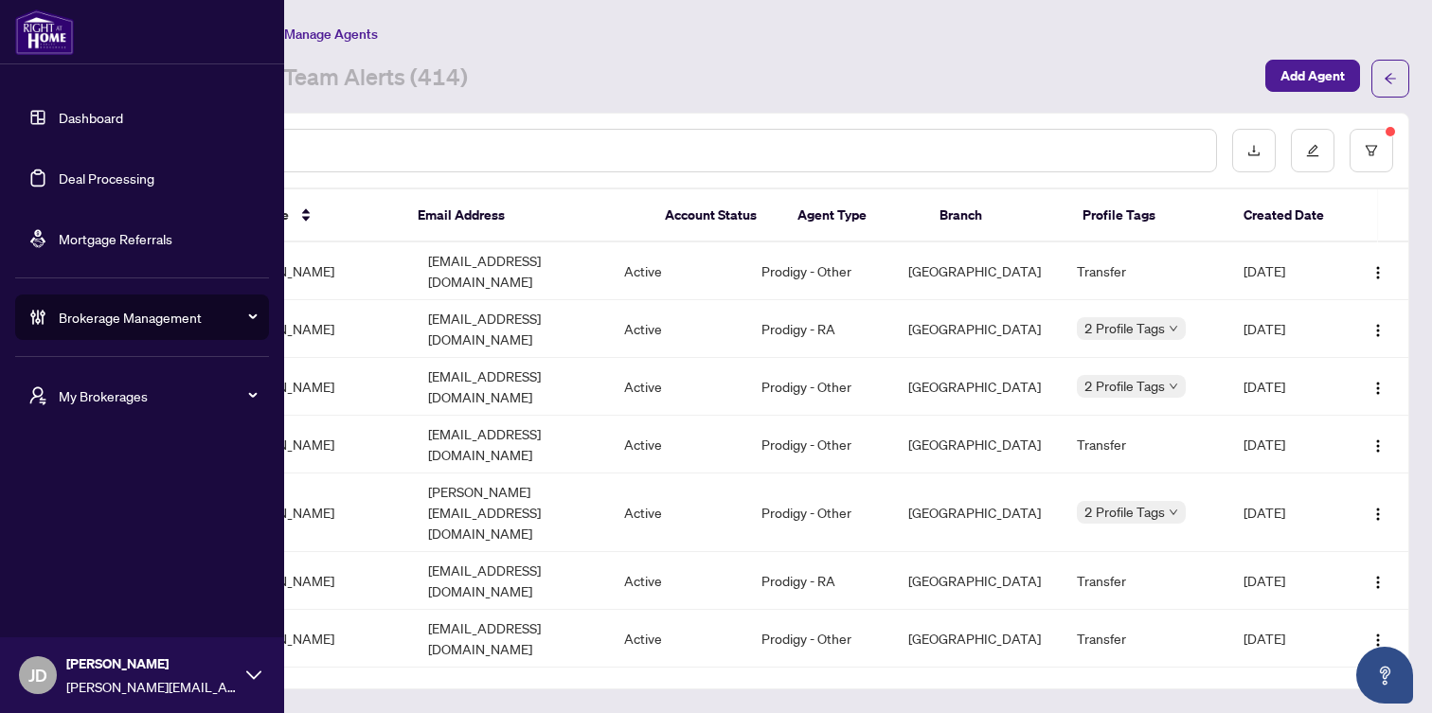
click at [88, 320] on span "Brokerage Management" at bounding box center [157, 317] width 197 height 21
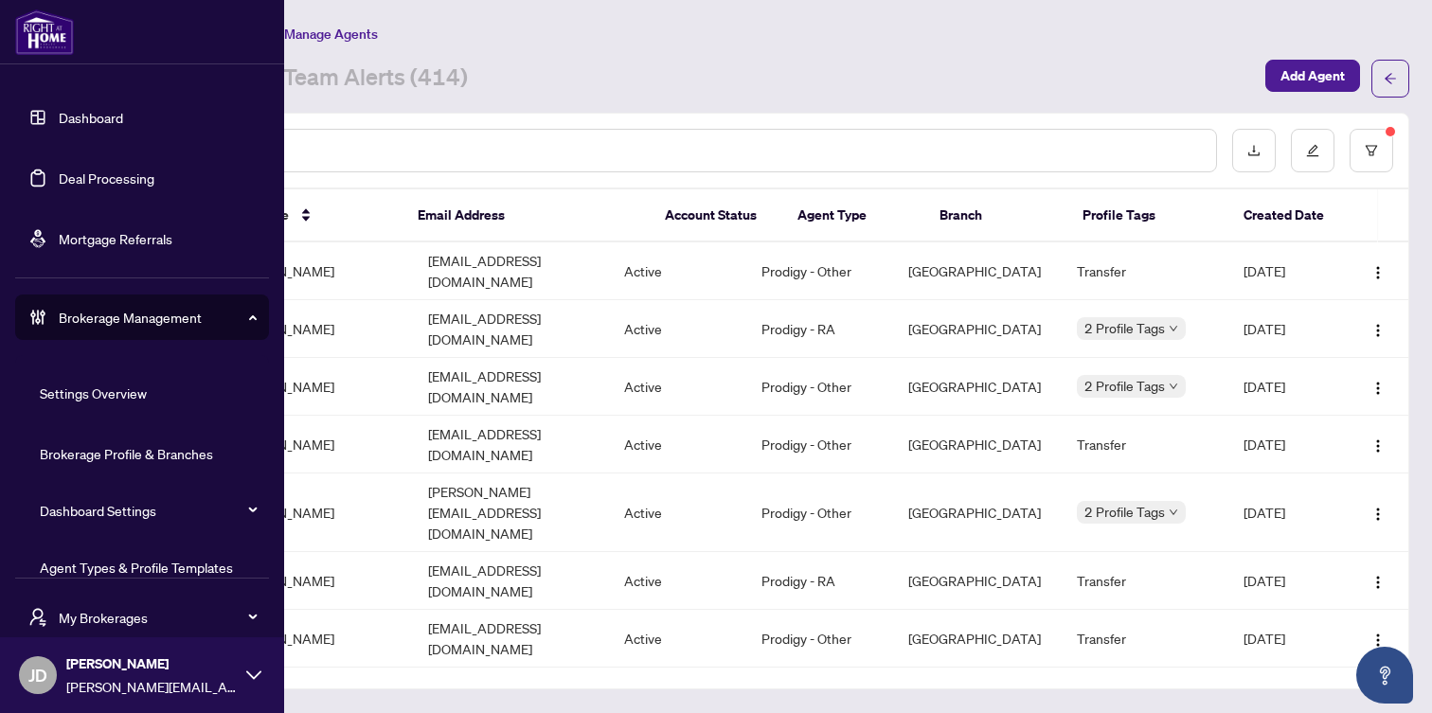
scroll to position [150, 0]
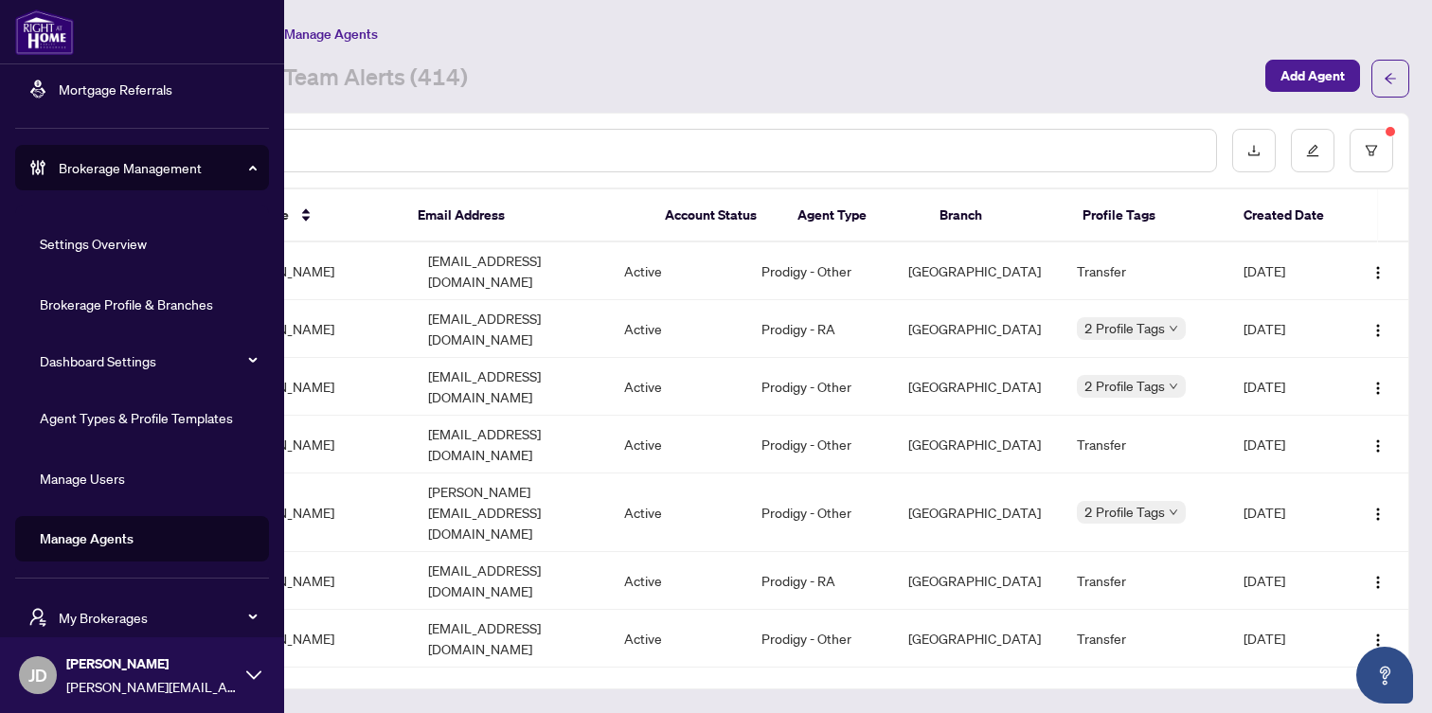
click at [93, 422] on link "Agent Types & Profile Templates" at bounding box center [136, 417] width 193 height 17
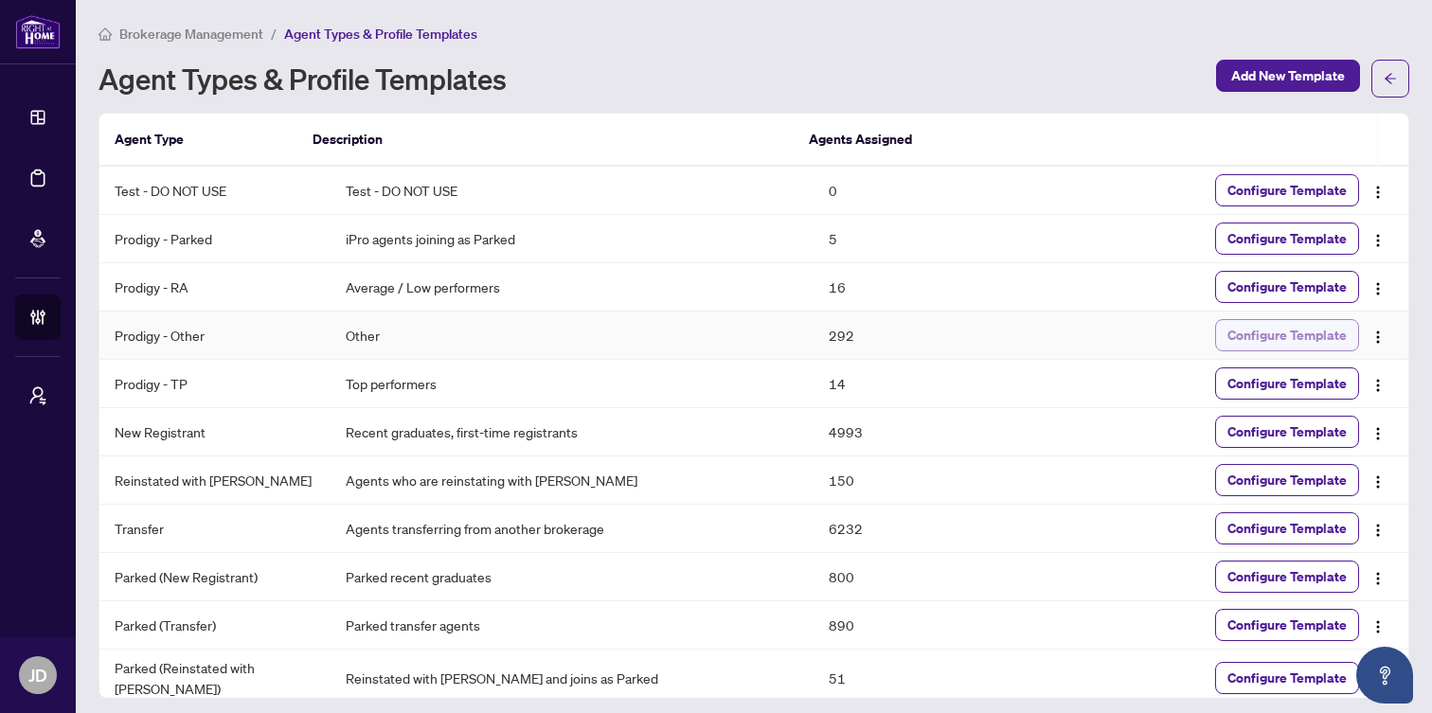
click at [1254, 334] on span "Configure Template" at bounding box center [1286, 335] width 119 height 30
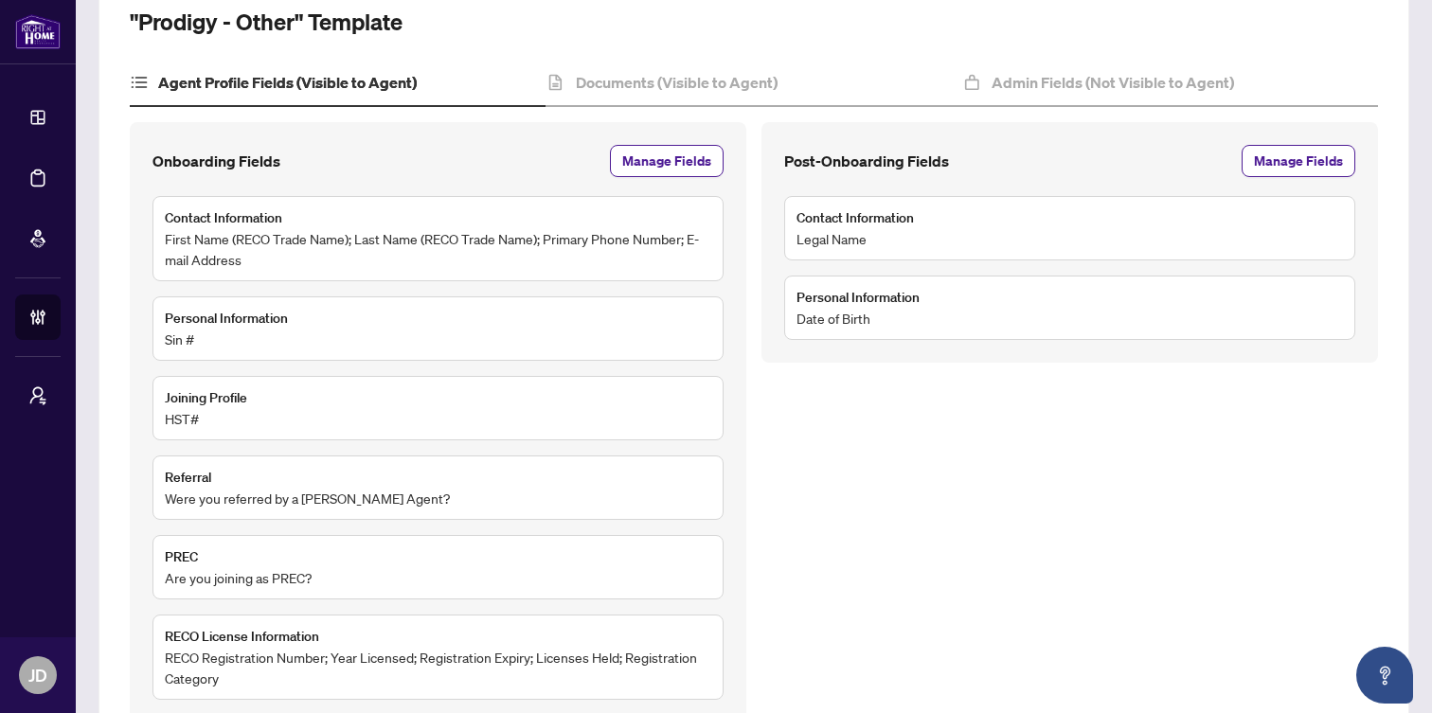
scroll to position [108, 0]
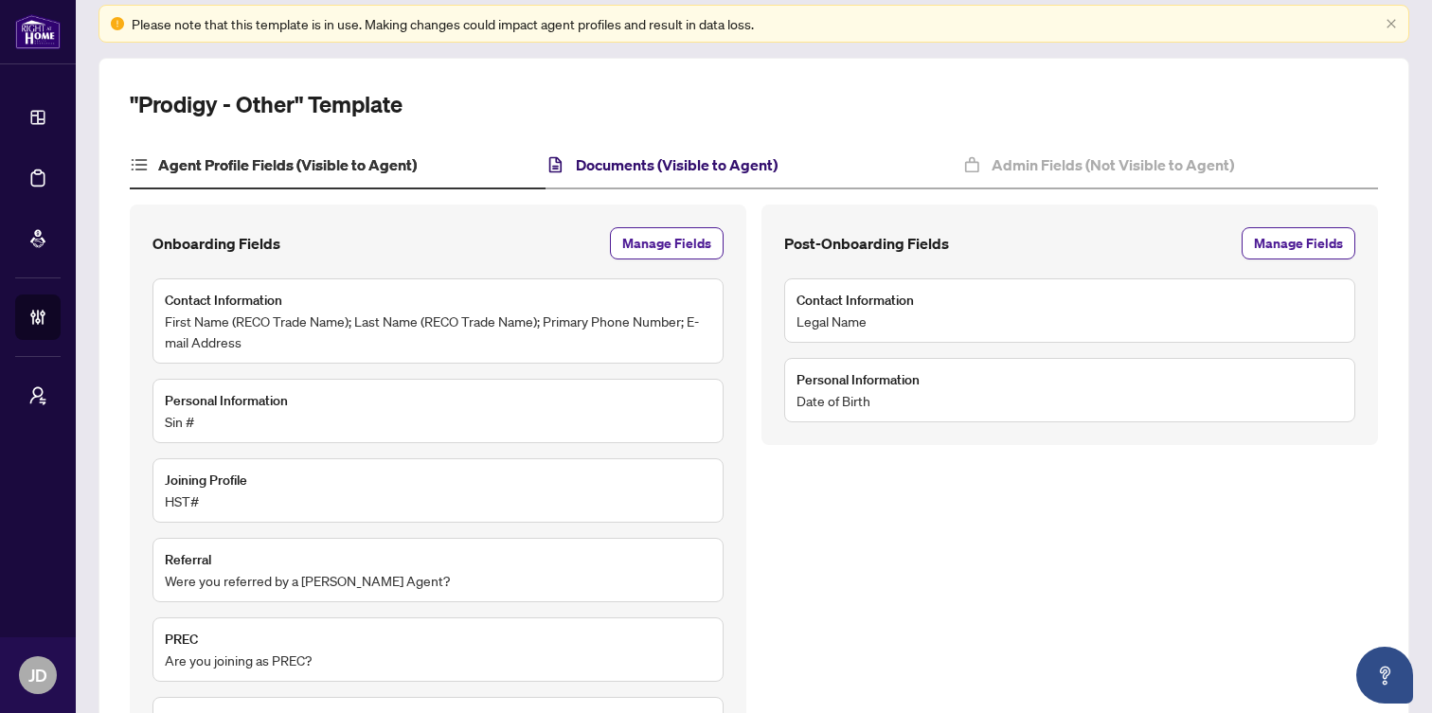
click at [652, 158] on h4 "Documents (Visible to Agent)" at bounding box center [677, 164] width 202 height 23
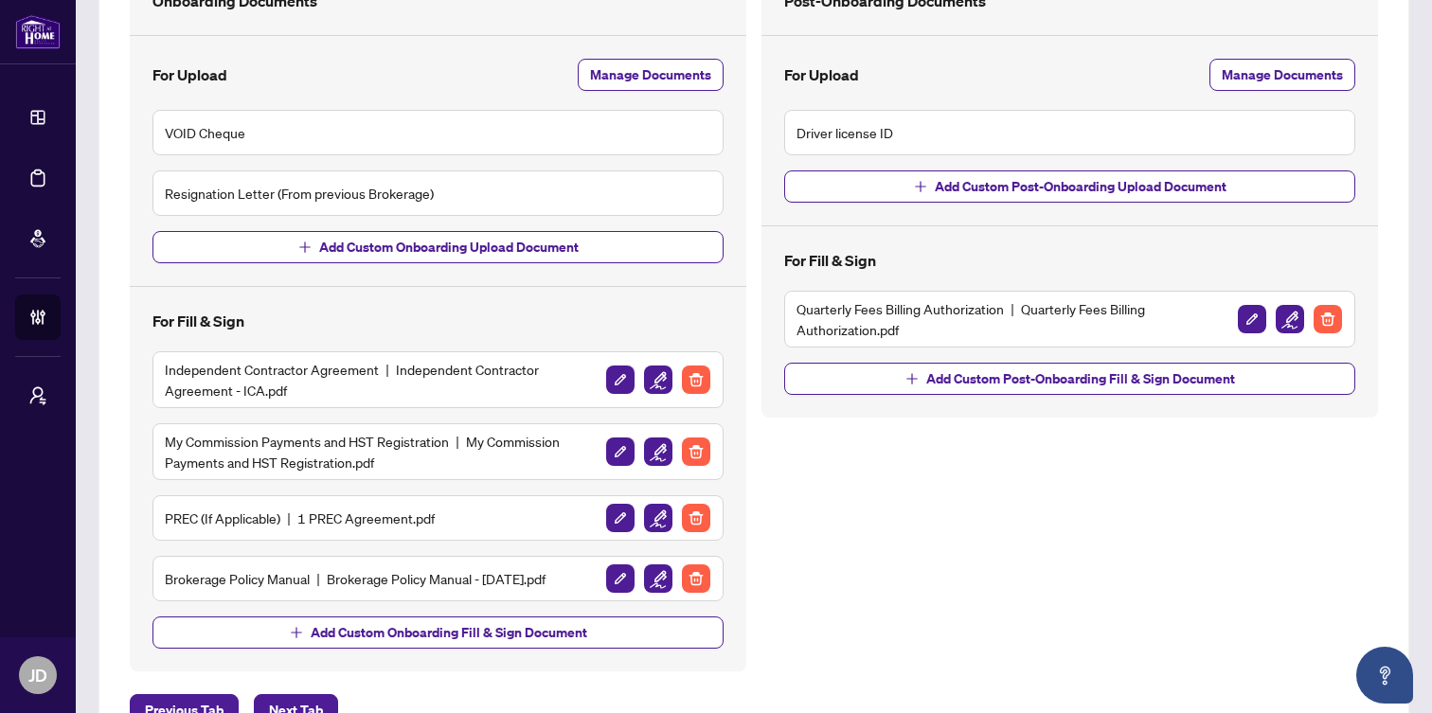
scroll to position [423, 0]
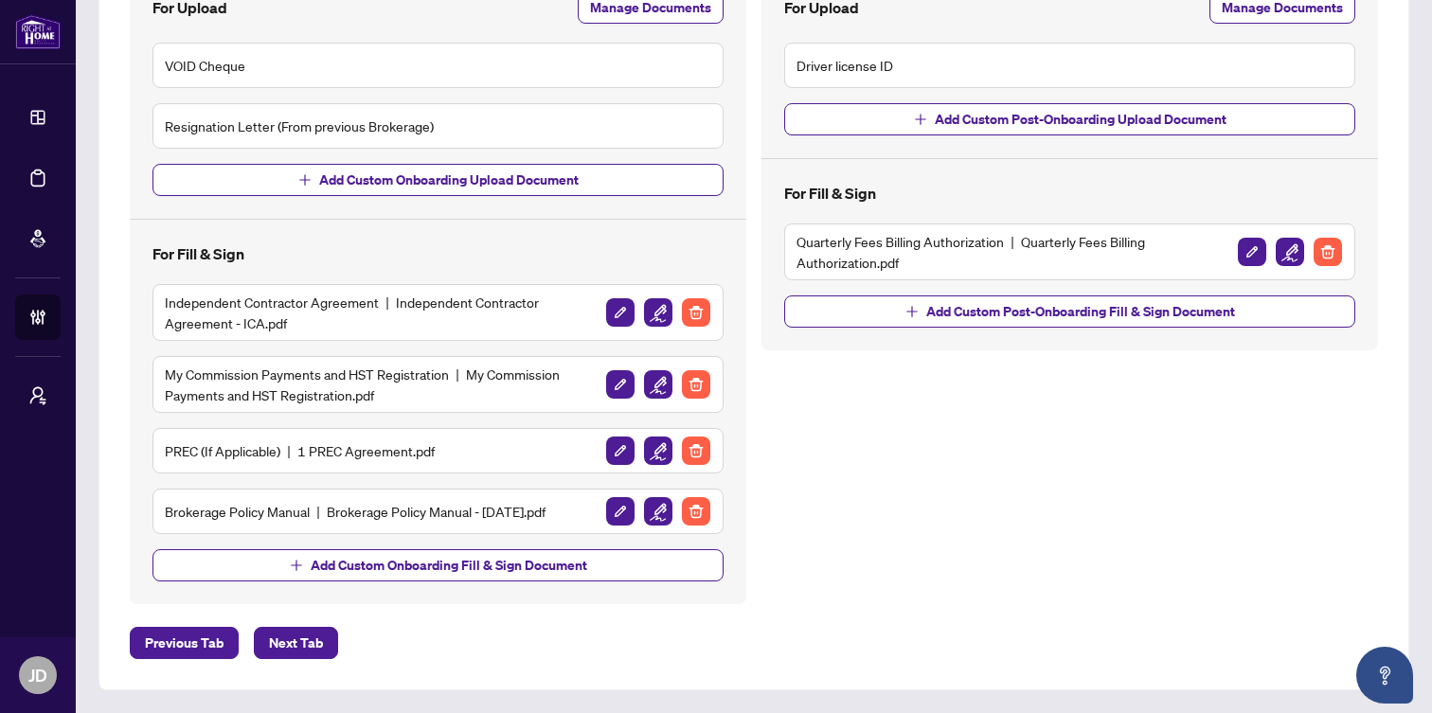
click at [379, 640] on div "Previous Tab Next Tab" at bounding box center [754, 643] width 1248 height 32
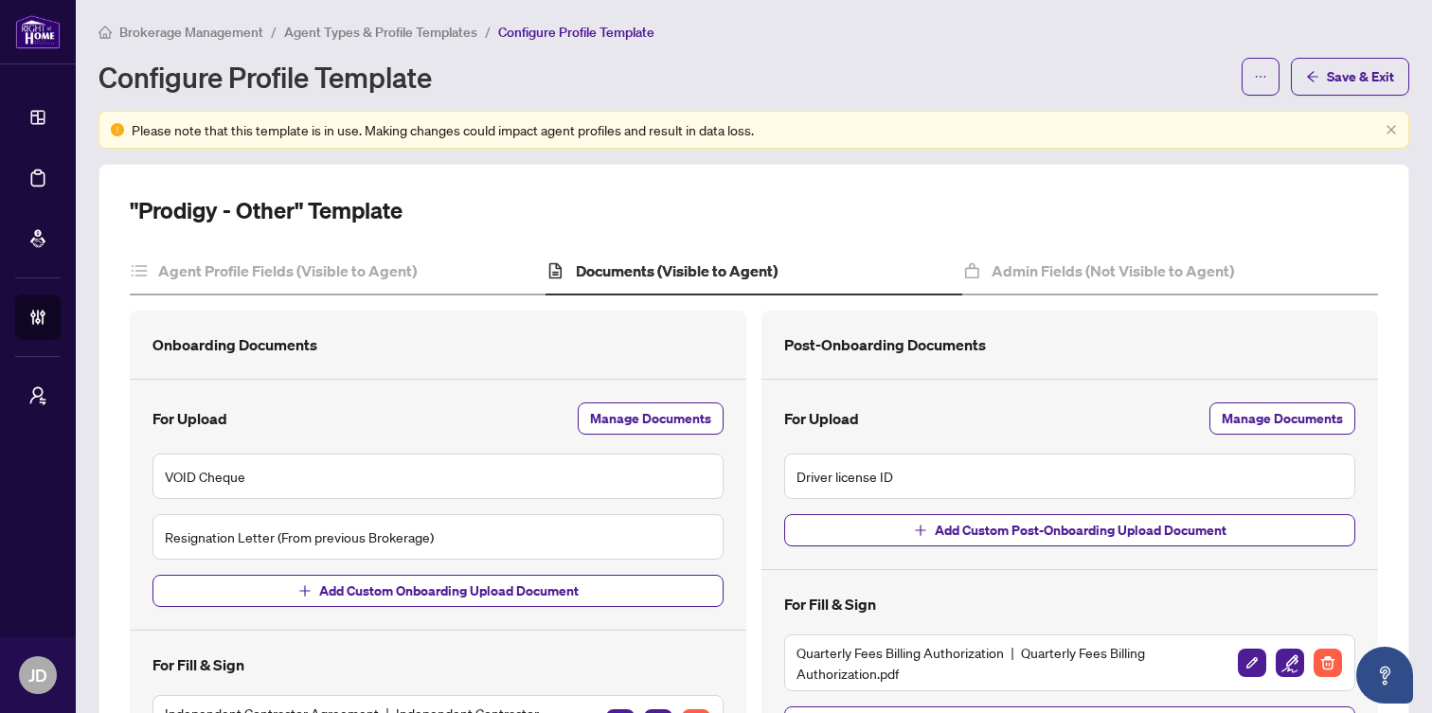
scroll to position [0, 0]
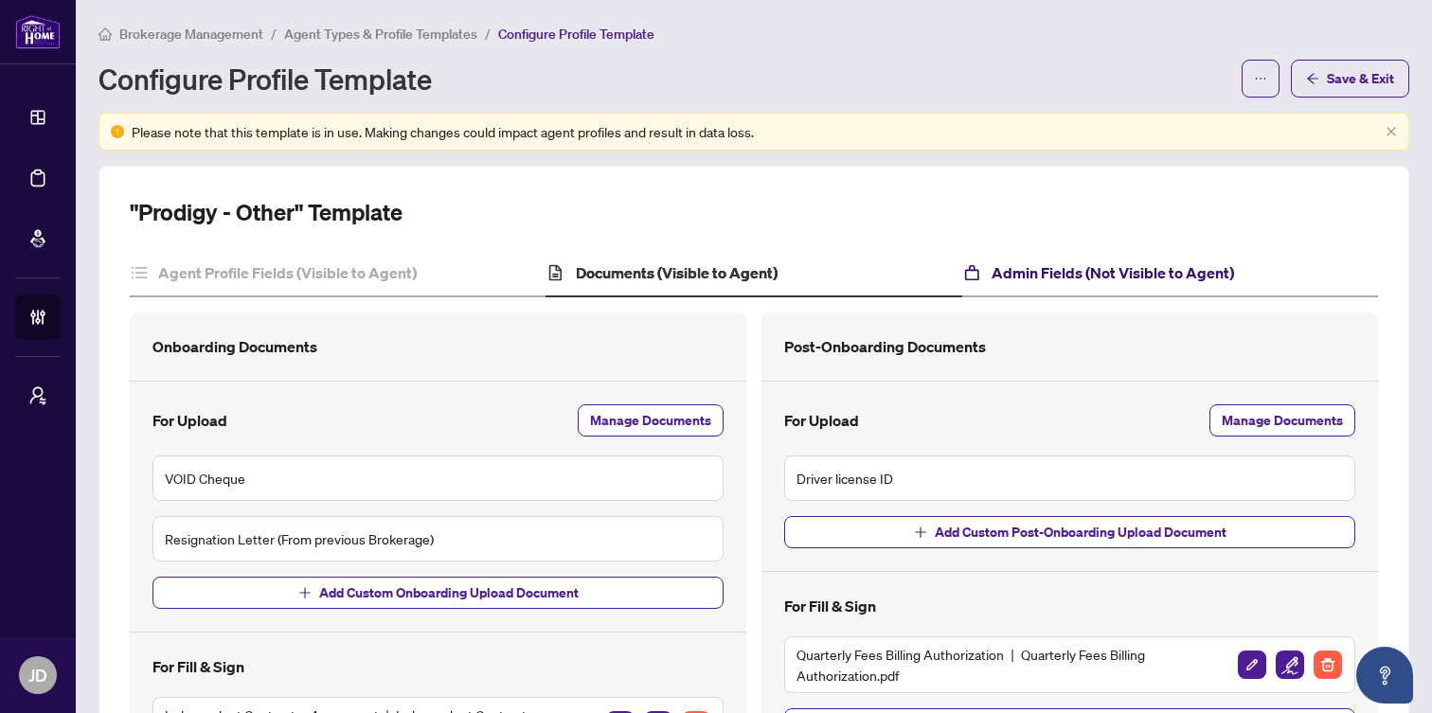
click at [1071, 277] on h4 "Admin Fields (Not Visible to Agent)" at bounding box center [1113, 272] width 242 height 23
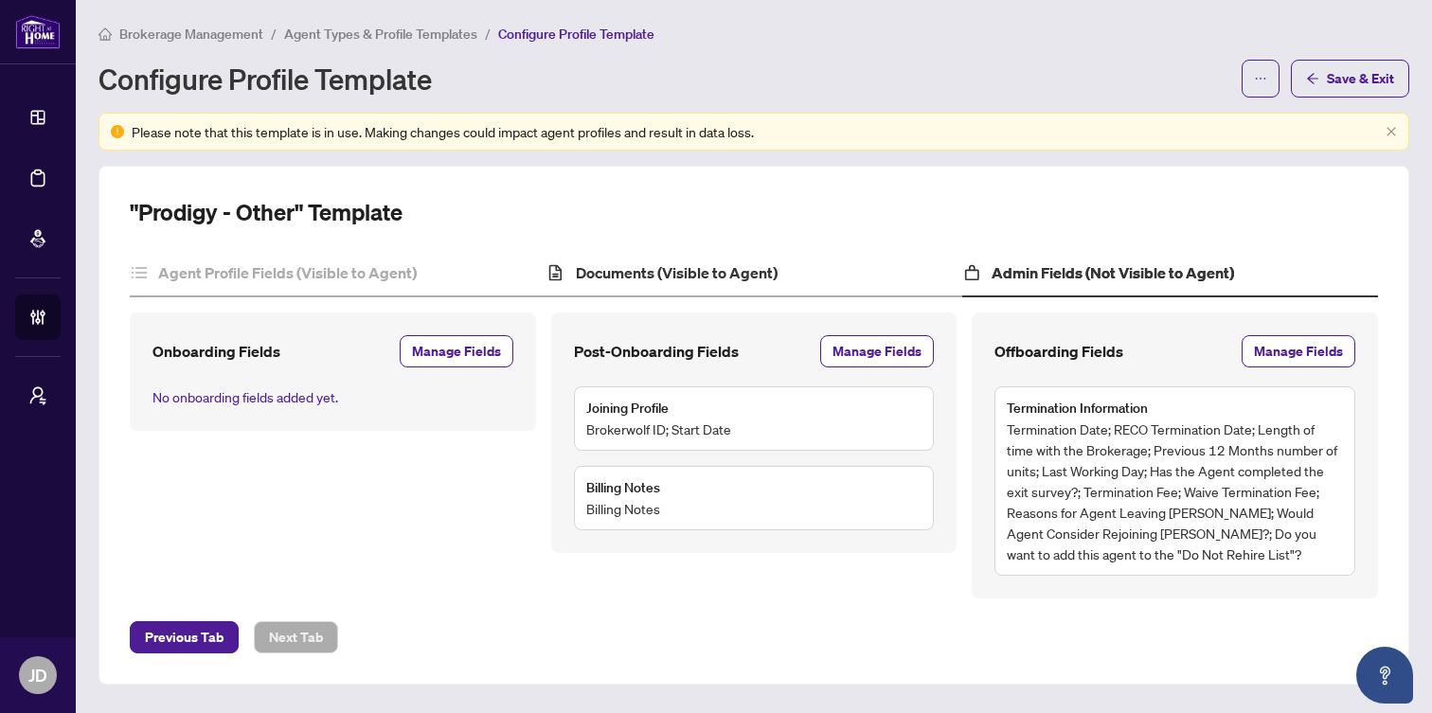
click at [822, 275] on div "Documents (Visible to Agent)" at bounding box center [754, 273] width 416 height 47
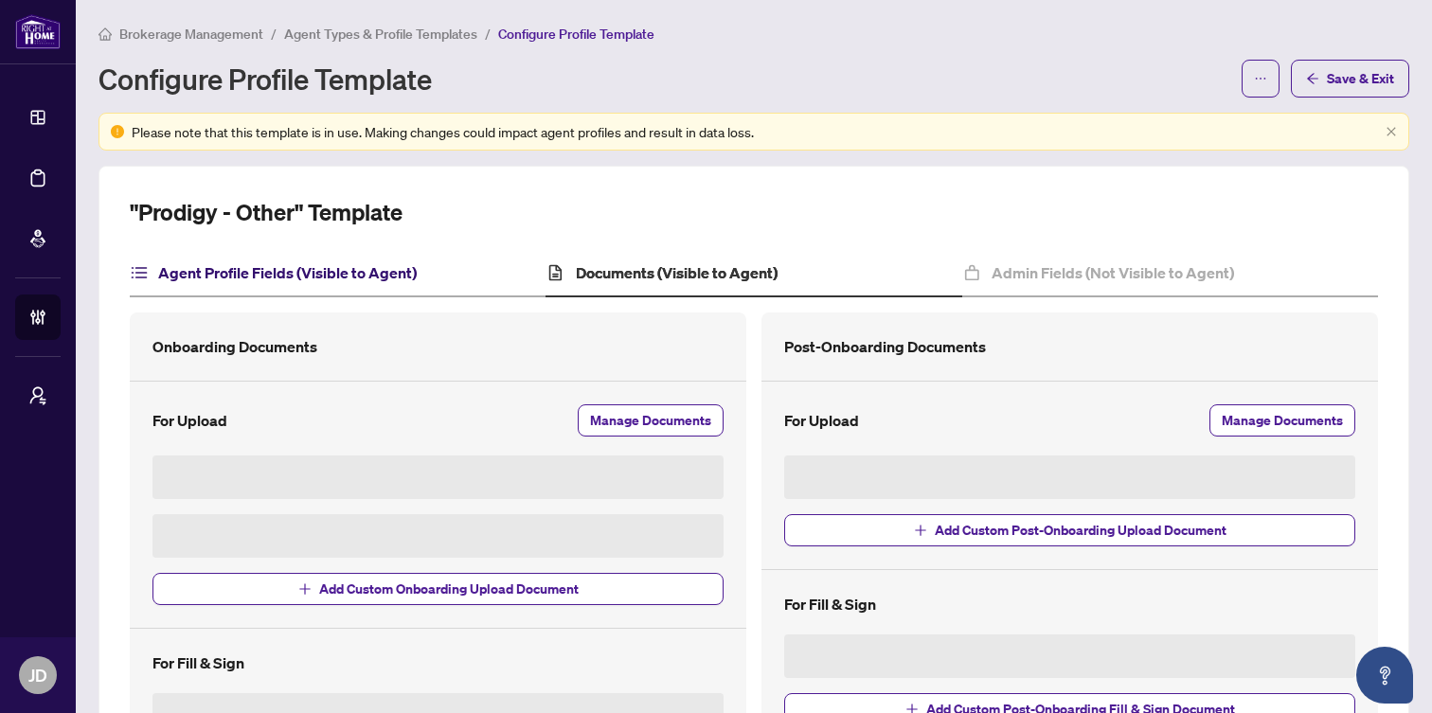
click at [360, 277] on h4 "Agent Profile Fields (Visible to Agent)" at bounding box center [287, 272] width 259 height 23
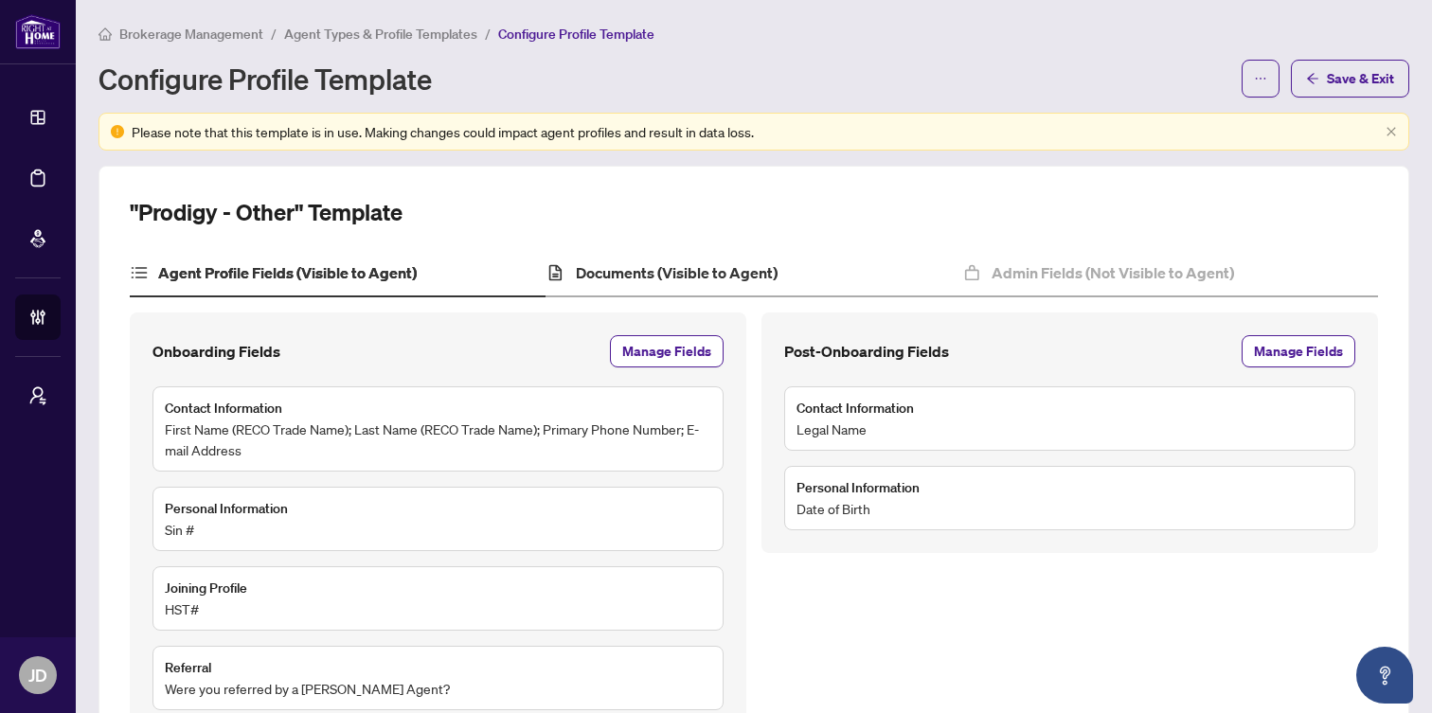
click at [618, 260] on div "Documents (Visible to Agent)" at bounding box center [754, 273] width 416 height 47
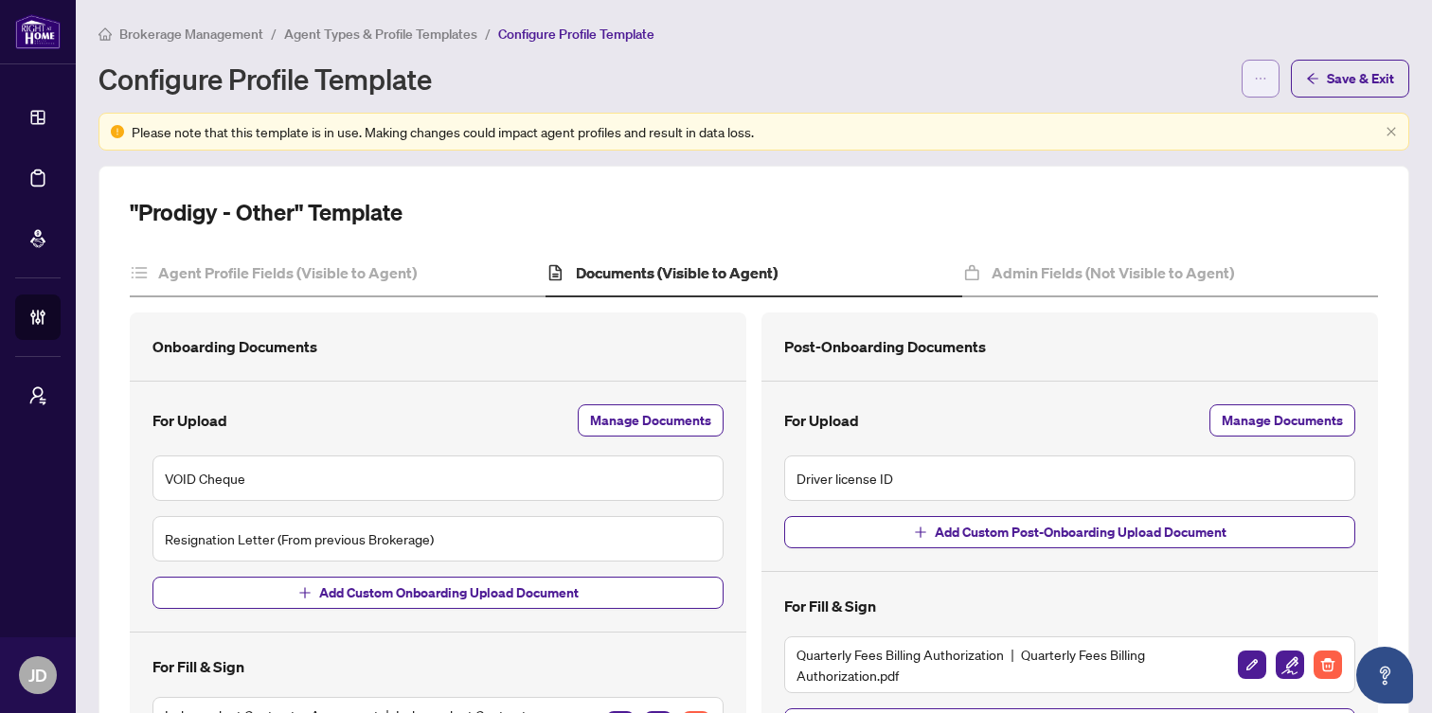
click at [1254, 81] on icon "ellipsis" at bounding box center [1260, 78] width 13 height 13
click at [1105, 67] on div "Configure Profile Template" at bounding box center [664, 78] width 1132 height 30
click at [390, 27] on span "Agent Types & Profile Templates" at bounding box center [380, 34] width 193 height 17
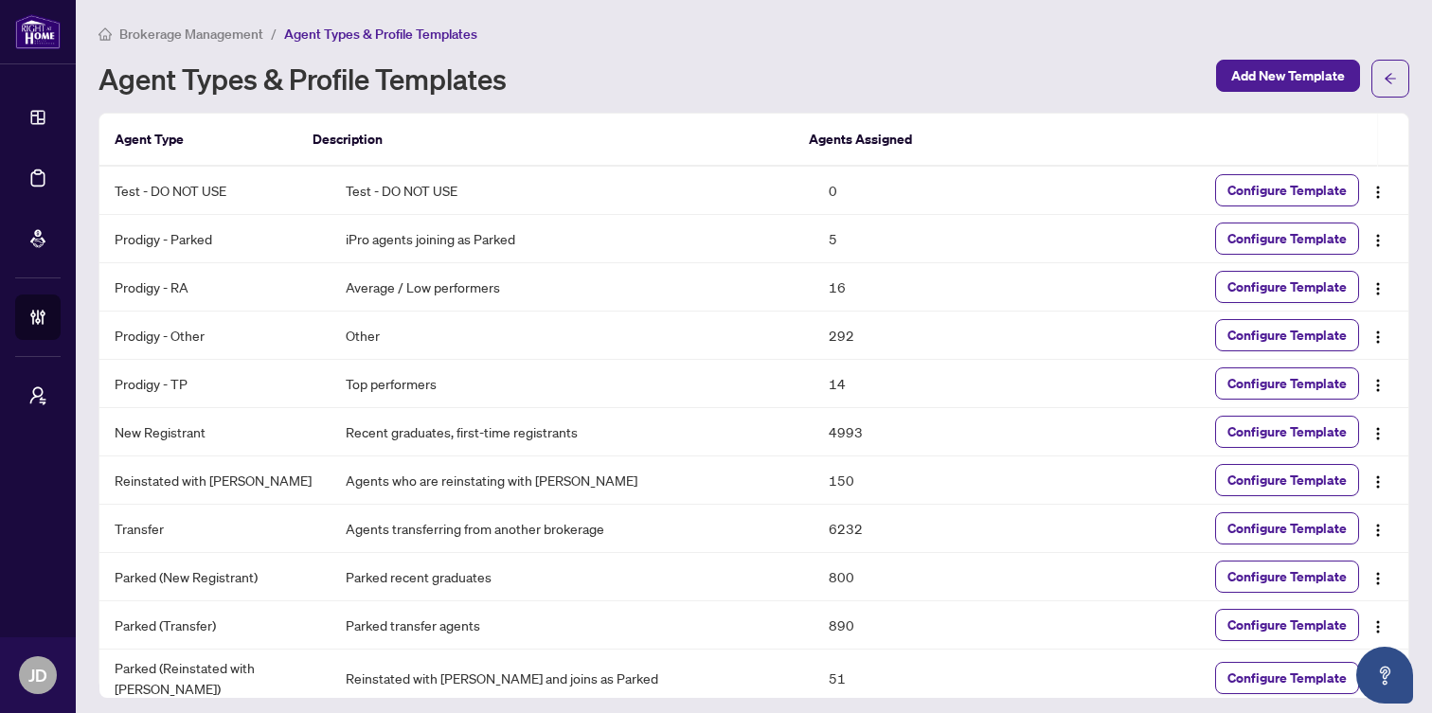
click at [206, 26] on span "Brokerage Management" at bounding box center [191, 34] width 144 height 17
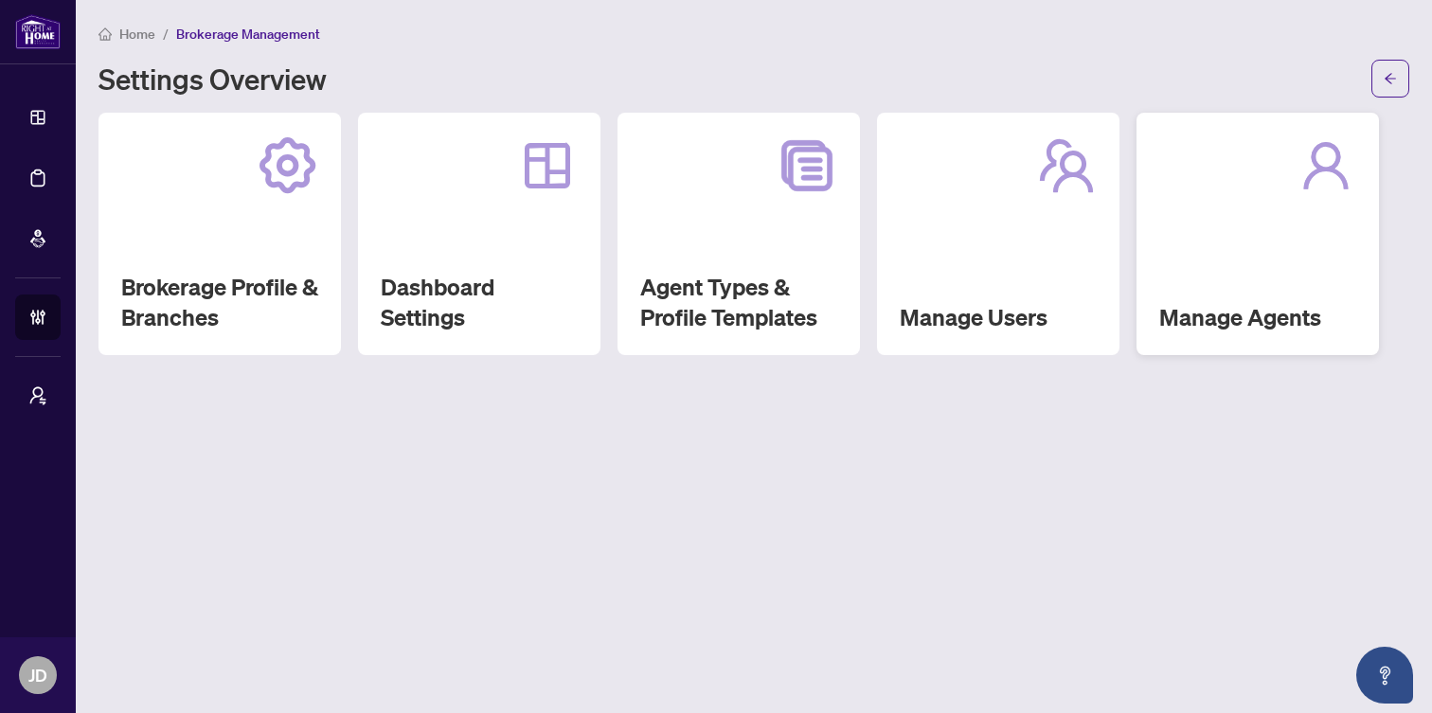
click at [1271, 269] on div "Manage Agents" at bounding box center [1258, 234] width 242 height 242
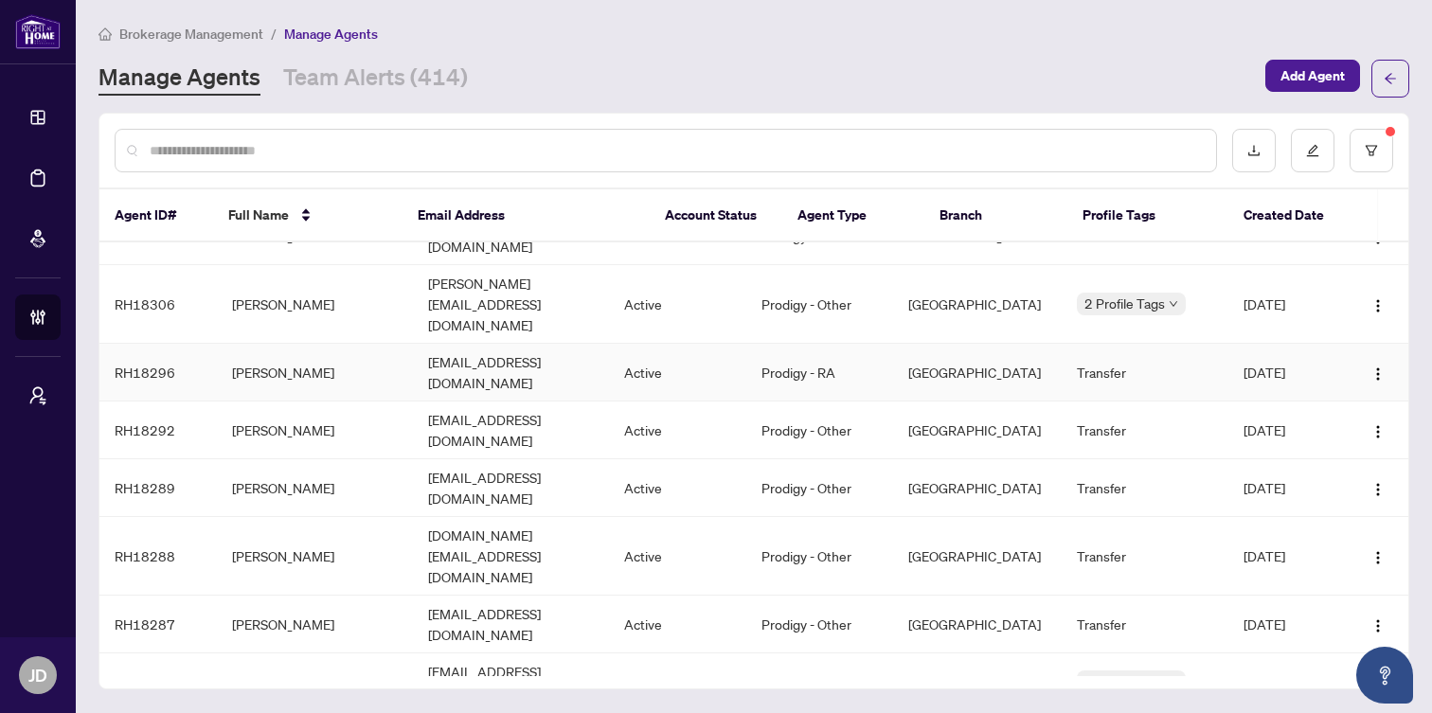
scroll to position [210, 0]
click at [317, 515] on td "[PERSON_NAME]" at bounding box center [315, 554] width 196 height 79
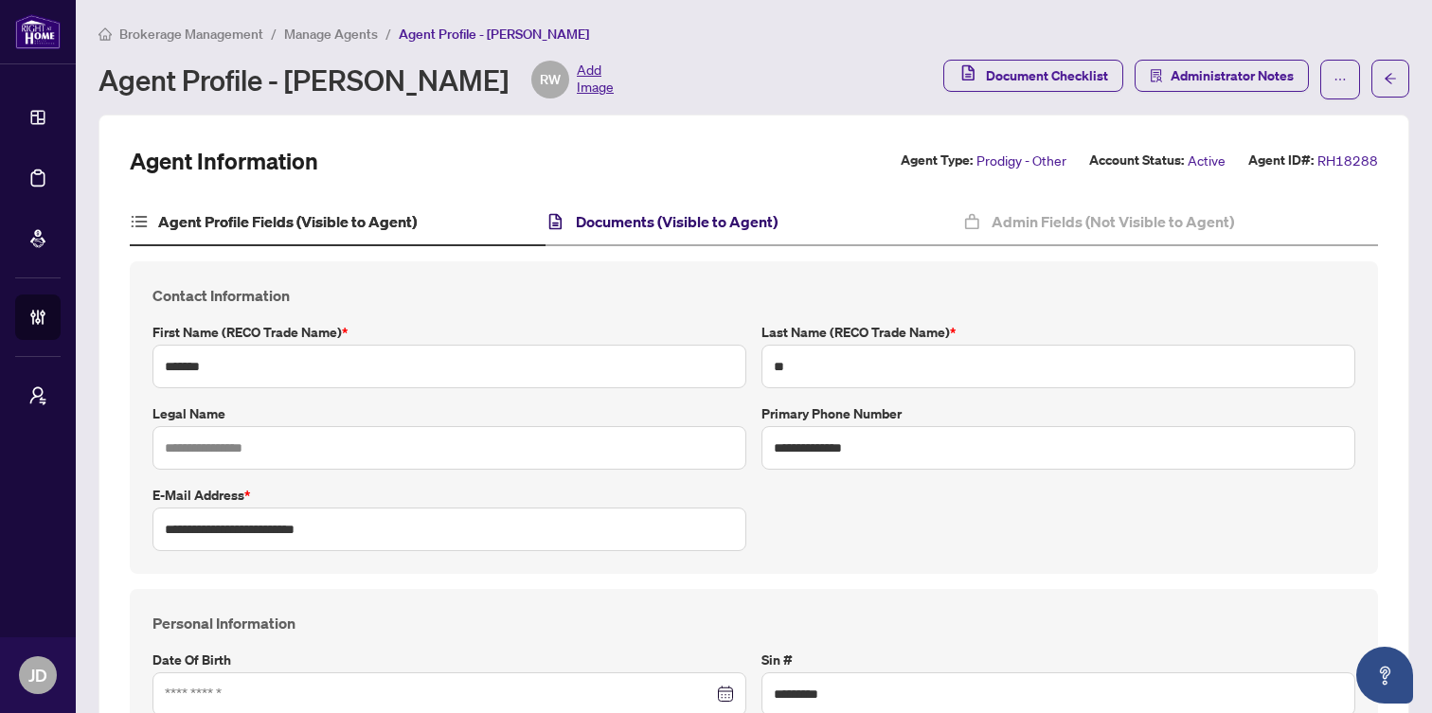
click at [650, 220] on h4 "Documents (Visible to Agent)" at bounding box center [677, 221] width 202 height 23
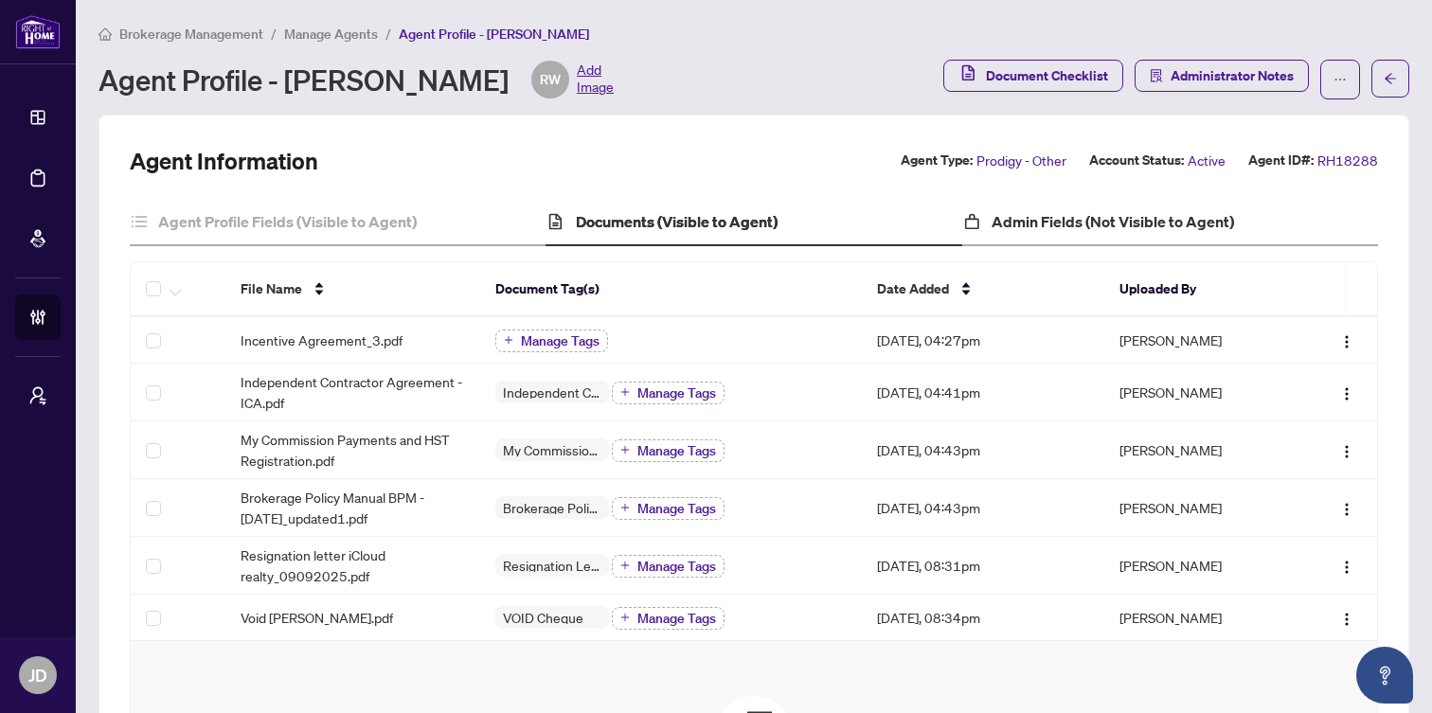
click at [1070, 234] on div "Admin Fields (Not Visible to Agent)" at bounding box center [1170, 222] width 416 height 47
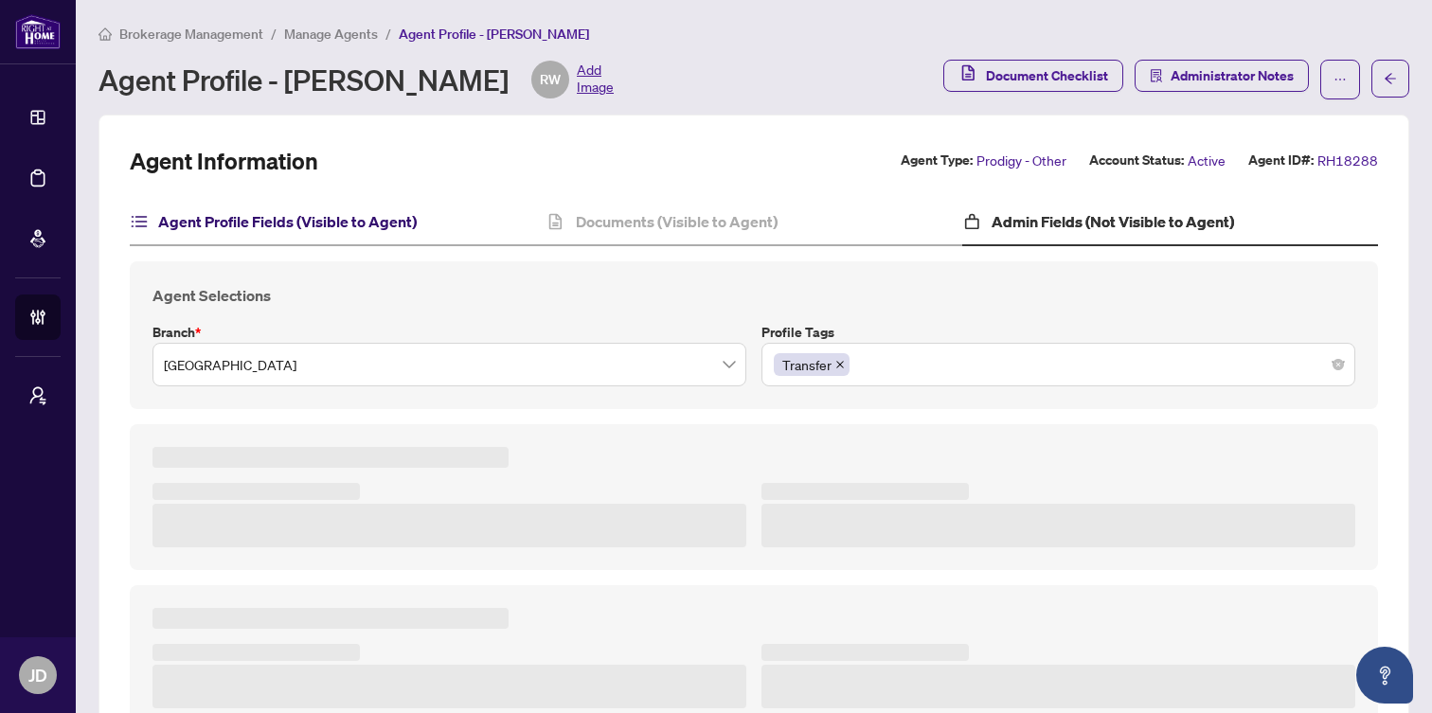
click at [238, 220] on h4 "Agent Profile Fields (Visible to Agent)" at bounding box center [287, 221] width 259 height 23
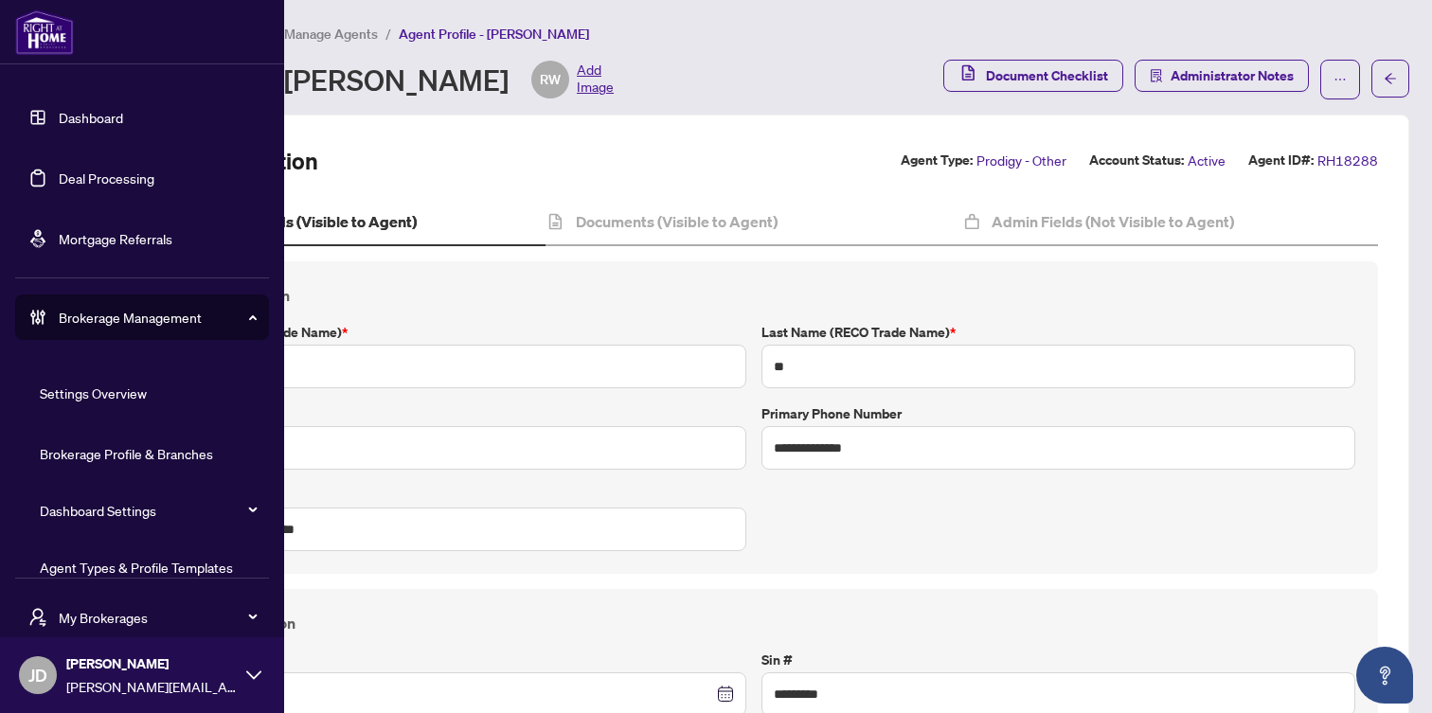
click at [59, 115] on link "Dashboard" at bounding box center [91, 117] width 64 height 17
